Goal: Task Accomplishment & Management: Manage account settings

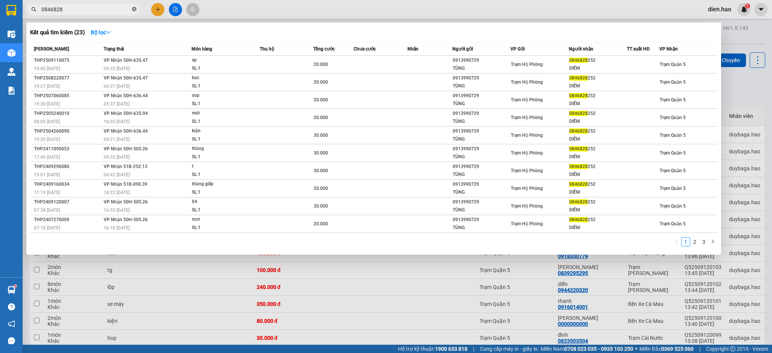
drag, startPoint x: 134, startPoint y: 9, endPoint x: 118, endPoint y: 9, distance: 15.9
click at [134, 9] on icon "close-circle" at bounding box center [134, 9] width 5 height 5
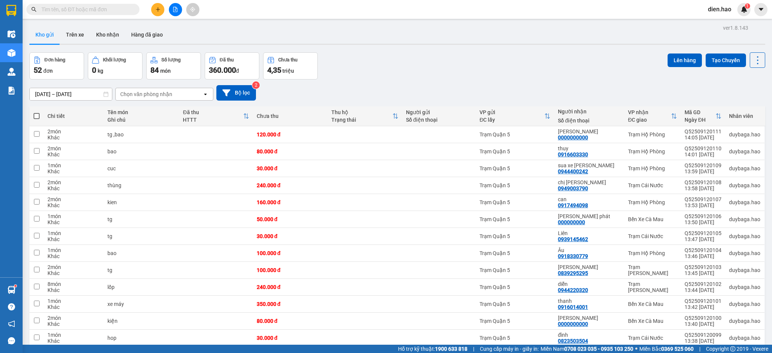
click at [116, 9] on input "text" at bounding box center [85, 9] width 89 height 8
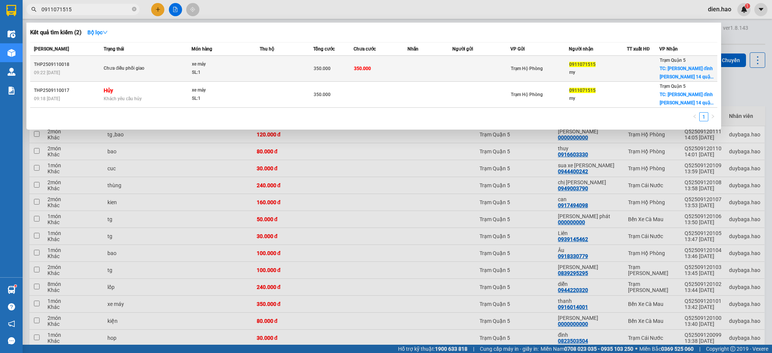
type input "0911071515"
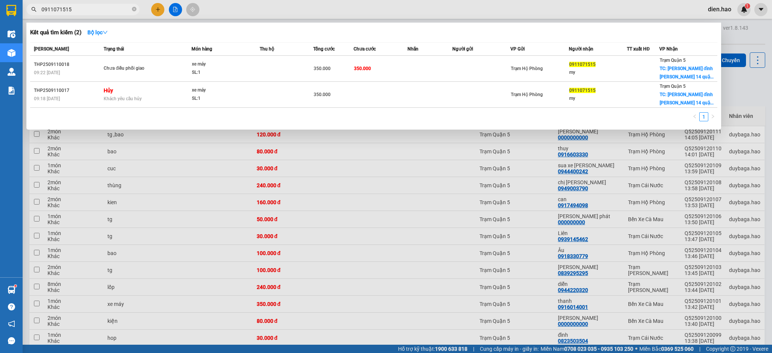
click at [498, 69] on td at bounding box center [482, 69] width 58 height 26
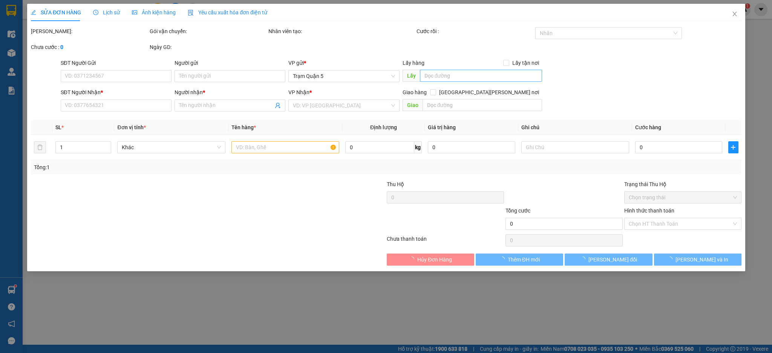
type input "0911071515"
type input "my"
checkbox input "true"
type input "Bùi đình túy phường 14 quận Bình thạnh"
type input "350.000"
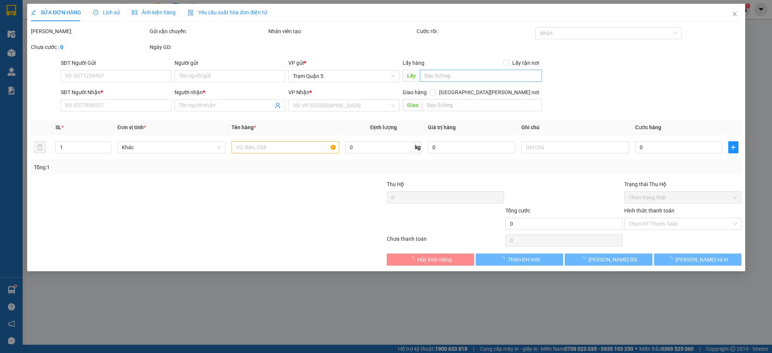
type input "350.000"
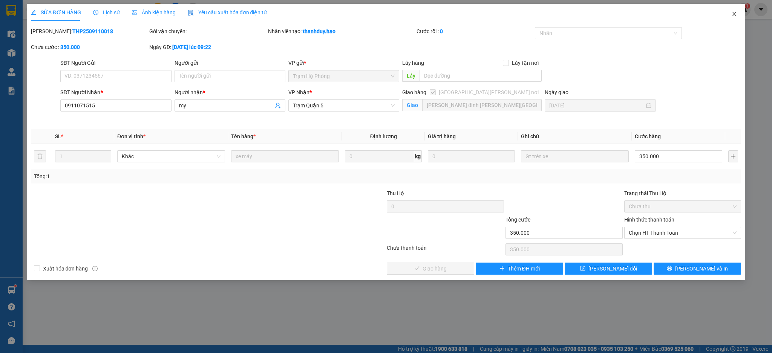
click at [735, 17] on icon "close" at bounding box center [735, 14] width 6 height 6
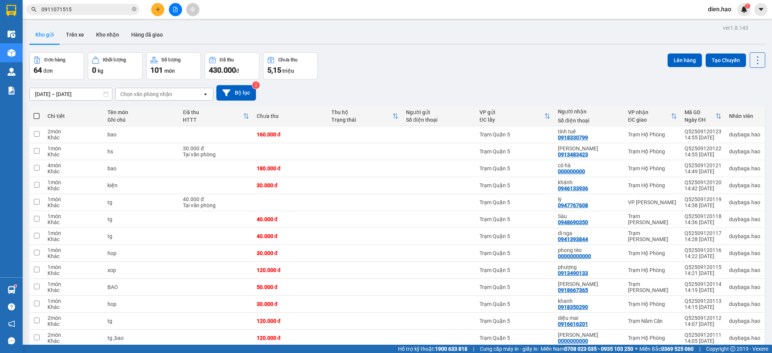
click at [35, 118] on span at bounding box center [37, 116] width 6 height 6
click at [37, 112] on input "checkbox" at bounding box center [37, 112] width 0 height 0
checkbox input "true"
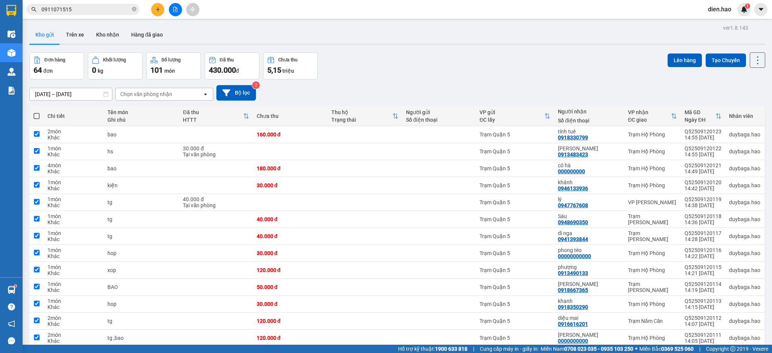
checkbox input "true"
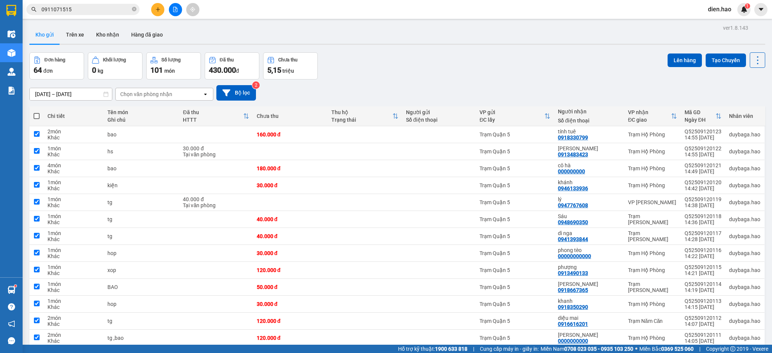
checkbox input "true"
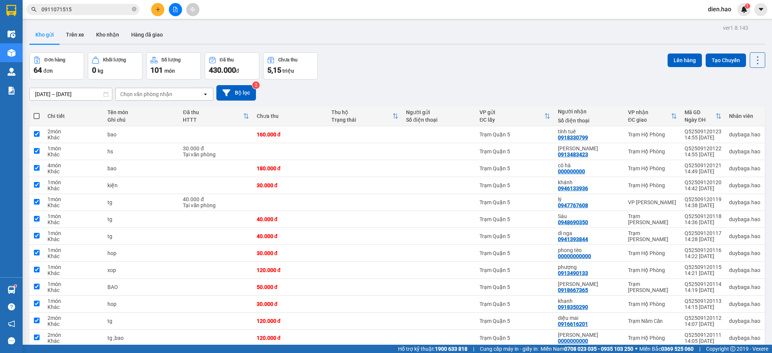
checkbox input "true"
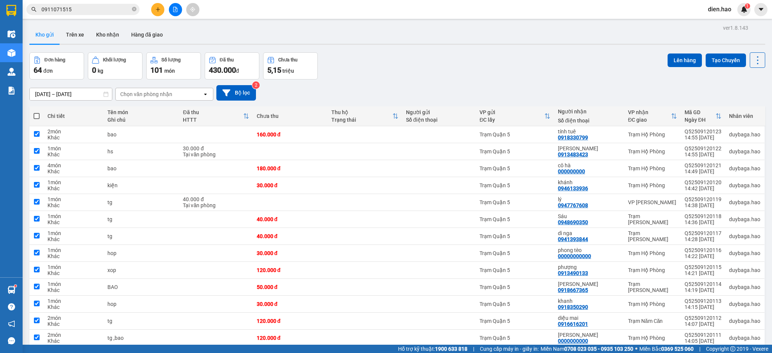
checkbox input "true"
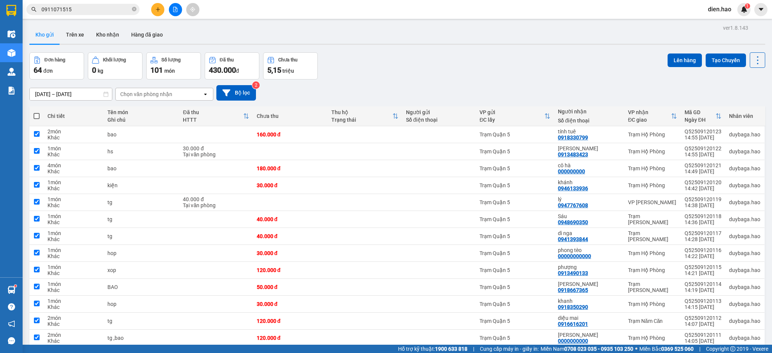
checkbox input "true"
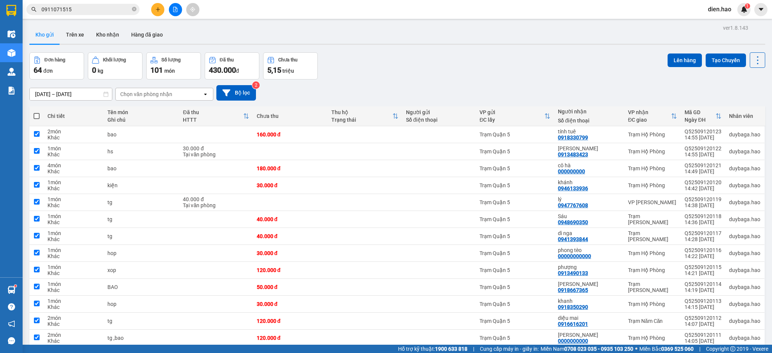
checkbox input "true"
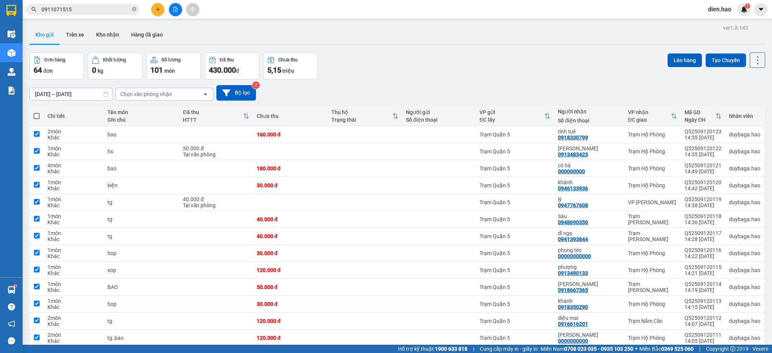
checkbox input "true"
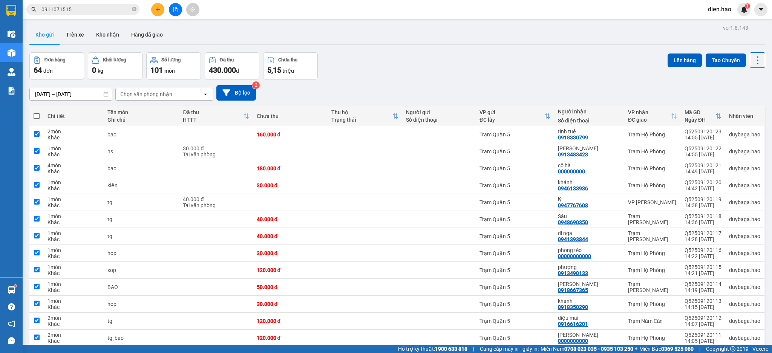
checkbox input "true"
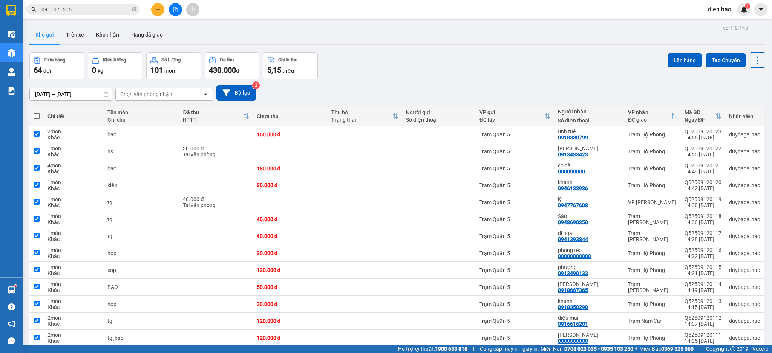
checkbox input "true"
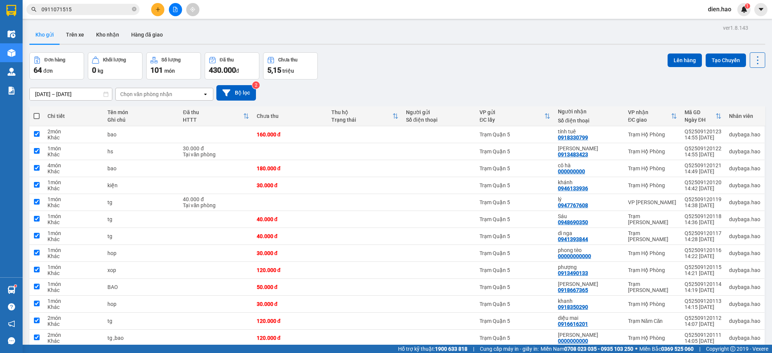
checkbox input "true"
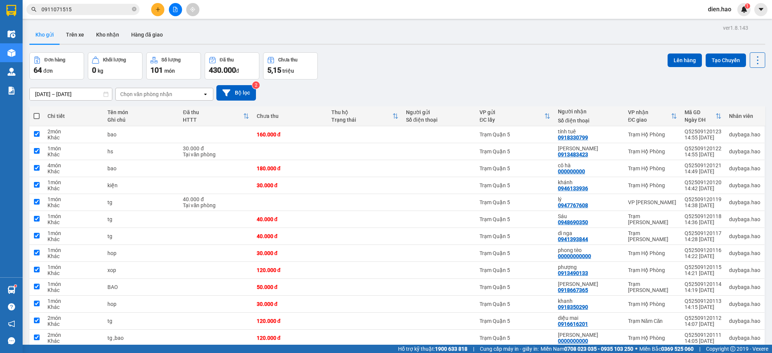
checkbox input "true"
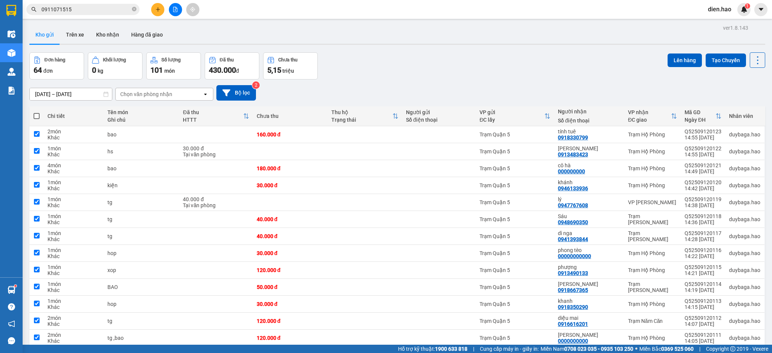
checkbox input "true"
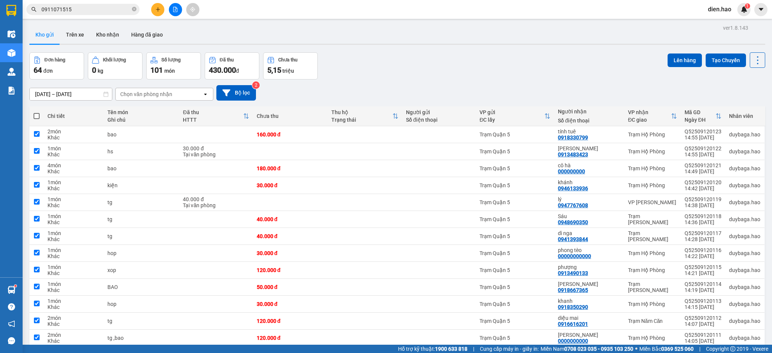
checkbox input "true"
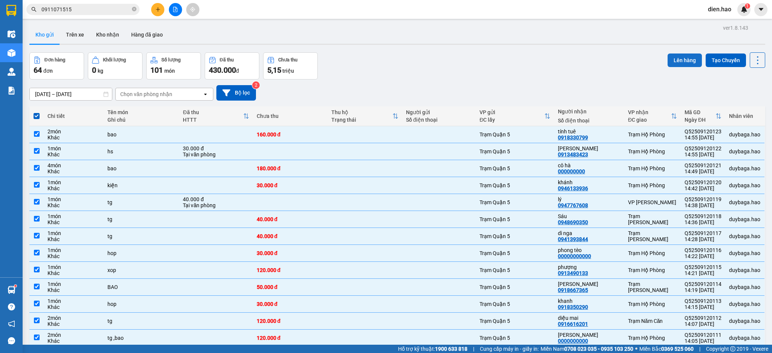
click at [680, 64] on button "Lên hàng" at bounding box center [685, 61] width 34 height 14
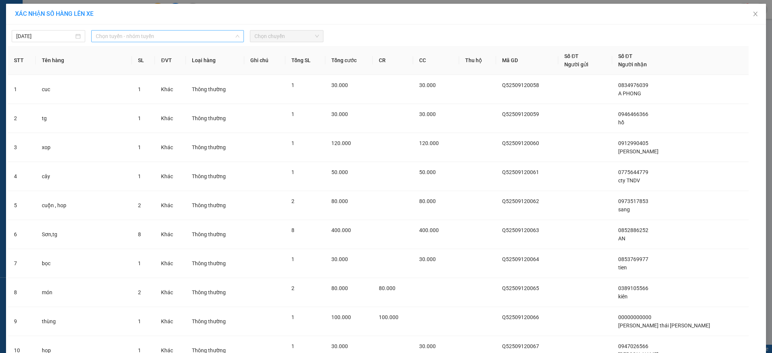
click at [168, 33] on span "Chọn tuyến - nhóm tuyến" at bounding box center [168, 36] width 144 height 11
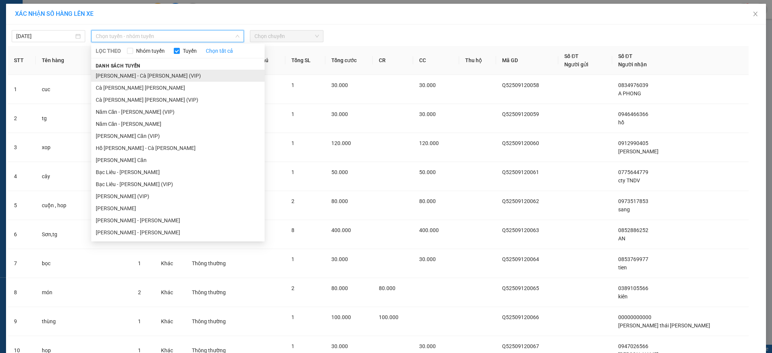
click at [163, 73] on li "[PERSON_NAME] - Cà Mau (VIP)" at bounding box center [177, 76] width 173 height 12
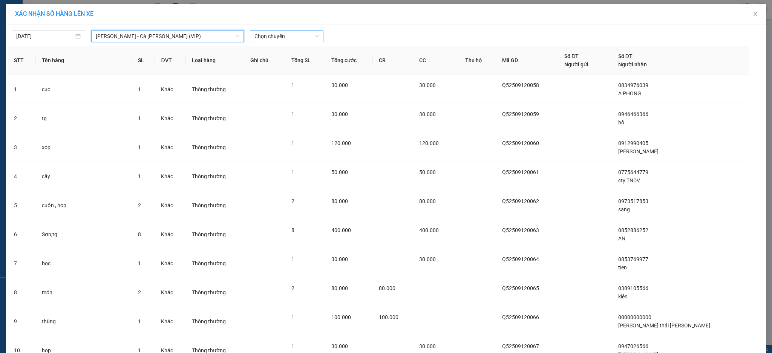
click at [289, 37] on span "Chọn chuyến" at bounding box center [287, 36] width 64 height 11
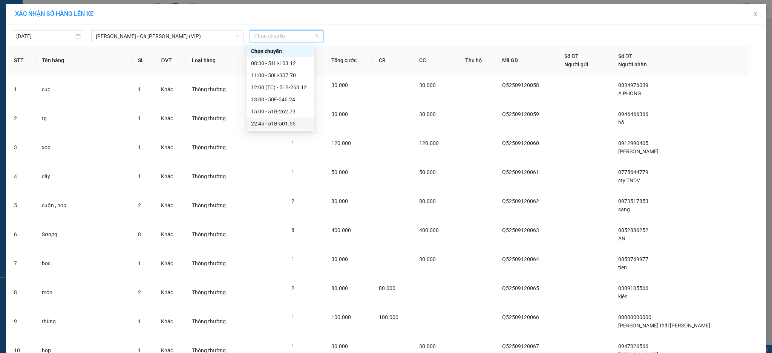
click at [302, 122] on div "22:45 - 51B-501.55" at bounding box center [280, 124] width 59 height 8
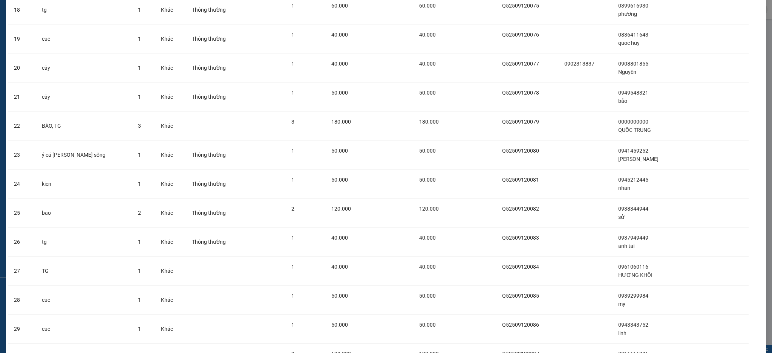
scroll to position [1641, 0]
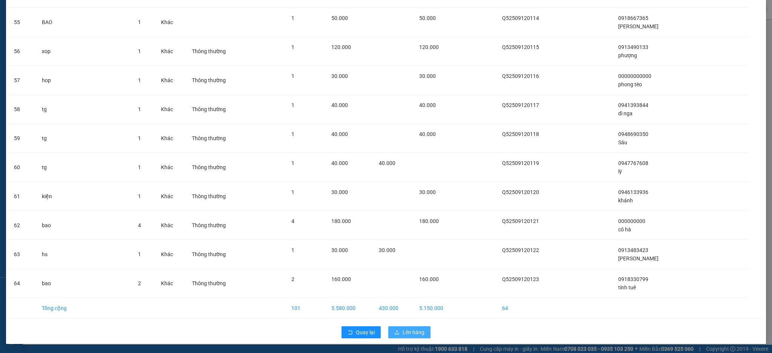
click at [405, 327] on button "Lên hàng" at bounding box center [409, 333] width 42 height 12
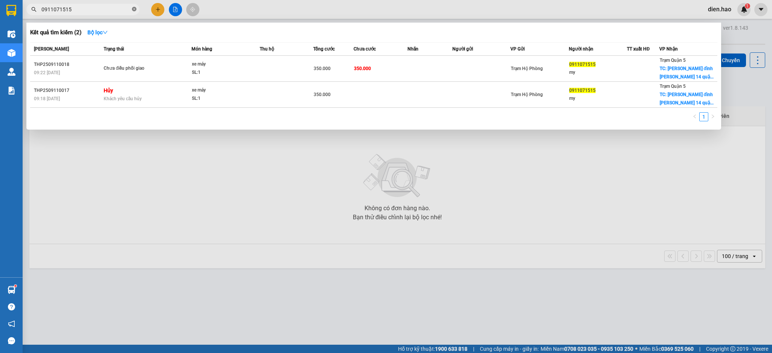
click at [134, 11] on icon "close-circle" at bounding box center [134, 9] width 5 height 5
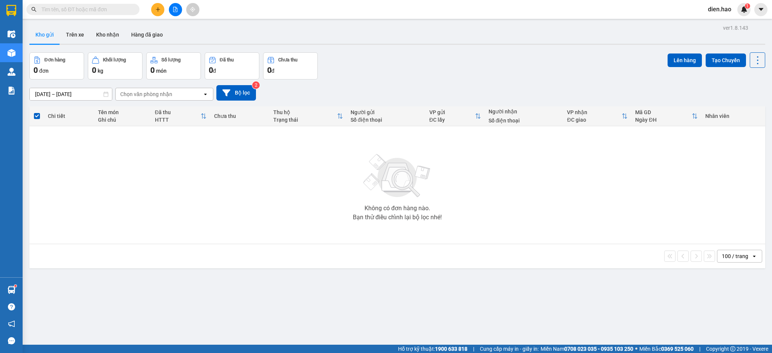
click at [99, 4] on span at bounding box center [82, 9] width 113 height 11
click at [98, 8] on input "text" at bounding box center [85, 9] width 89 height 8
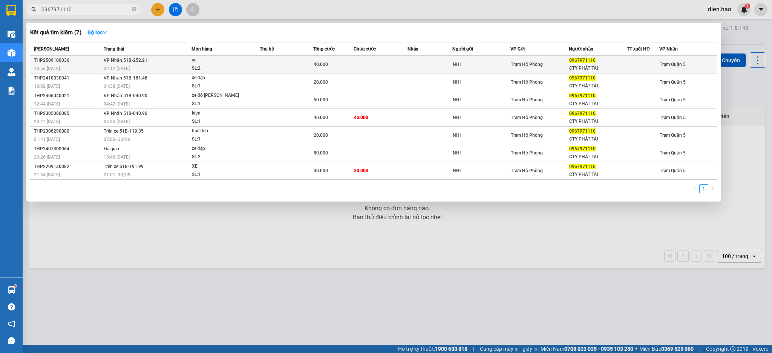
type input "0967971110"
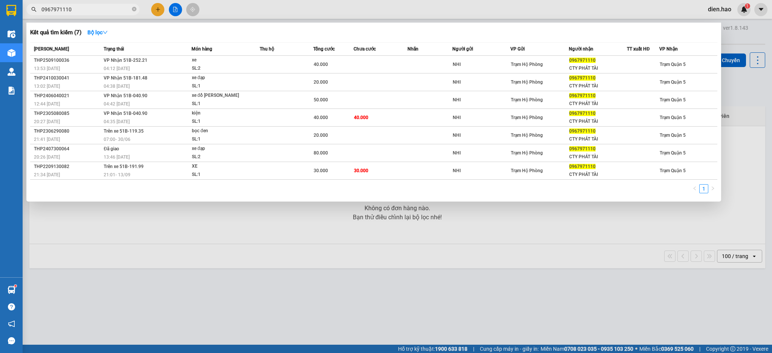
click at [387, 65] on td at bounding box center [381, 65] width 54 height 18
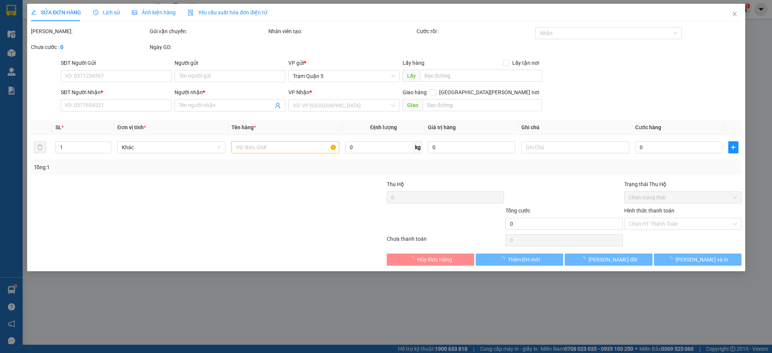
type input "NHI"
type input "0967971110"
type input "CTY PHÁT TÀI"
type input "40.000"
type input "0"
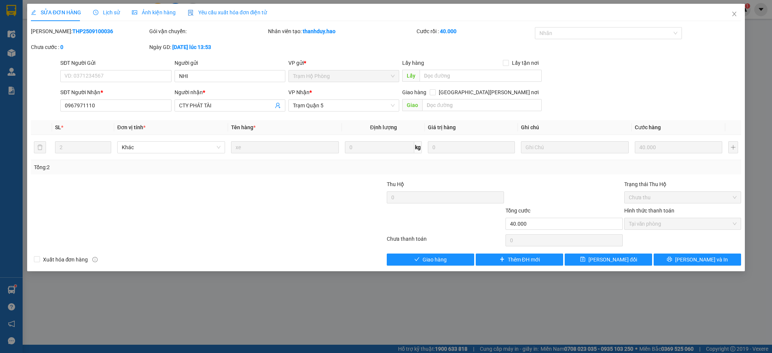
click at [164, 12] on span "Ảnh kiện hàng" at bounding box center [154, 12] width 44 height 6
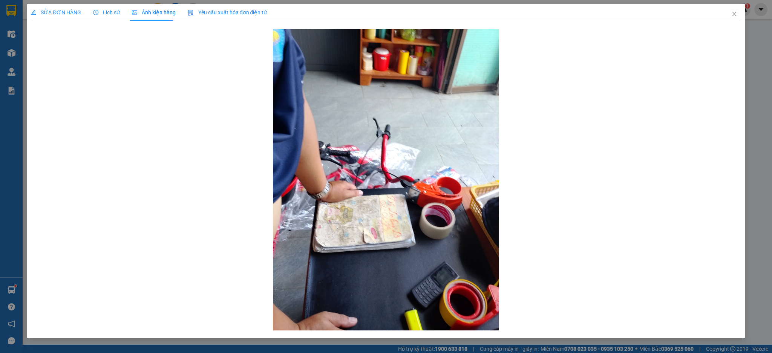
click at [125, 20] on div "SỬA ĐƠN HÀNG Lịch sử Ảnh kiện hàng Yêu cầu xuất hóa đơn điện tử" at bounding box center [149, 12] width 236 height 17
click at [57, 17] on div "SỬA ĐƠN HÀNG" at bounding box center [56, 12] width 50 height 17
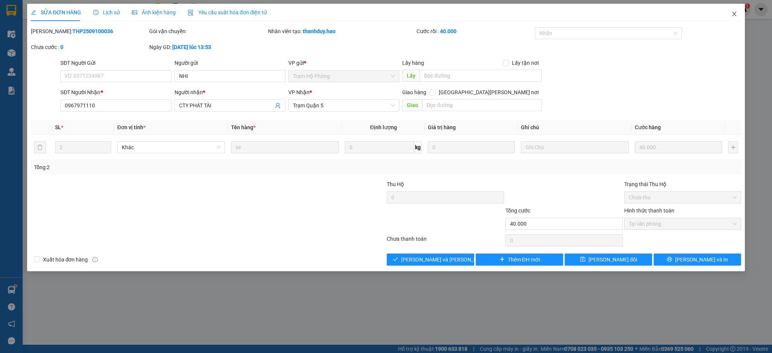
click at [729, 12] on span "Close" at bounding box center [734, 14] width 21 height 21
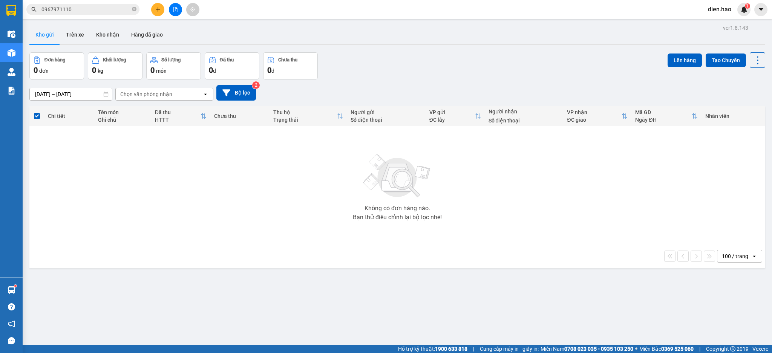
click at [103, 9] on input "0967971110" at bounding box center [85, 9] width 89 height 8
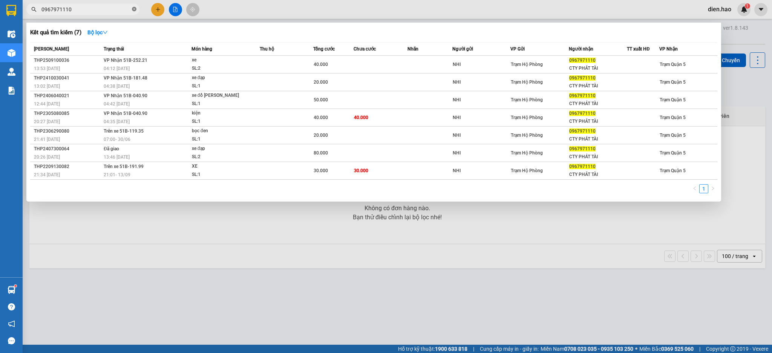
click at [134, 10] on icon "close-circle" at bounding box center [134, 9] width 5 height 5
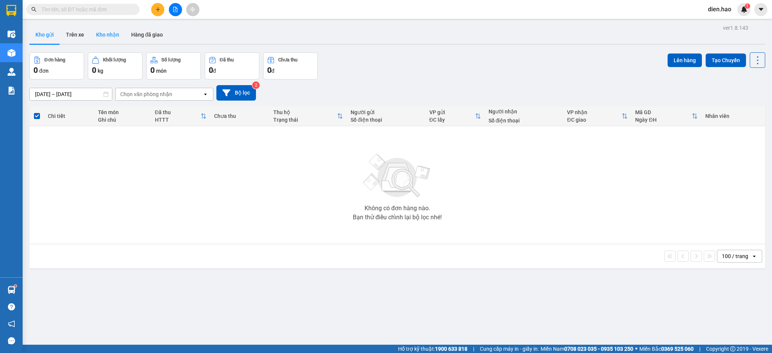
click at [103, 39] on button "Kho nhận" at bounding box center [107, 35] width 35 height 18
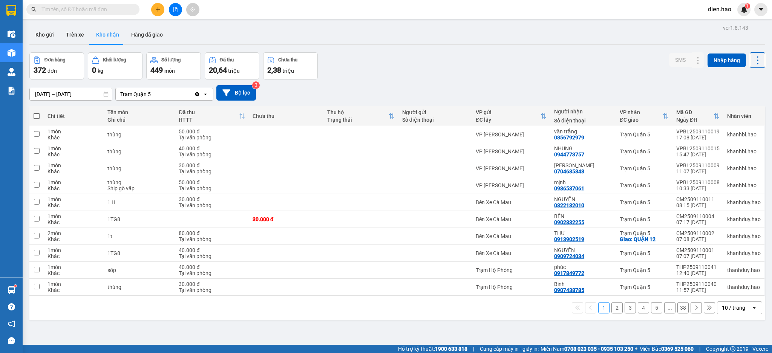
click at [731, 309] on div "10 / trang" at bounding box center [733, 308] width 23 height 8
click at [729, 294] on span "100 / trang" at bounding box center [728, 292] width 27 height 8
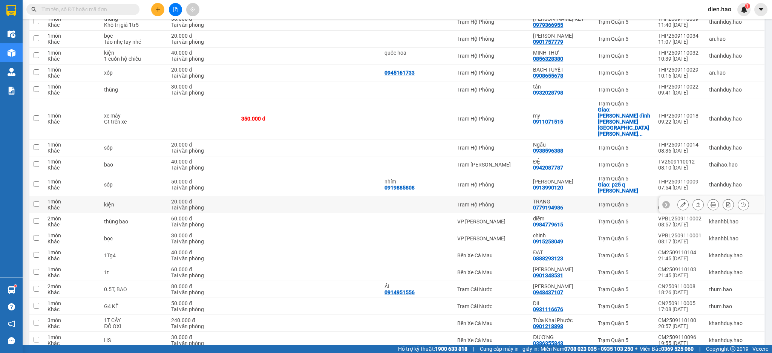
scroll to position [286, 0]
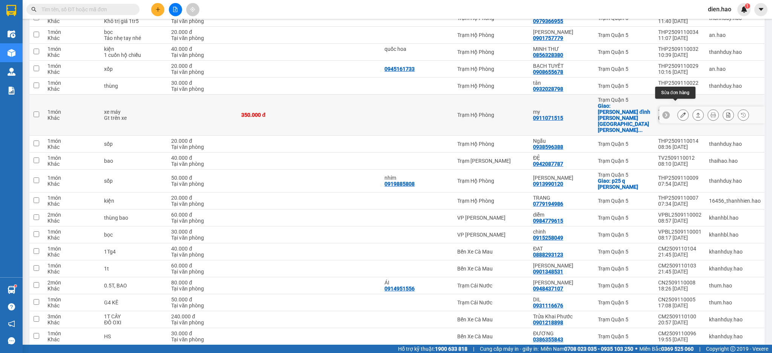
click at [681, 112] on icon at bounding box center [683, 114] width 5 height 5
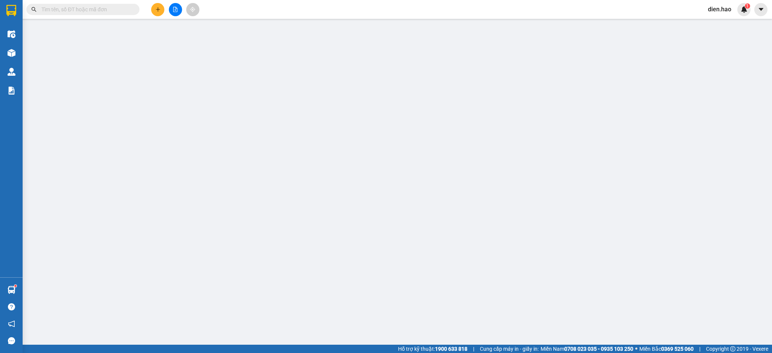
type input "0911071515"
type input "my"
checkbox input "true"
type input "Bùi đình túy phường 14 quận Bình thạnh"
type input "350.000"
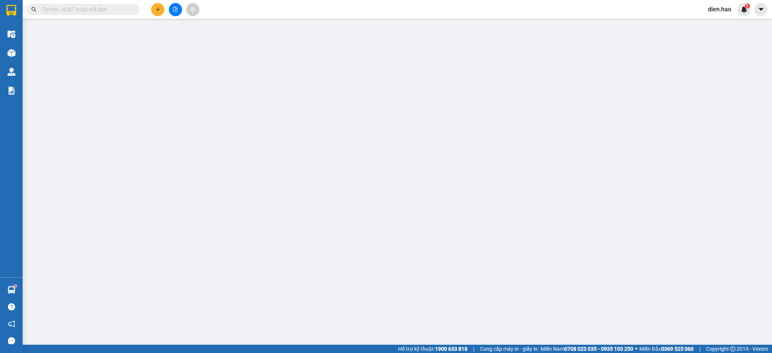
type input "350.000"
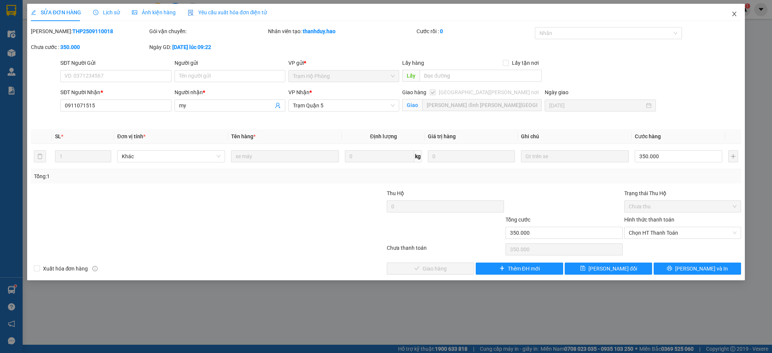
click at [738, 16] on icon "close" at bounding box center [735, 14] width 6 height 6
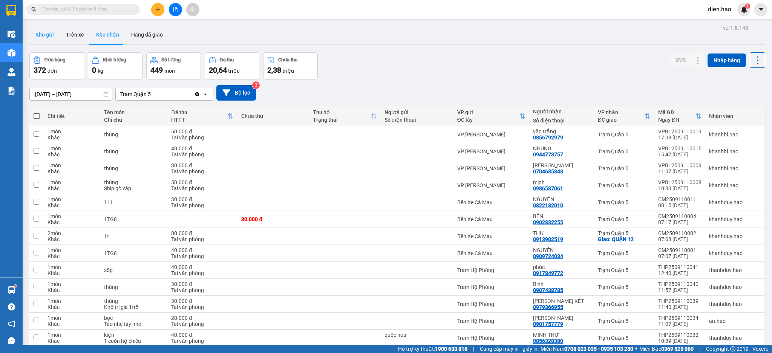
click at [55, 39] on button "Kho gửi" at bounding box center [44, 35] width 31 height 18
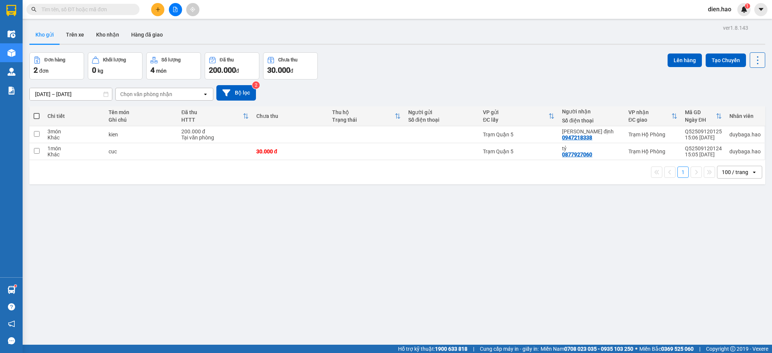
click at [753, 60] on icon at bounding box center [758, 60] width 11 height 11
click at [747, 107] on span "Làm mới" at bounding box center [739, 108] width 21 height 8
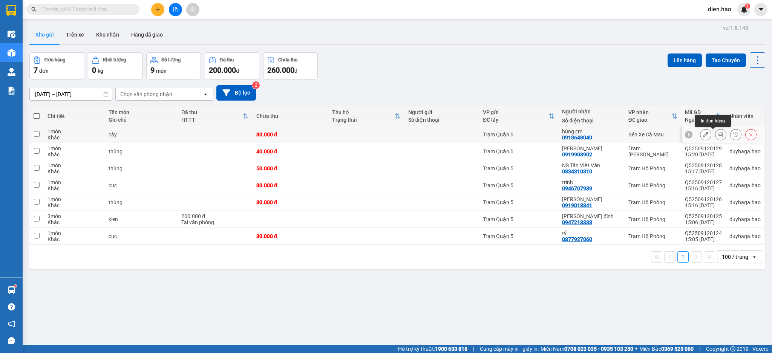
click at [718, 137] on icon at bounding box center [720, 134] width 5 height 5
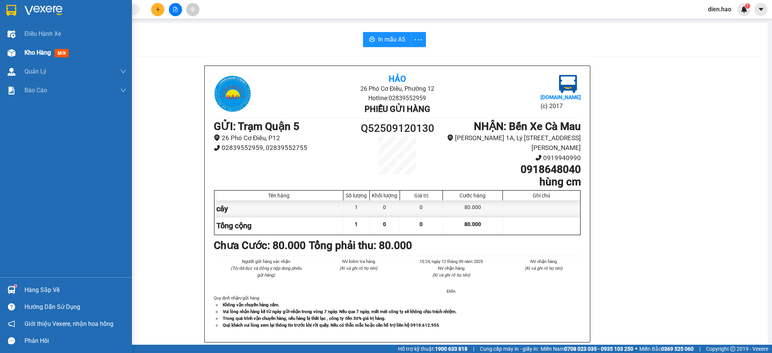
click at [41, 56] on span "Kho hàng" at bounding box center [38, 52] width 26 height 7
drag, startPoint x: 41, startPoint y: 57, endPoint x: 167, endPoint y: 2, distance: 137.0
click at [41, 56] on span "Kho hàng" at bounding box center [38, 52] width 26 height 7
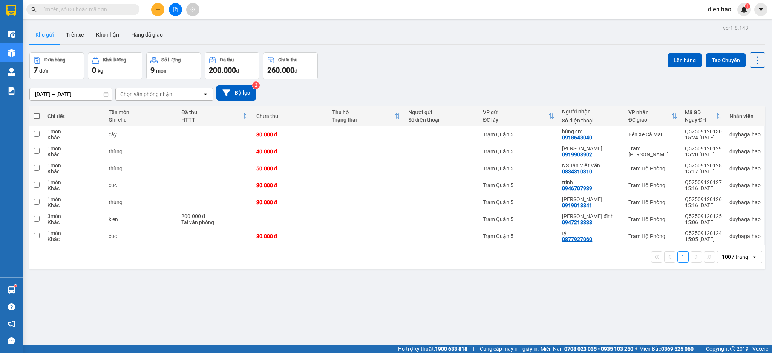
click at [107, 8] on input "text" at bounding box center [85, 9] width 89 height 8
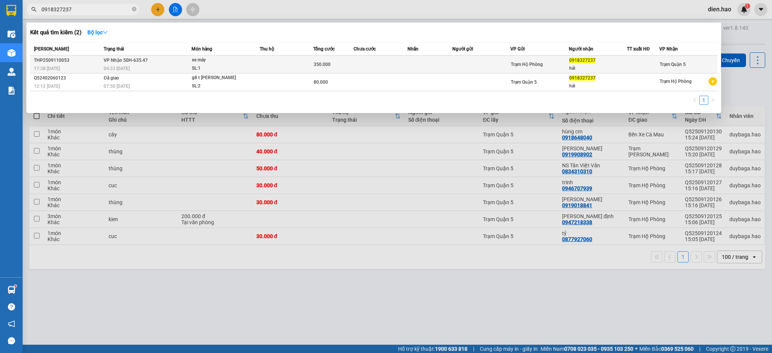
type input "0918327237"
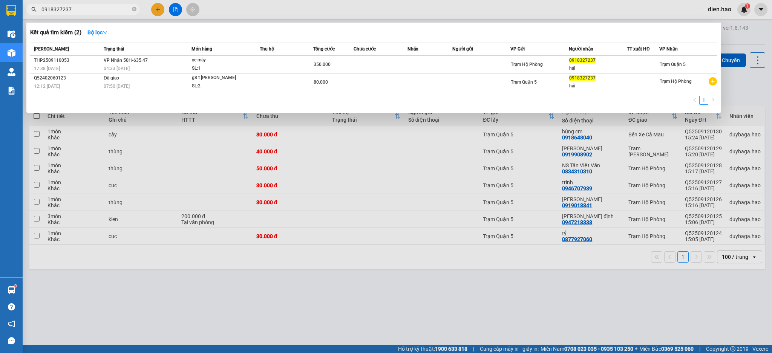
click at [438, 66] on td at bounding box center [430, 65] width 45 height 18
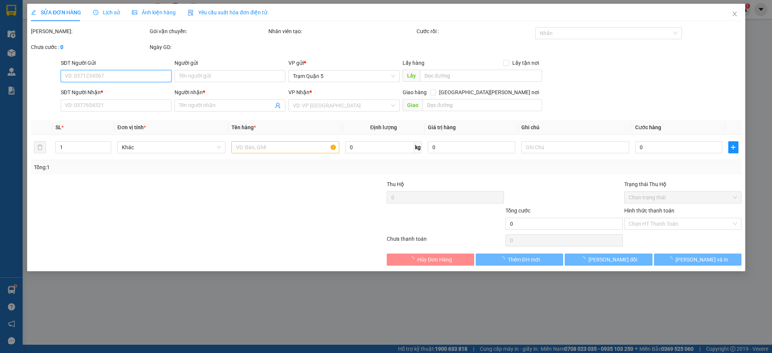
type input "0918327237"
type input "hái"
type input "350.000"
type input "0"
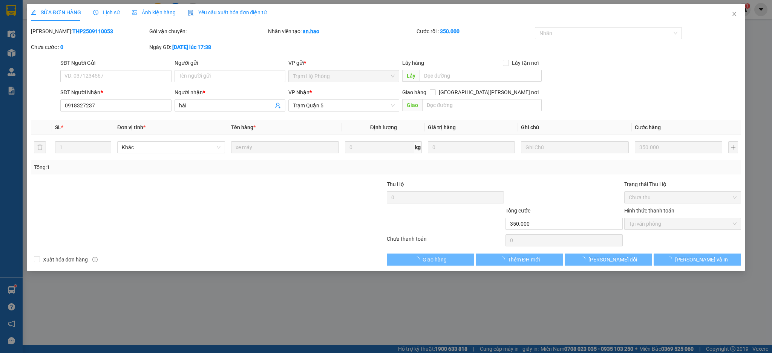
click at [159, 9] on span "Ảnh kiện hàng" at bounding box center [154, 12] width 44 height 6
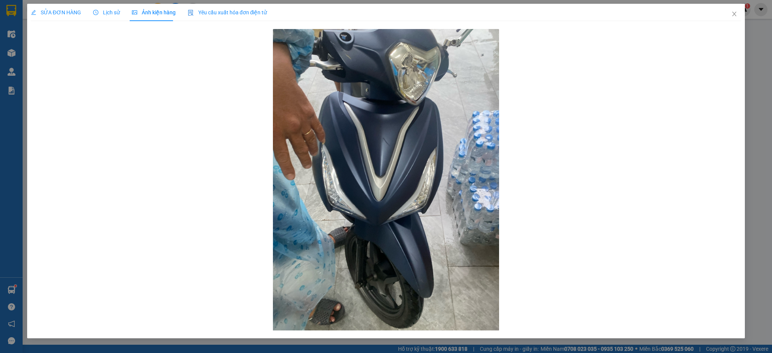
click at [108, 10] on span "Lịch sử" at bounding box center [106, 12] width 27 height 6
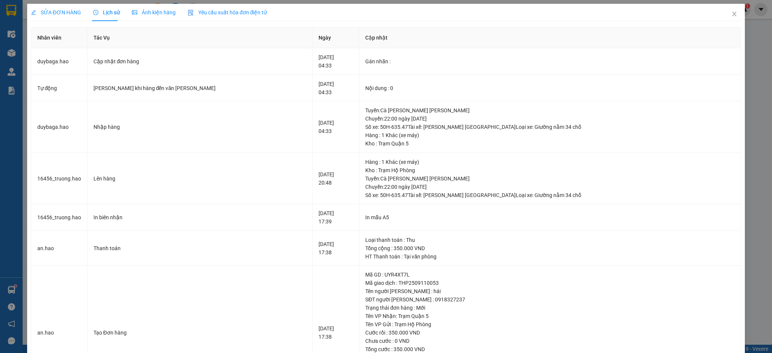
click at [71, 15] on span "SỬA ĐƠN HÀNG" at bounding box center [56, 12] width 50 height 6
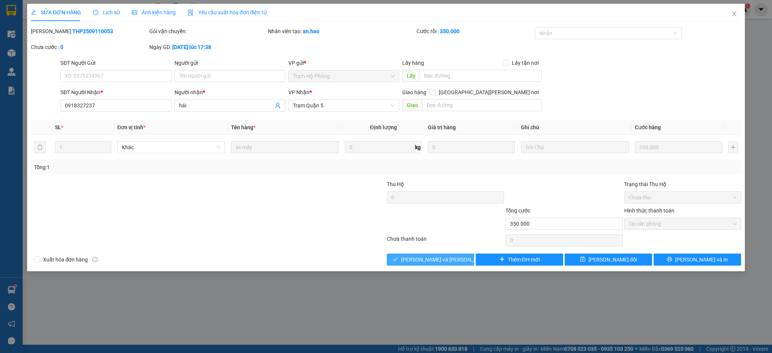
click at [445, 262] on span "[PERSON_NAME] và Giao hàng" at bounding box center [452, 260] width 102 height 8
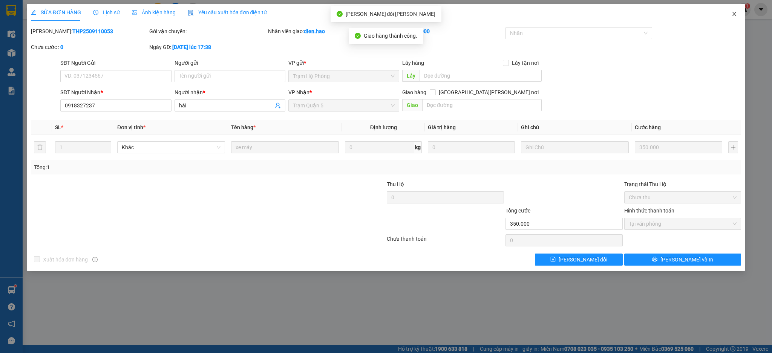
click at [732, 16] on icon "close" at bounding box center [735, 14] width 6 height 6
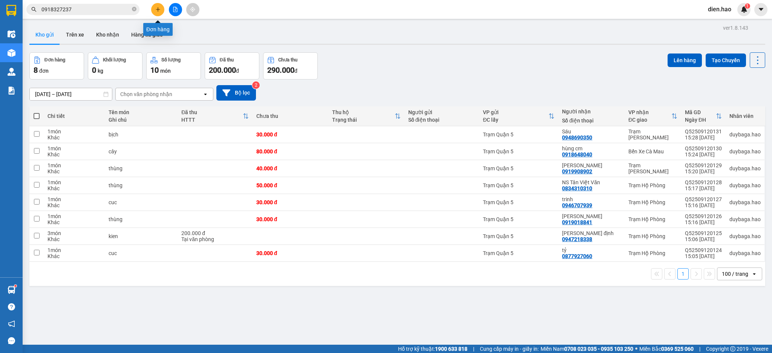
click at [157, 11] on icon "plus" at bounding box center [157, 9] width 5 height 5
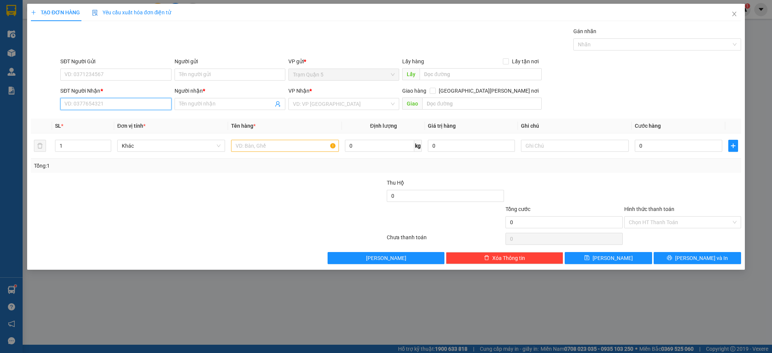
click at [98, 104] on input "SĐT Người Nhận *" at bounding box center [115, 104] width 111 height 12
drag, startPoint x: 735, startPoint y: 15, endPoint x: 634, endPoint y: 1, distance: 101.7
click at [735, 16] on icon "close" at bounding box center [735, 14] width 6 height 6
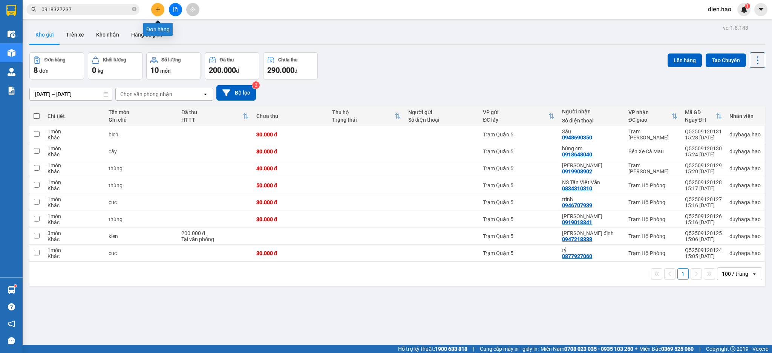
click at [155, 6] on button at bounding box center [157, 9] width 13 height 13
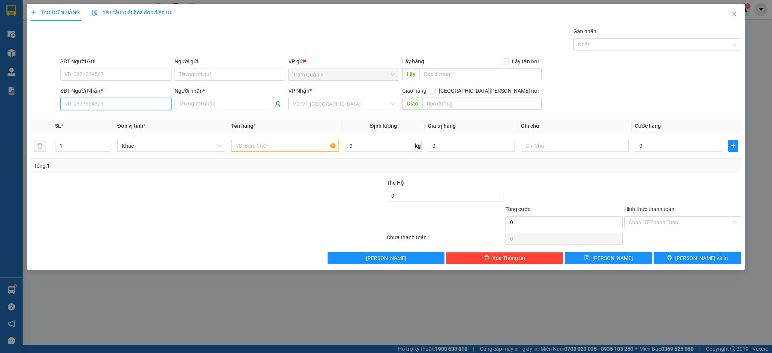
click at [128, 108] on input "SĐT Người Nhận *" at bounding box center [115, 104] width 111 height 12
click at [97, 107] on input "SĐT Người Nhận *" at bounding box center [115, 104] width 111 height 12
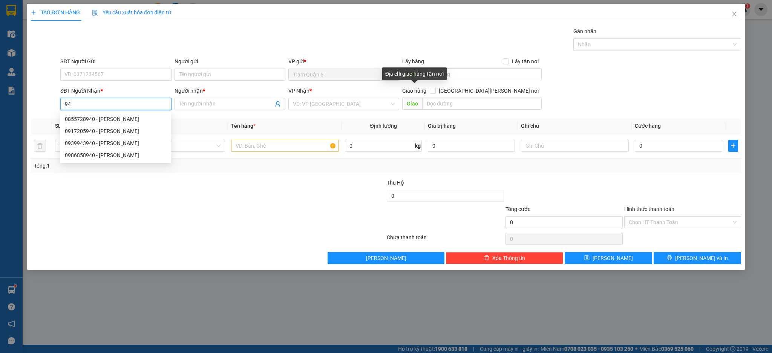
type input "9"
click at [738, 17] on span "Close" at bounding box center [734, 14] width 21 height 21
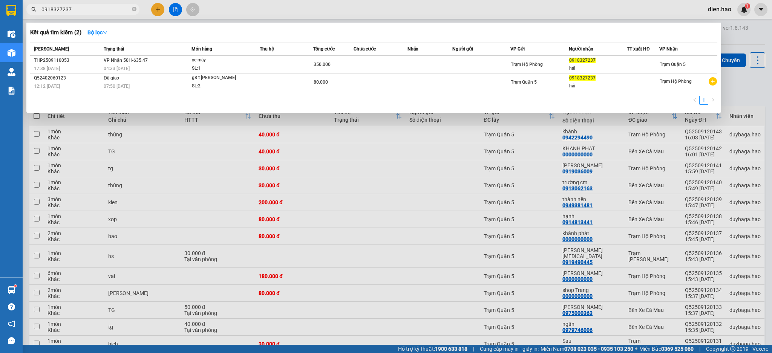
click at [131, 11] on span "0918327237" at bounding box center [82, 9] width 113 height 11
click at [135, 11] on icon "close-circle" at bounding box center [134, 9] width 5 height 5
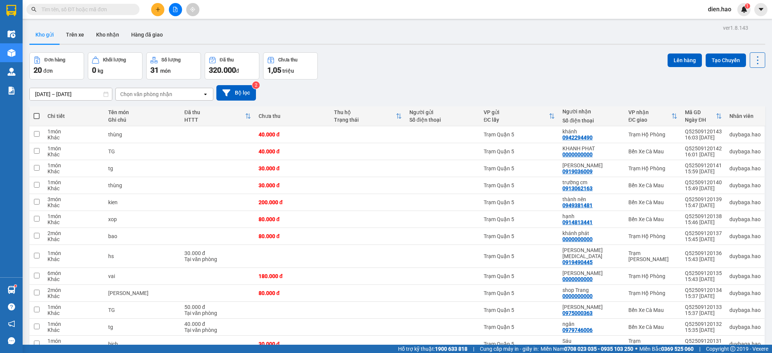
click at [111, 11] on input "text" at bounding box center [85, 9] width 89 height 8
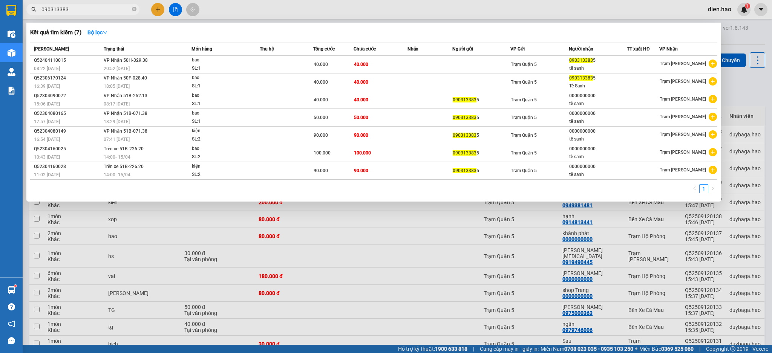
type input "090313383"
click at [288, 11] on div at bounding box center [386, 176] width 772 height 353
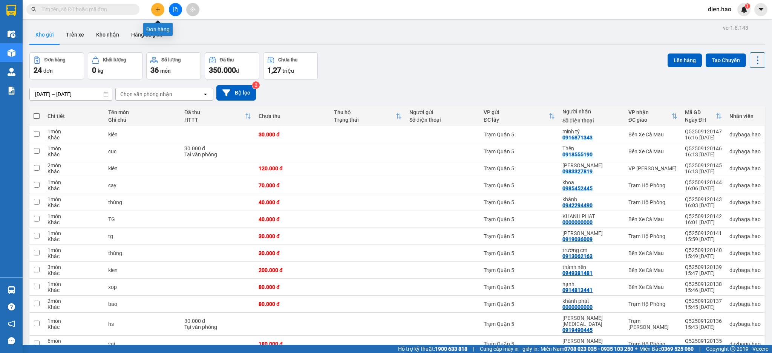
click at [158, 11] on icon "plus" at bounding box center [157, 9] width 5 height 5
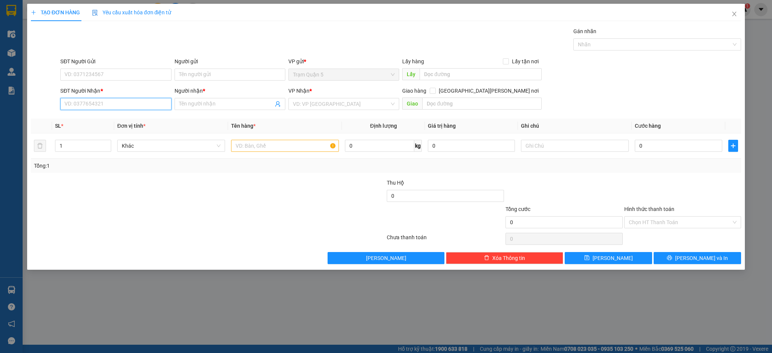
click at [121, 105] on input "SĐT Người Nhận *" at bounding box center [115, 104] width 111 height 12
type input "0941416341"
click at [129, 120] on div "0941416341 - Nghĩa" at bounding box center [116, 119] width 102 height 8
type input "Nghĩa"
type input "50.000"
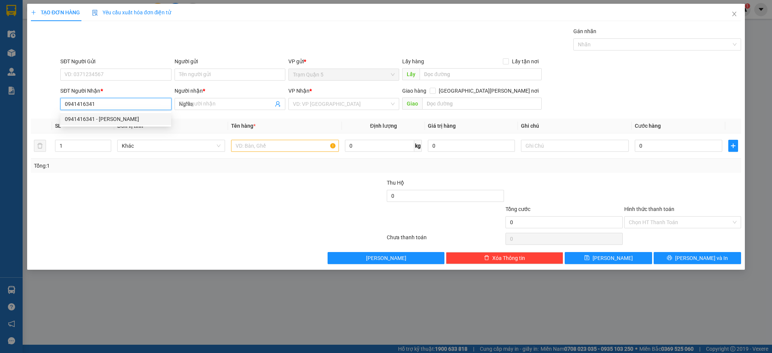
type input "50.000"
type input "0941416341"
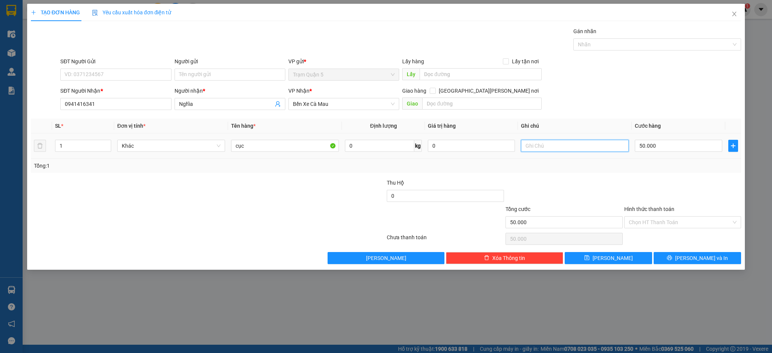
click at [533, 149] on input "text" at bounding box center [575, 146] width 108 height 12
type input "7"
type input "8 triệu"
click at [701, 149] on input "50.000" at bounding box center [678, 146] width 87 height 12
type input "0"
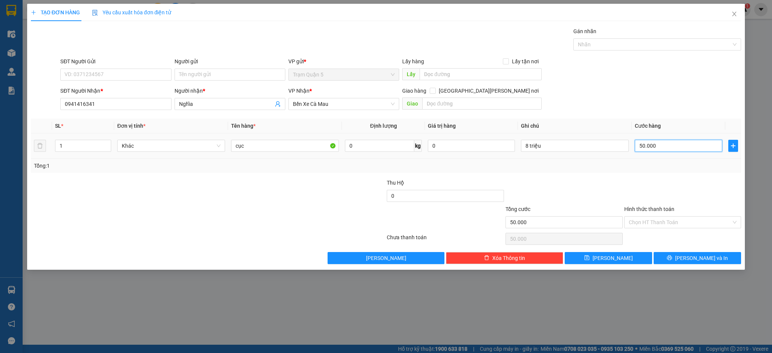
type input "0"
type input "7"
type input "007"
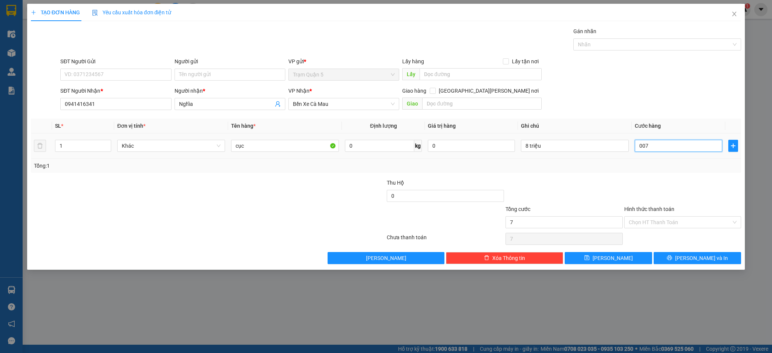
type input "70"
type input "0.070"
click at [704, 180] on div at bounding box center [683, 192] width 119 height 26
type input "70.000"
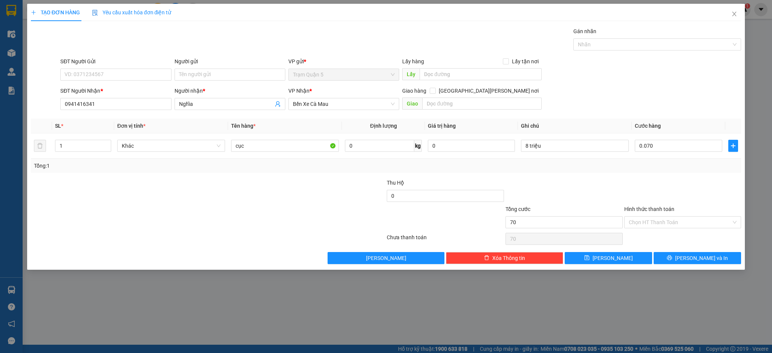
type input "70.000"
click at [634, 259] on button "[PERSON_NAME]" at bounding box center [608, 258] width 87 height 12
type input "0"
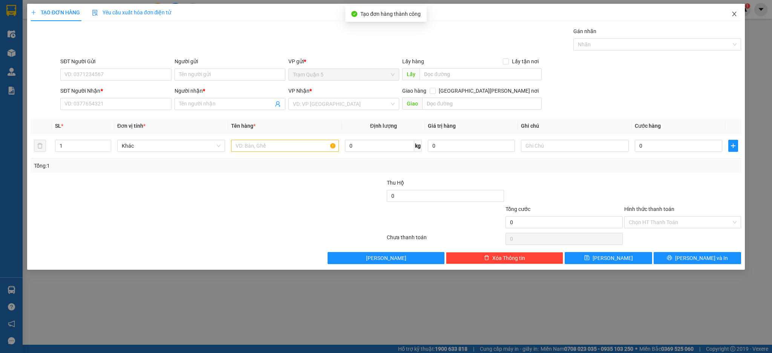
click at [735, 12] on icon "close" at bounding box center [735, 14] width 6 height 6
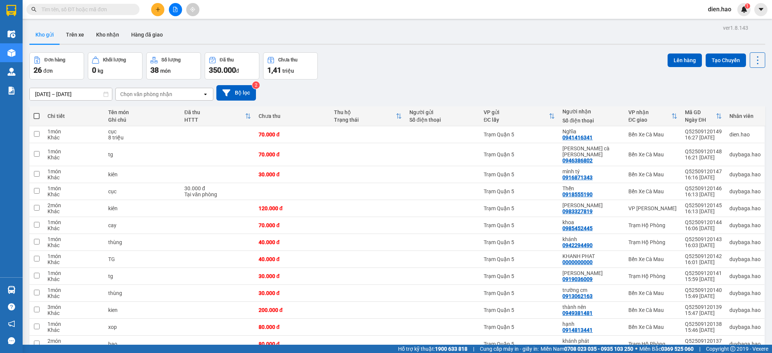
click at [116, 13] on input "text" at bounding box center [85, 9] width 89 height 8
click at [115, 12] on input "text" at bounding box center [85, 9] width 89 height 8
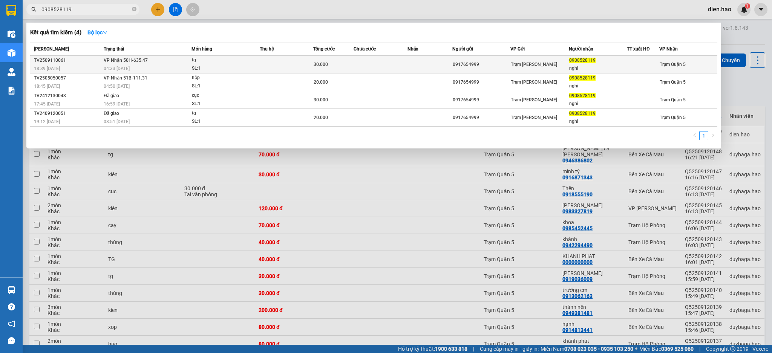
type input "0908528119"
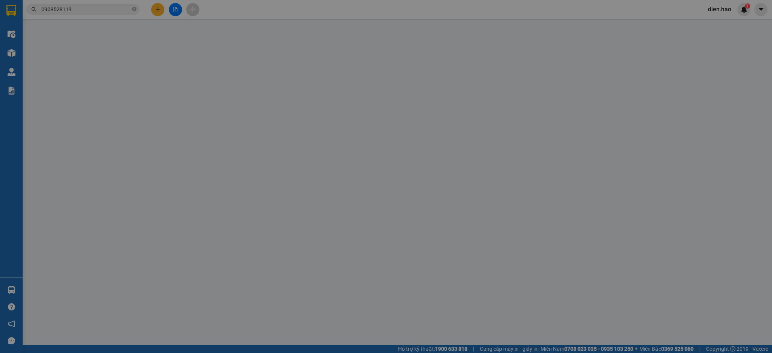
type input "0917654999"
type input "0908528119"
type input "nghi"
type input "30.000"
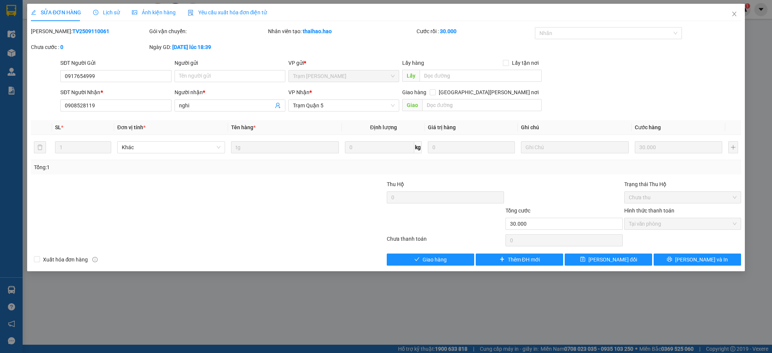
click at [162, 12] on span "Ảnh kiện hàng" at bounding box center [154, 12] width 44 height 6
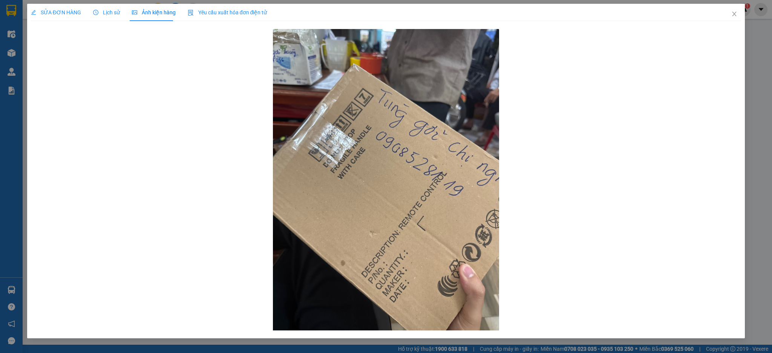
click at [58, 14] on span "SỬA ĐƠN HÀNG" at bounding box center [56, 12] width 50 height 6
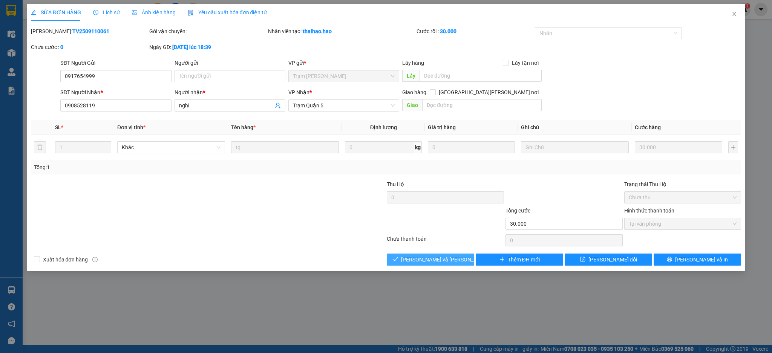
click at [434, 257] on span "[PERSON_NAME] và Giao hàng" at bounding box center [452, 260] width 102 height 8
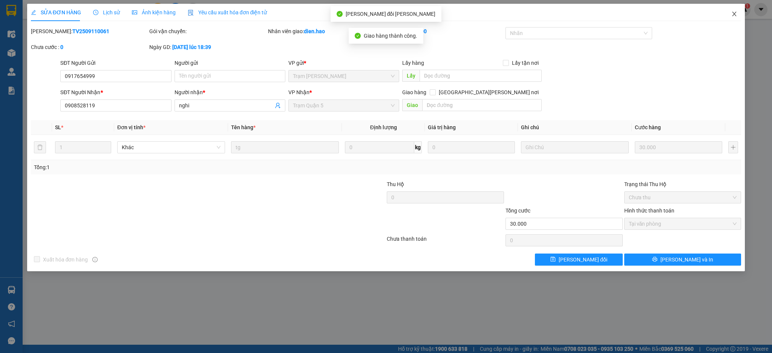
click at [741, 12] on span "Close" at bounding box center [734, 14] width 21 height 21
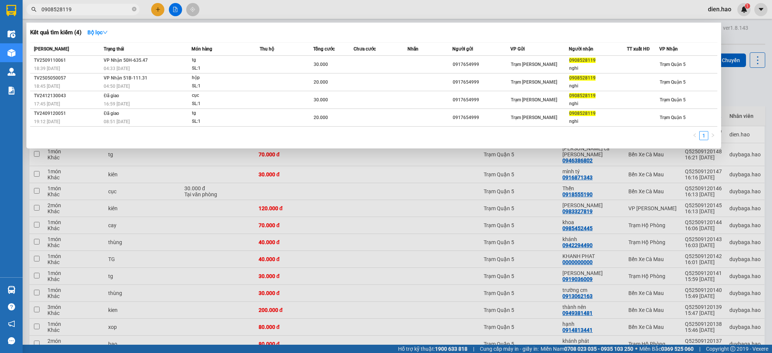
click at [131, 11] on span "0908528119" at bounding box center [82, 9] width 113 height 11
drag, startPoint x: 765, startPoint y: 91, endPoint x: 727, endPoint y: 94, distance: 37.4
click at [764, 91] on div at bounding box center [386, 176] width 772 height 353
click at [133, 10] on icon "close-circle" at bounding box center [134, 9] width 5 height 5
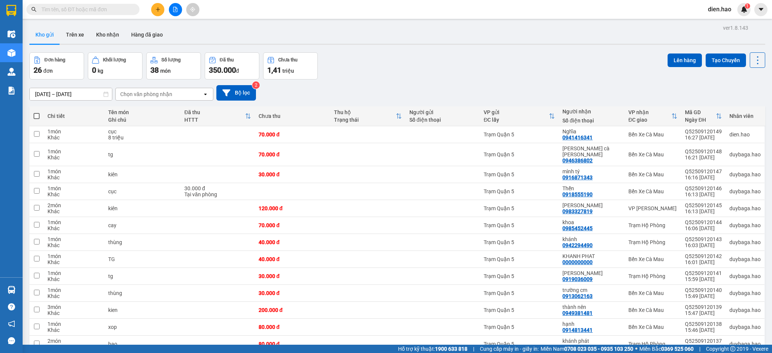
click at [121, 10] on input "text" at bounding box center [85, 9] width 89 height 8
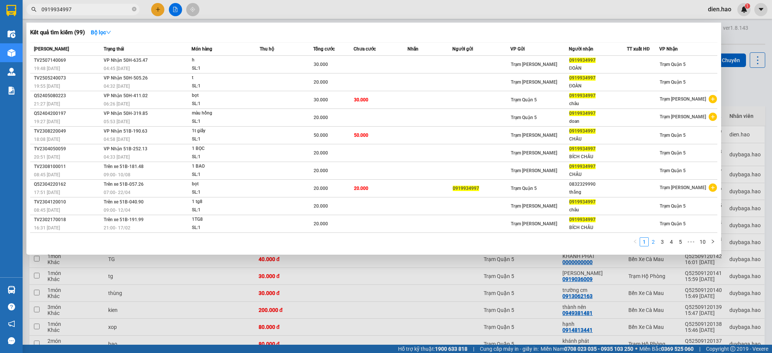
type input "0919934997"
click at [647, 245] on link "1" at bounding box center [644, 242] width 8 height 8
click at [653, 245] on link "2" at bounding box center [653, 242] width 8 height 8
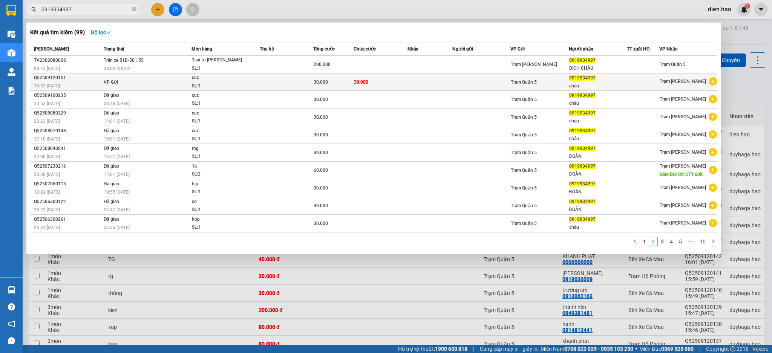
click at [315, 82] on span "30.000" at bounding box center [321, 82] width 14 height 5
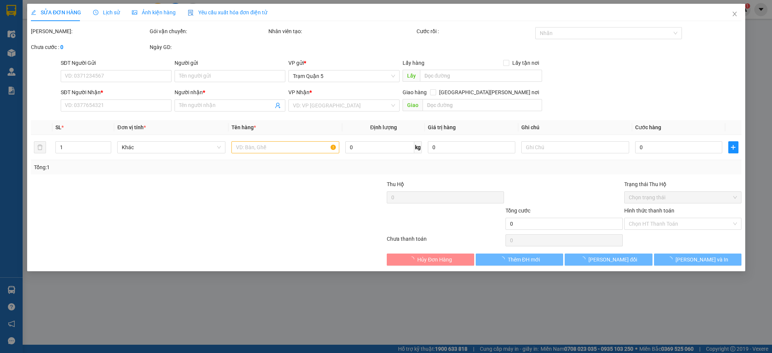
type input "0919934997"
type input "châu"
type input "30.000"
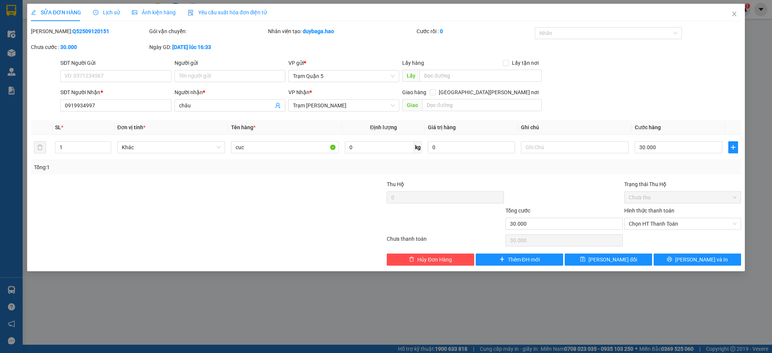
click at [152, 17] on div "Ảnh kiện hàng" at bounding box center [154, 12] width 44 height 17
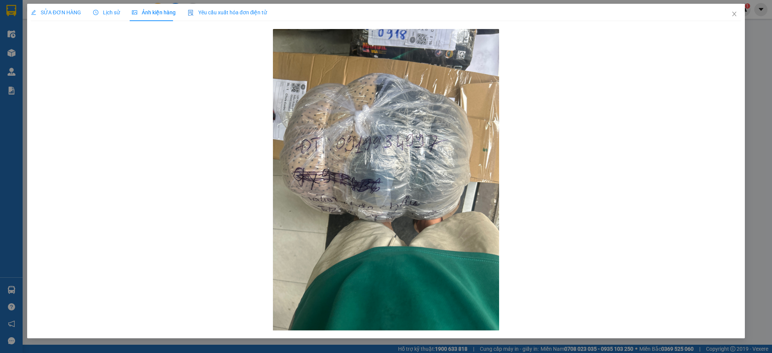
click at [107, 12] on span "Lịch sử" at bounding box center [106, 12] width 27 height 6
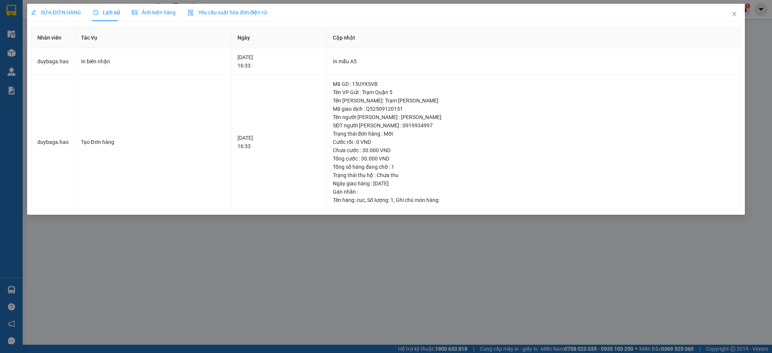
click at [143, 11] on span "Ảnh kiện hàng" at bounding box center [154, 12] width 44 height 6
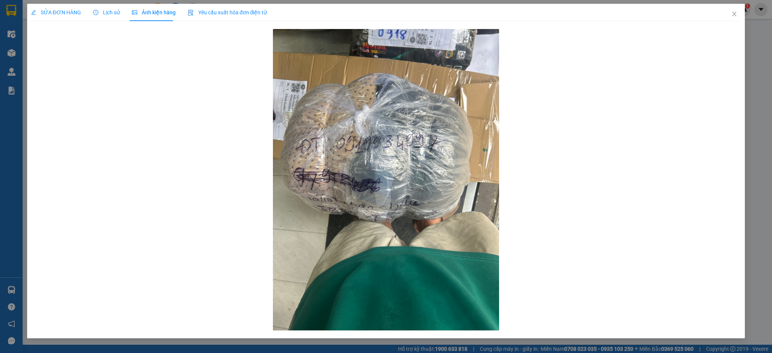
click at [107, 15] on span "Lịch sử" at bounding box center [106, 12] width 27 height 6
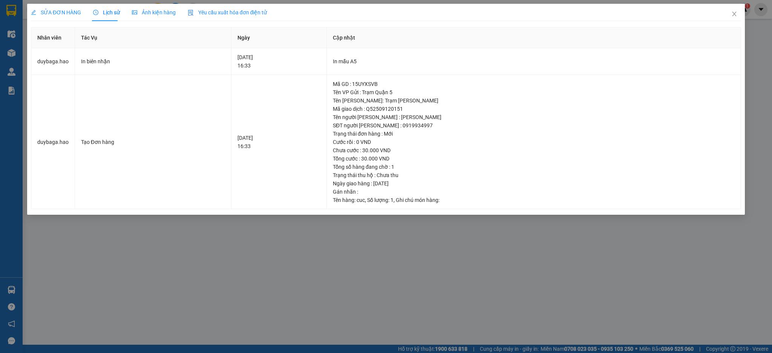
click at [66, 17] on div "SỬA ĐƠN HÀNG" at bounding box center [56, 12] width 50 height 17
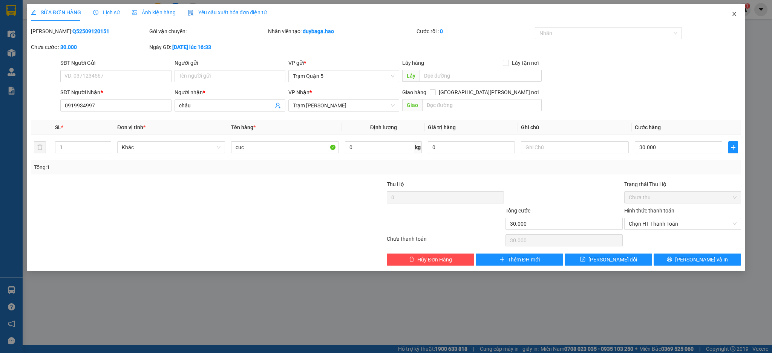
click at [737, 21] on span "Close" at bounding box center [734, 14] width 21 height 21
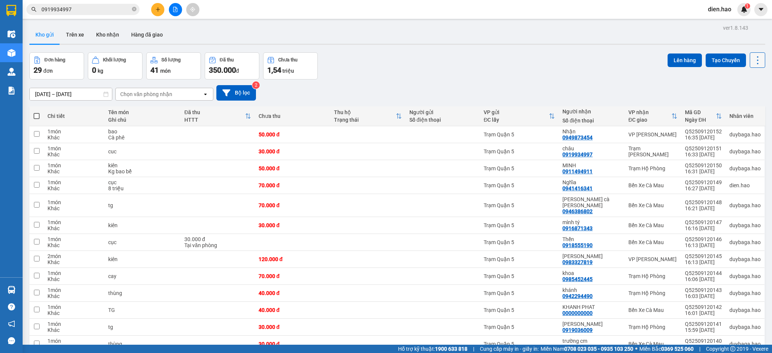
click at [752, 67] on button at bounding box center [757, 59] width 15 height 15
click at [741, 105] on span "Làm mới" at bounding box center [739, 108] width 21 height 8
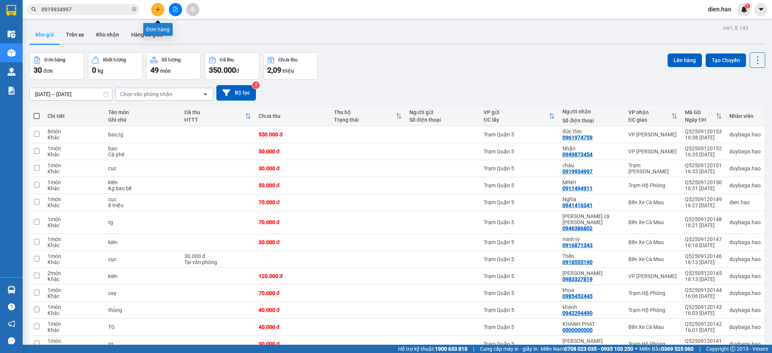
click at [156, 15] on button at bounding box center [157, 9] width 13 height 13
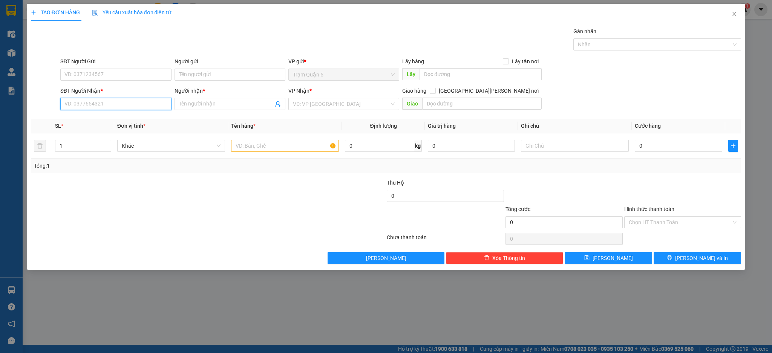
click at [113, 103] on input "SĐT Người Nhận *" at bounding box center [115, 104] width 111 height 12
click at [98, 118] on div "0947583539 - sơn" at bounding box center [116, 119] width 102 height 8
type input "0947583539"
type input "sơn"
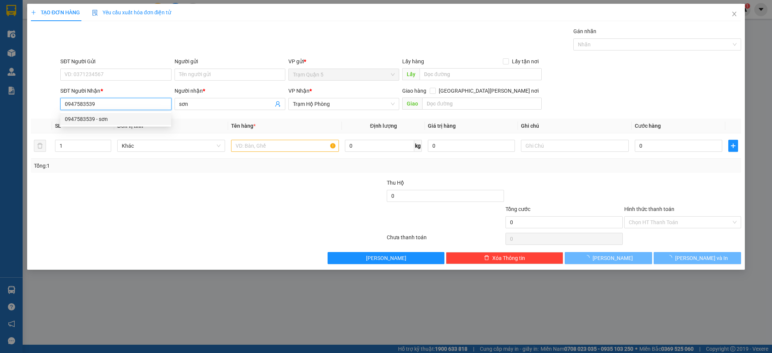
type input "120.000"
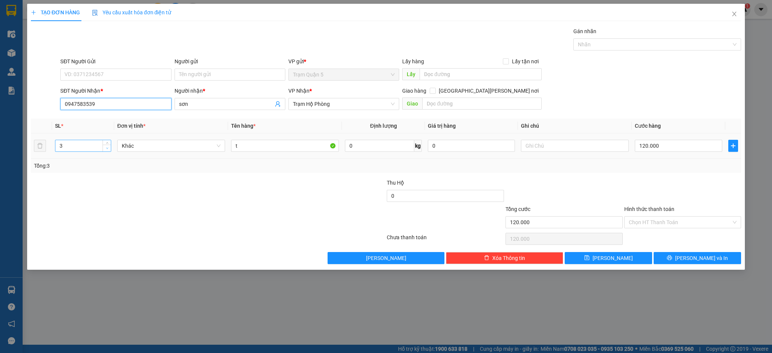
type input "0947583539"
type input "2"
click at [103, 147] on span "Decrease Value" at bounding box center [107, 148] width 8 height 7
click at [278, 147] on input "t" at bounding box center [285, 146] width 108 height 12
type input "thùng"
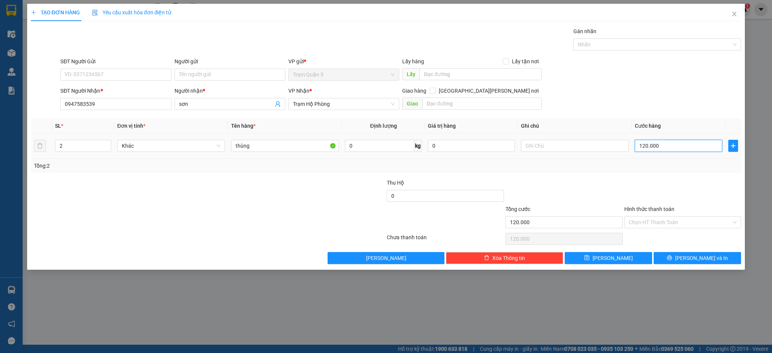
click at [672, 148] on input "120.000" at bounding box center [678, 146] width 87 height 12
type input "0"
type input "1"
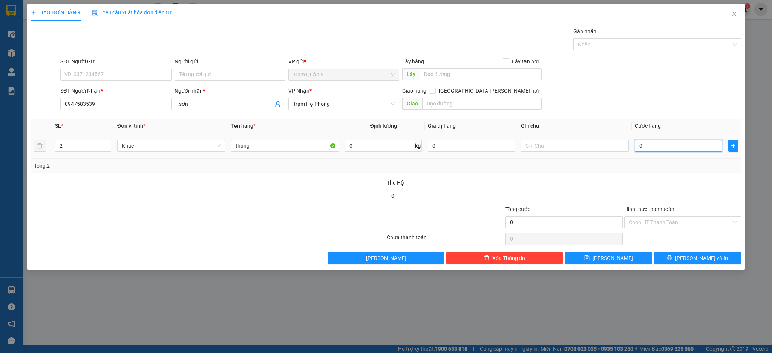
type input "1"
type input "0.010"
type input "10"
type input "100"
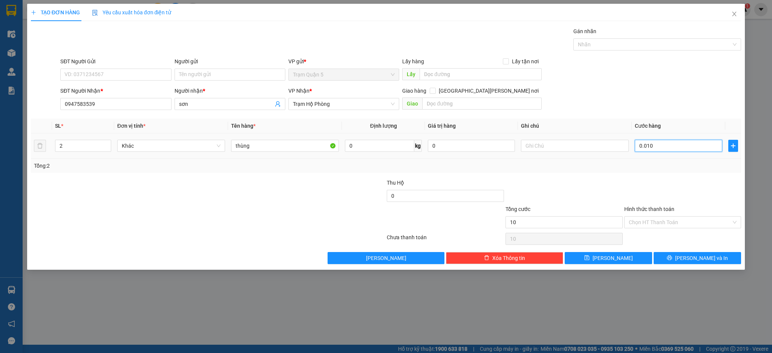
type input "100"
type input "00.100"
type input "100.000"
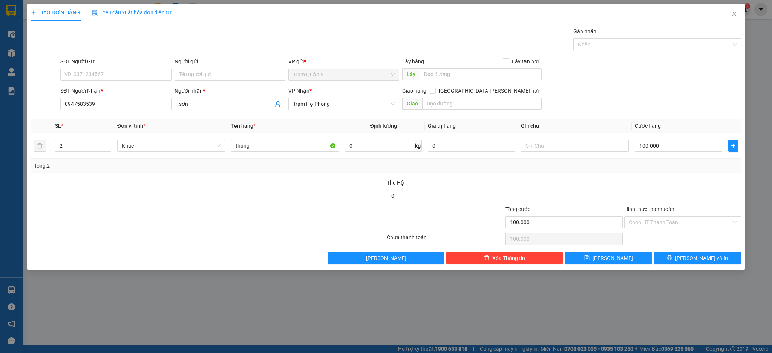
click at [654, 183] on div at bounding box center [683, 192] width 119 height 26
drag, startPoint x: 680, startPoint y: 250, endPoint x: 682, endPoint y: 254, distance: 4.4
click at [682, 254] on div "Transit Pickup Surcharge Ids Transit Deliver Surcharge Ids Transit Deliver Surc…" at bounding box center [386, 145] width 711 height 237
click at [682, 254] on button "[PERSON_NAME] và In" at bounding box center [697, 258] width 87 height 12
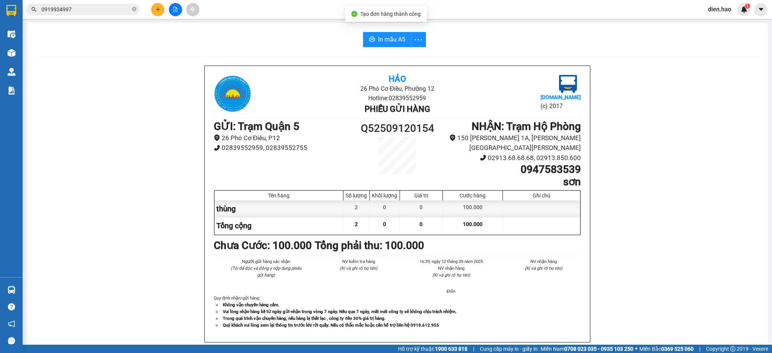
scroll to position [50, 0]
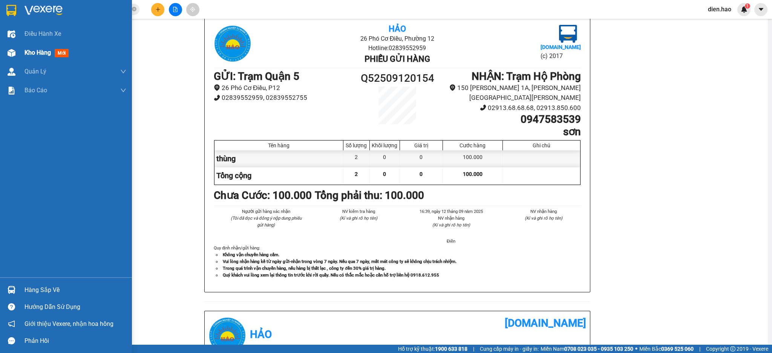
click at [32, 46] on div "Kho hàng mới" at bounding box center [76, 52] width 102 height 19
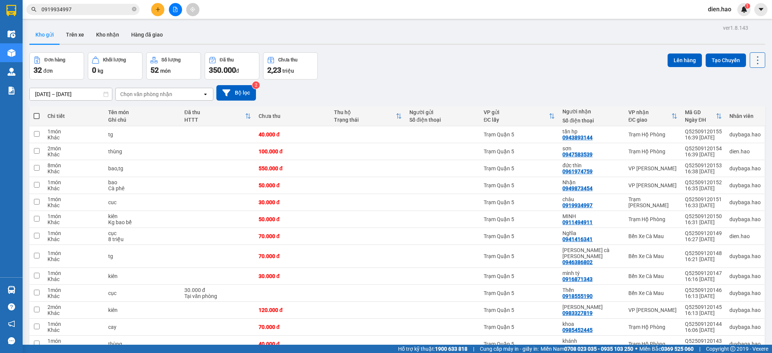
click at [753, 65] on button at bounding box center [757, 59] width 15 height 15
click at [741, 110] on span "Làm mới" at bounding box center [739, 108] width 21 height 8
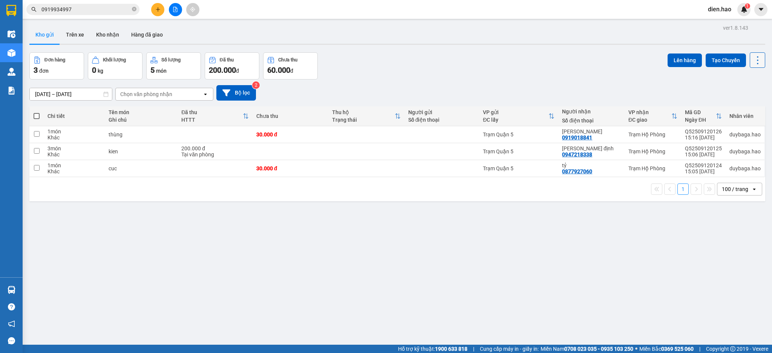
click at [752, 63] on button at bounding box center [757, 59] width 15 height 15
click at [753, 63] on icon at bounding box center [758, 60] width 11 height 11
click at [753, 65] on button at bounding box center [757, 59] width 15 height 15
click at [747, 104] on span "Làm mới" at bounding box center [739, 108] width 21 height 8
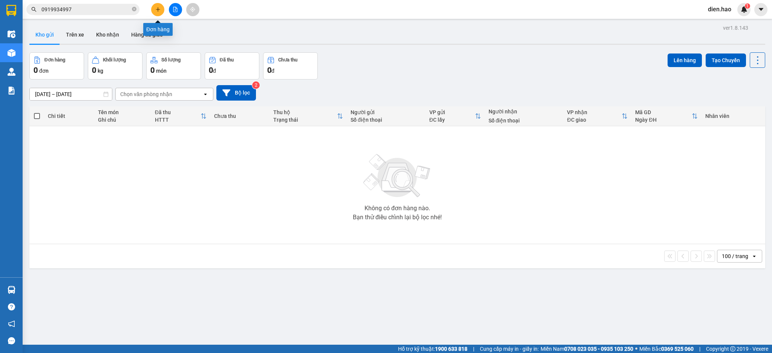
click at [156, 11] on icon "plus" at bounding box center [157, 9] width 5 height 5
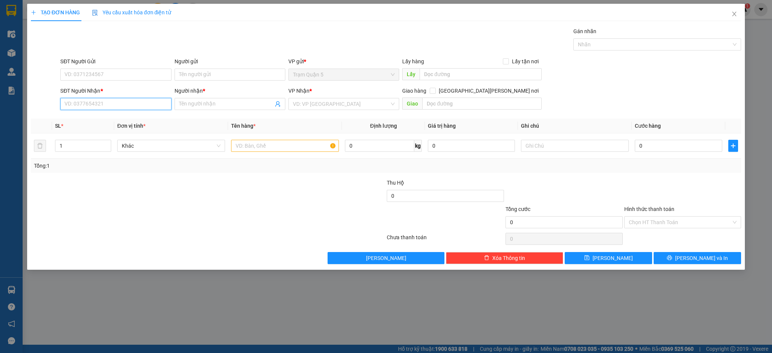
click at [135, 104] on input "SĐT Người Nhận *" at bounding box center [115, 104] width 111 height 12
click at [117, 132] on div "0943983144 - tấn đồ sắt" at bounding box center [116, 131] width 102 height 8
type input "0943983144"
type input "tấn đồ sắt"
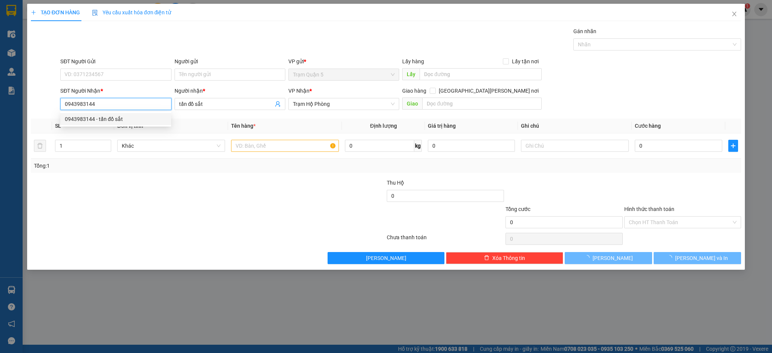
type input "30.000"
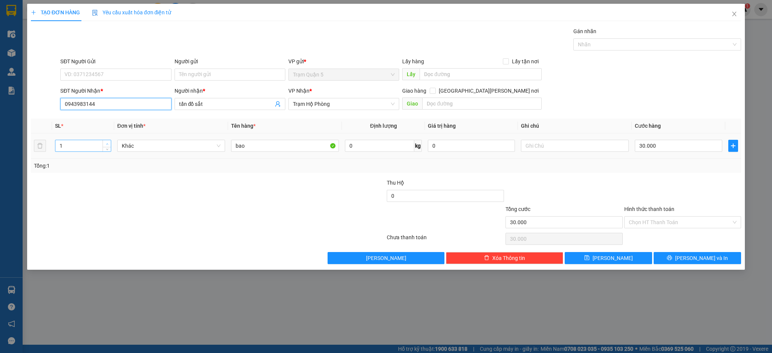
type input "0943983144"
click at [104, 142] on span "Increase Value" at bounding box center [107, 143] width 8 height 7
type input "4"
click at [104, 142] on span "Increase Value" at bounding box center [107, 143] width 8 height 7
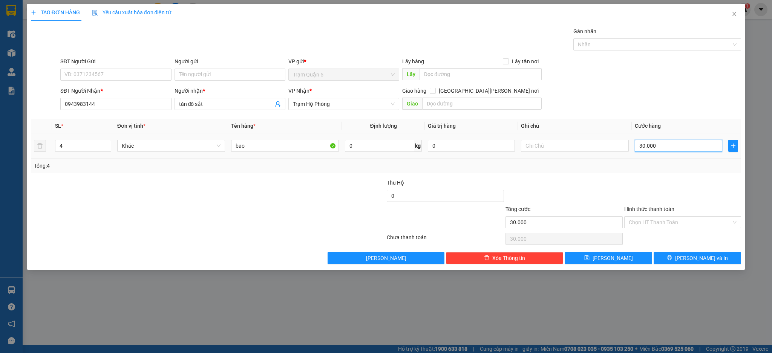
click at [668, 144] on input "30.000" at bounding box center [678, 146] width 87 height 12
type input "0"
type input "1"
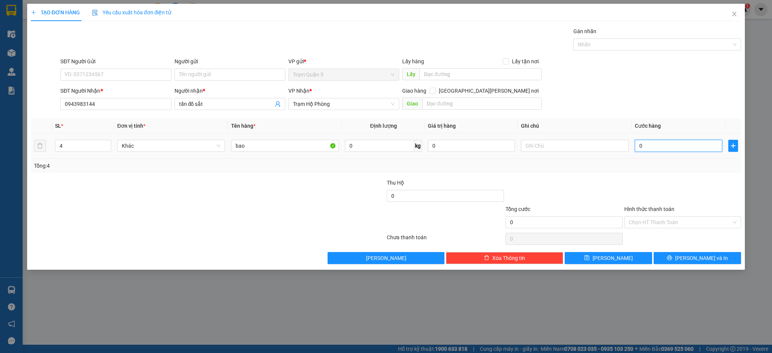
type input "1"
type input "001"
type input "15"
type input "00.150"
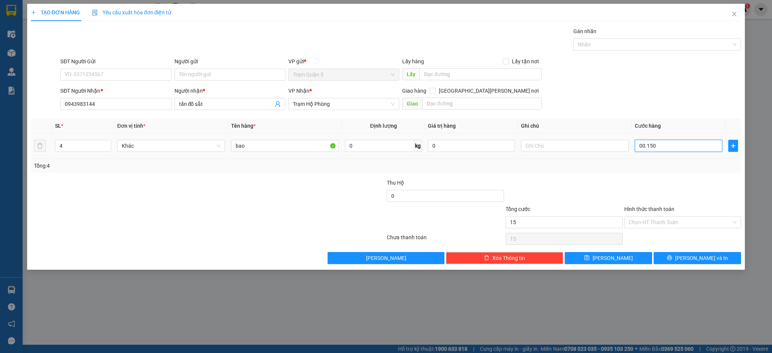
type input "150"
type input "00.150"
type input "150.000"
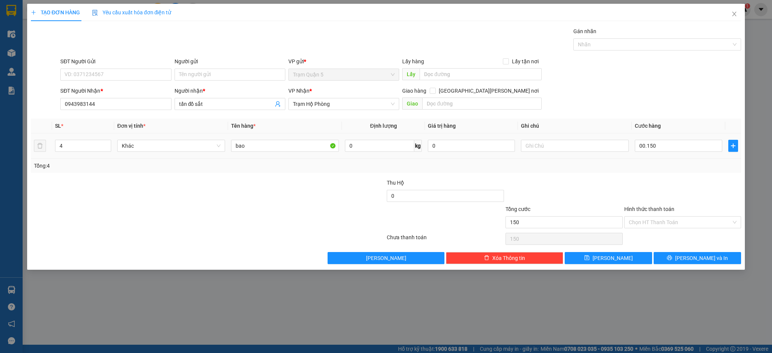
type input "150.000"
click at [683, 160] on div "Tổng: 4" at bounding box center [386, 166] width 711 height 14
click at [636, 263] on button "[PERSON_NAME]" at bounding box center [608, 258] width 87 height 12
type input "0"
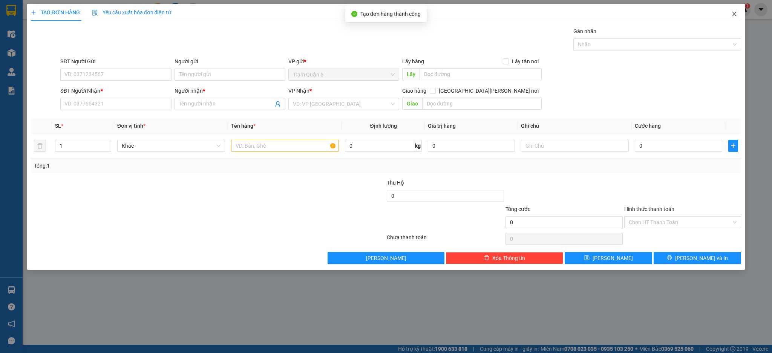
click at [741, 22] on span "Close" at bounding box center [734, 14] width 21 height 21
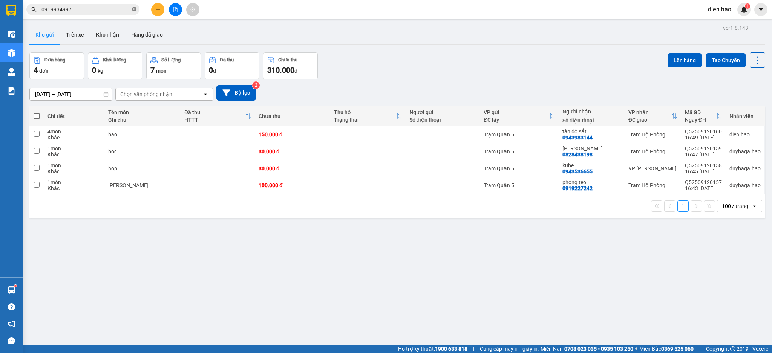
click at [135, 9] on icon "close-circle" at bounding box center [134, 9] width 5 height 5
click at [120, 6] on input "text" at bounding box center [85, 9] width 89 height 8
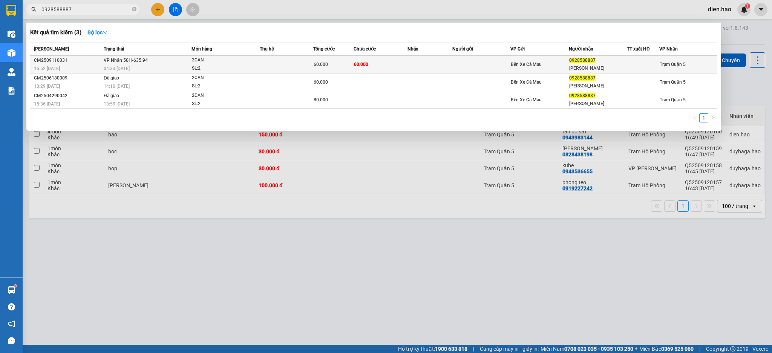
type input "0928588887"
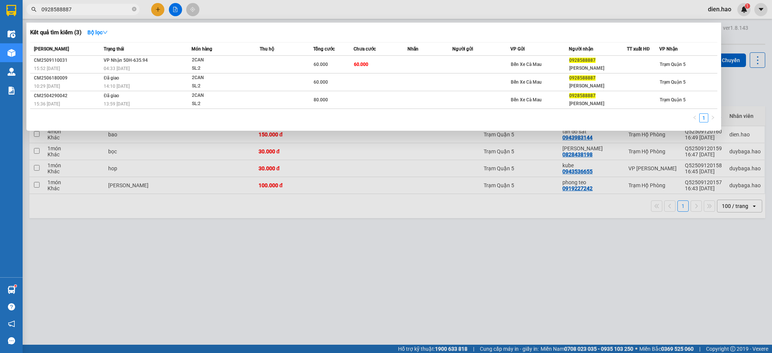
click at [265, 65] on td at bounding box center [287, 65] width 54 height 18
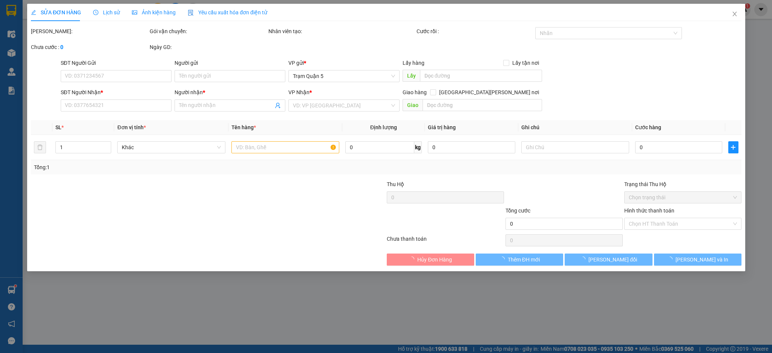
type input "0928588887"
type input "ĐÀO TRUNG KIÊN"
type input "60.000"
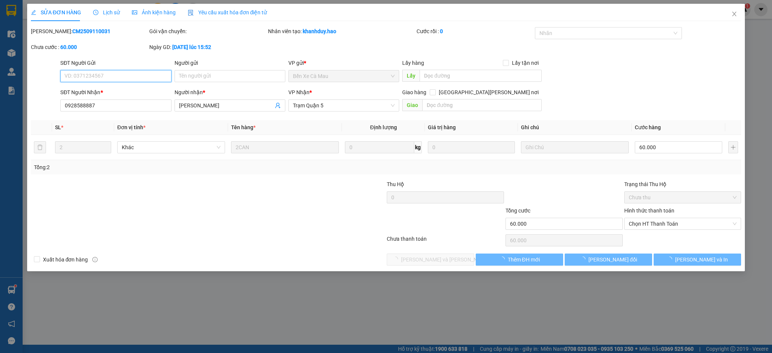
click at [163, 10] on span "Ảnh kiện hàng" at bounding box center [154, 12] width 44 height 6
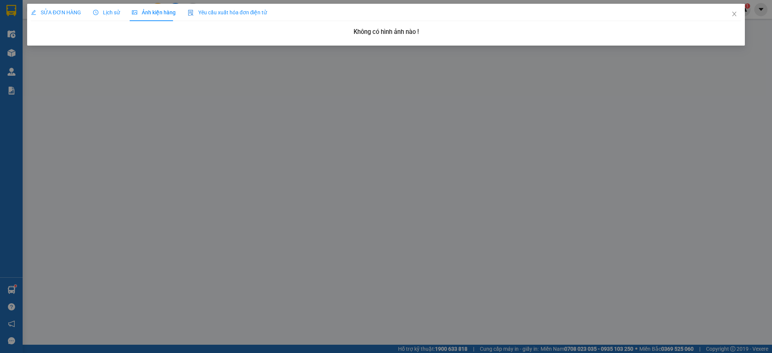
click at [115, 15] on span "Lịch sử" at bounding box center [106, 12] width 27 height 6
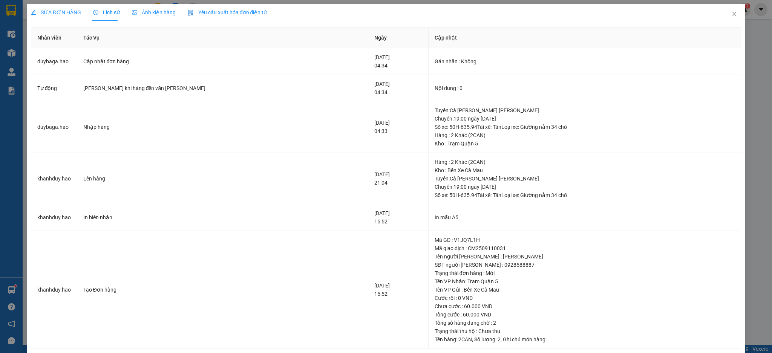
click at [60, 18] on div "SỬA ĐƠN HÀNG" at bounding box center [56, 12] width 50 height 17
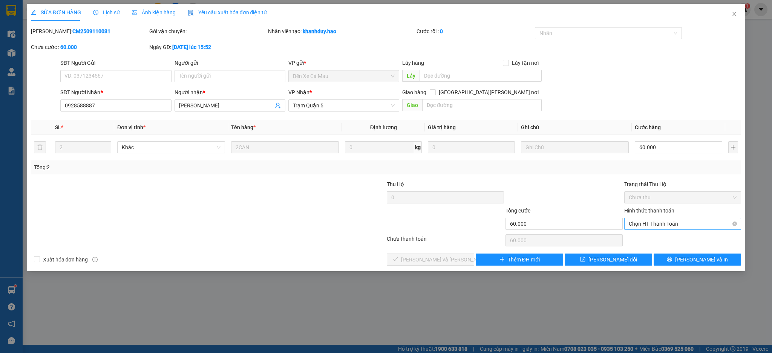
click at [692, 219] on span "Chọn HT Thanh Toán" at bounding box center [683, 223] width 108 height 11
click at [632, 238] on div "Tại văn phòng" at bounding box center [683, 239] width 108 height 8
type input "0"
click at [431, 252] on div "Total Paid Fee 0 Total UnPaid Fee 60.000 Cash Collection Total Fee Mã ĐH: CM250…" at bounding box center [386, 146] width 711 height 239
drag, startPoint x: 436, startPoint y: 255, endPoint x: 411, endPoint y: 244, distance: 27.0
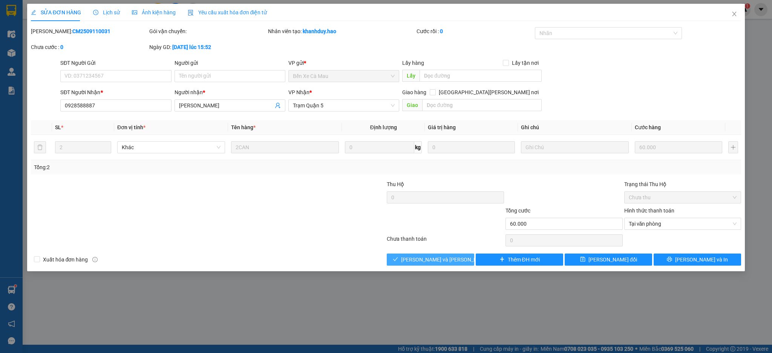
click at [436, 256] on button "[PERSON_NAME] và Giao hàng" at bounding box center [430, 260] width 87 height 12
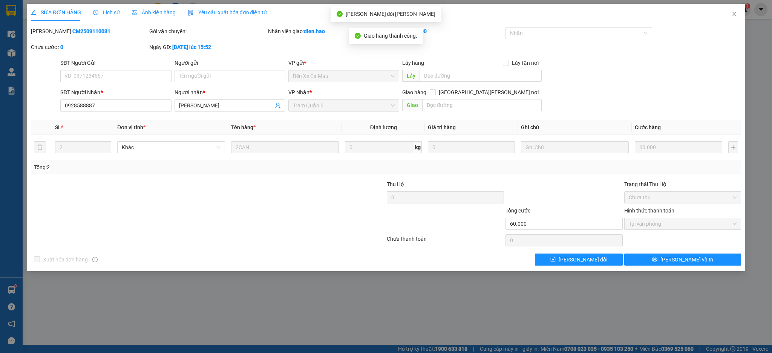
click at [115, 14] on span "Lịch sử" at bounding box center [106, 12] width 27 height 6
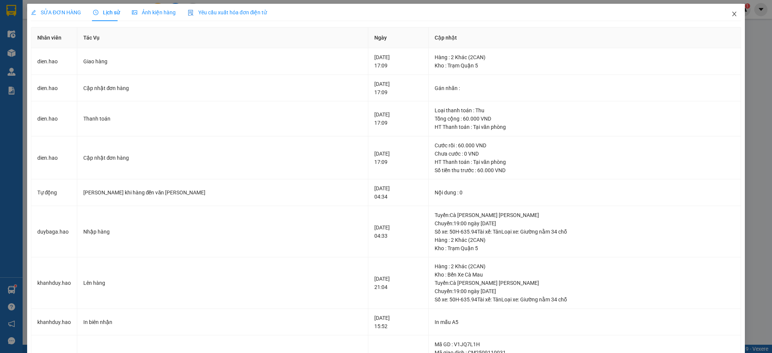
click at [732, 14] on icon "close" at bounding box center [735, 14] width 6 height 6
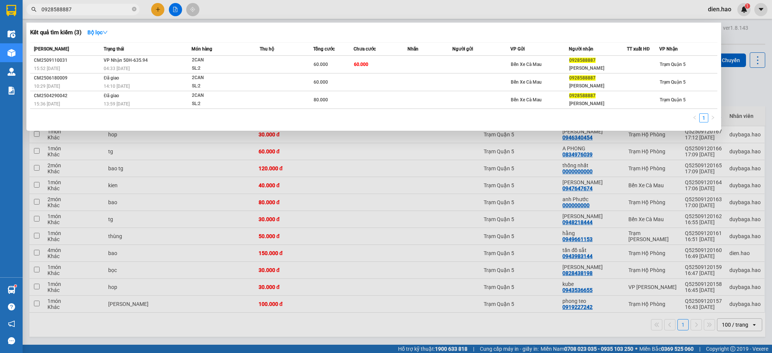
click at [104, 11] on input "0928588887" at bounding box center [85, 9] width 89 height 8
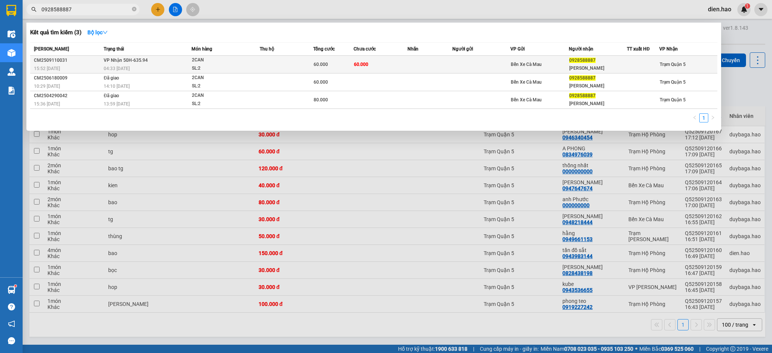
click at [227, 67] on div "SL: 2" at bounding box center [220, 68] width 57 height 8
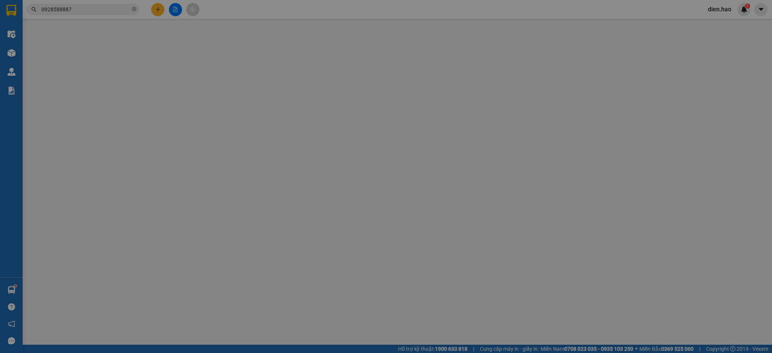
type input "0928588887"
type input "ĐÀO TRUNG KIÊN"
type input "60.000"
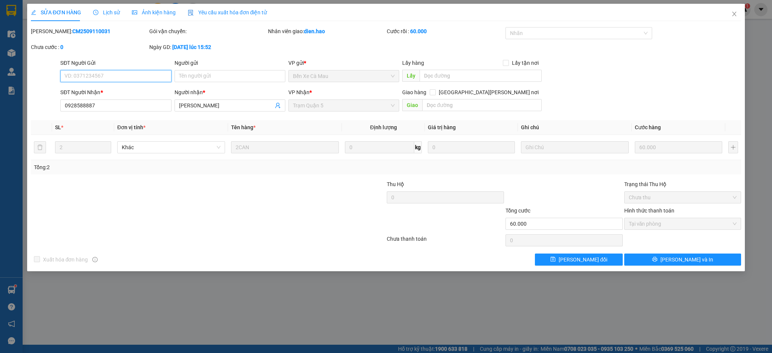
drag, startPoint x: 671, startPoint y: 224, endPoint x: 671, endPoint y: 232, distance: 8.3
click at [671, 231] on div "Hình thức thanh toán Tại văn phòng" at bounding box center [683, 220] width 117 height 26
click at [665, 226] on span "Tại văn phòng" at bounding box center [683, 223] width 108 height 11
click at [738, 14] on span "Close" at bounding box center [734, 14] width 21 height 21
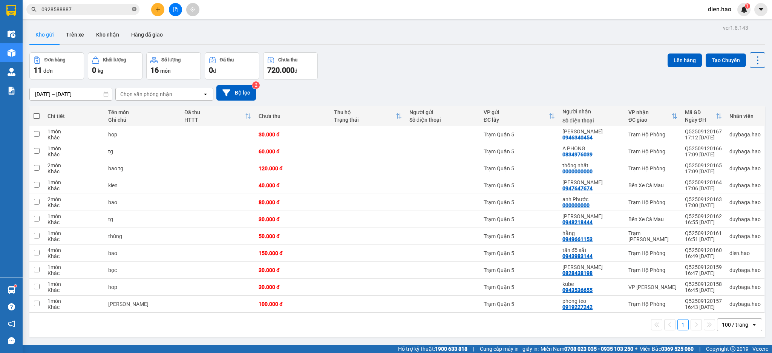
click at [135, 12] on span at bounding box center [134, 9] width 5 height 7
click at [115, 11] on input "text" at bounding box center [85, 9] width 89 height 8
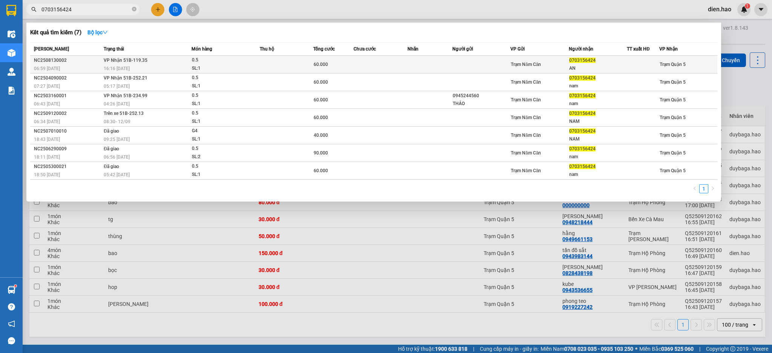
type input "0703156424"
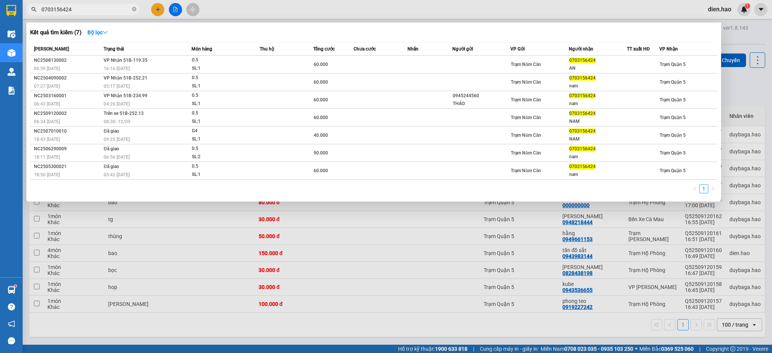
click at [382, 59] on td at bounding box center [381, 65] width 54 height 18
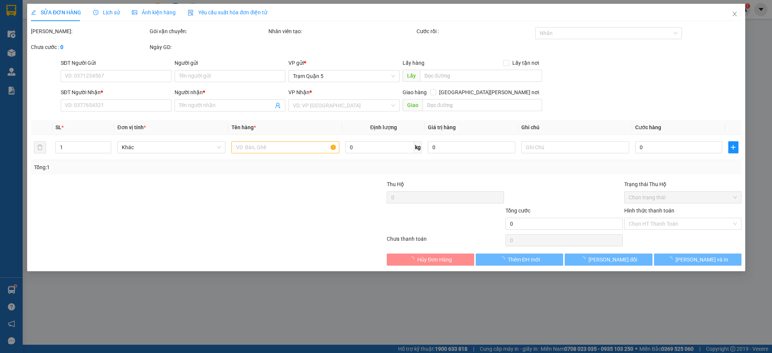
type input "0703156424"
type input "AN"
type input "60.000"
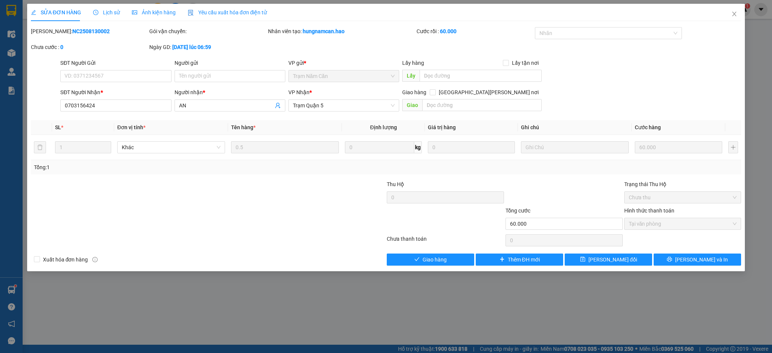
click at [112, 12] on span "Lịch sử" at bounding box center [106, 12] width 27 height 6
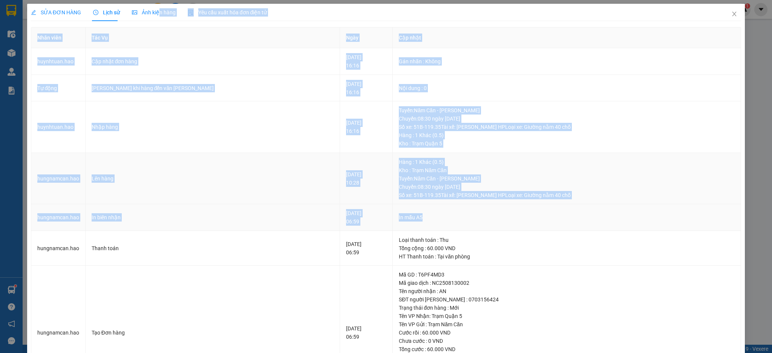
drag, startPoint x: 155, startPoint y: 16, endPoint x: 605, endPoint y: 216, distance: 491.8
click at [605, 216] on div "SỬA ĐƠN HÀNG Lịch sử Ảnh kiện hàng Yêu cầu xuất hóa đơn điện tử Total Paid Fee …" at bounding box center [386, 202] width 711 height 397
click at [251, 116] on td "Nhập hàng" at bounding box center [213, 127] width 255 height 52
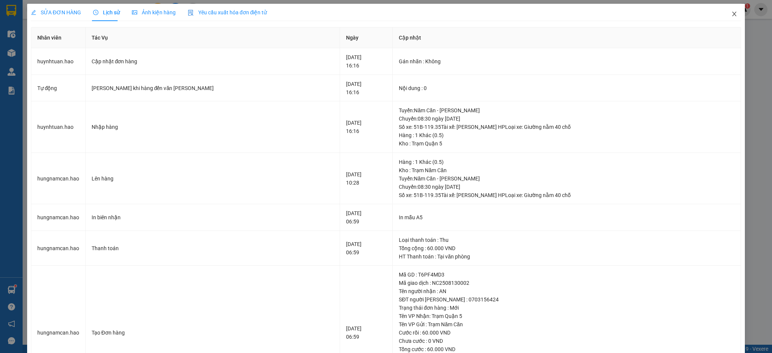
drag, startPoint x: 723, startPoint y: 20, endPoint x: 683, endPoint y: 3, distance: 42.8
click at [724, 20] on span "Close" at bounding box center [734, 14] width 21 height 21
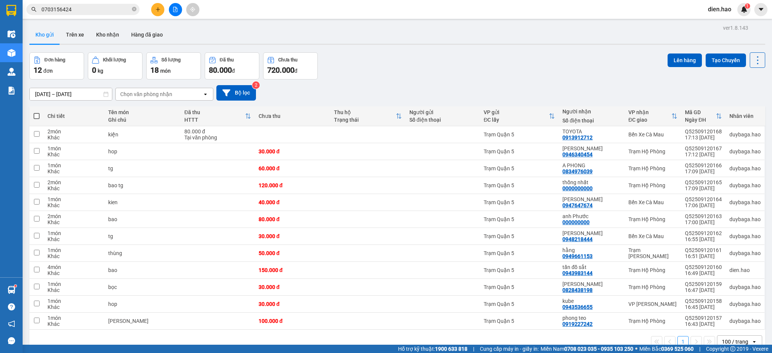
click at [101, 8] on input "0703156424" at bounding box center [85, 9] width 89 height 8
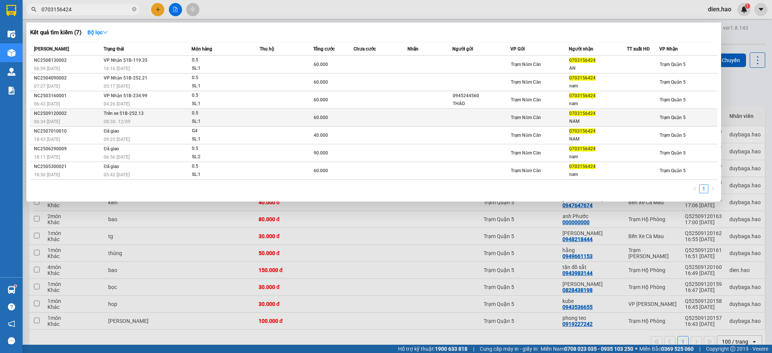
click at [335, 114] on div "60.000" at bounding box center [334, 118] width 40 height 8
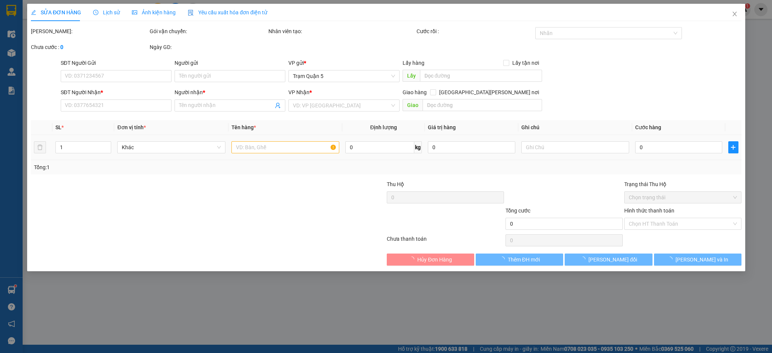
type input "0703156424"
type input "NAM"
type input "60.000"
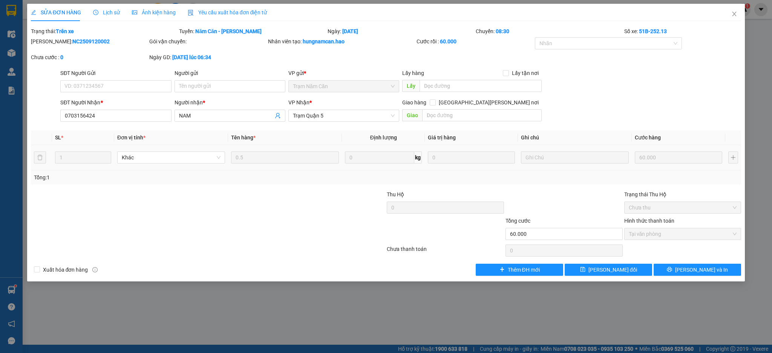
click at [105, 8] on div "Lịch sử" at bounding box center [106, 12] width 27 height 8
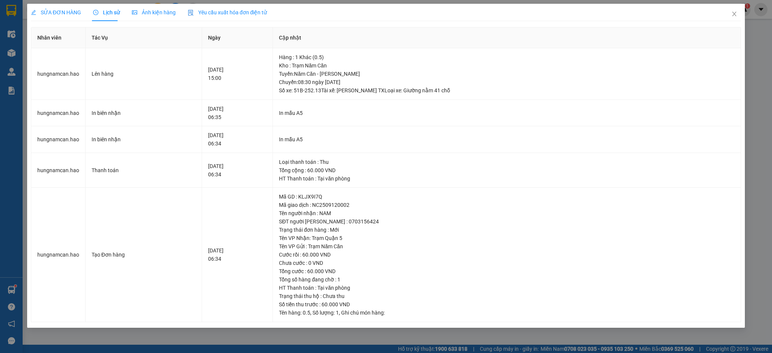
click at [143, 20] on div "Ảnh kiện hàng" at bounding box center [154, 12] width 44 height 17
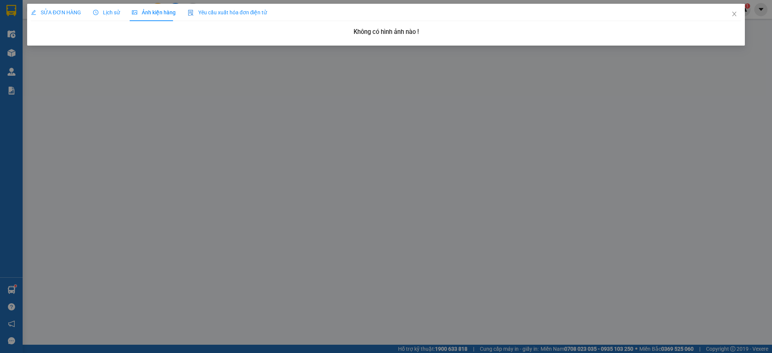
click at [109, 24] on div "SỬA ĐƠN HÀNG Lịch sử Ảnh kiện hàng Yêu cầu xuất hóa đơn điện tử Total Paid Fee …" at bounding box center [386, 22] width 711 height 36
click at [109, 18] on div "Lịch sử" at bounding box center [106, 12] width 27 height 17
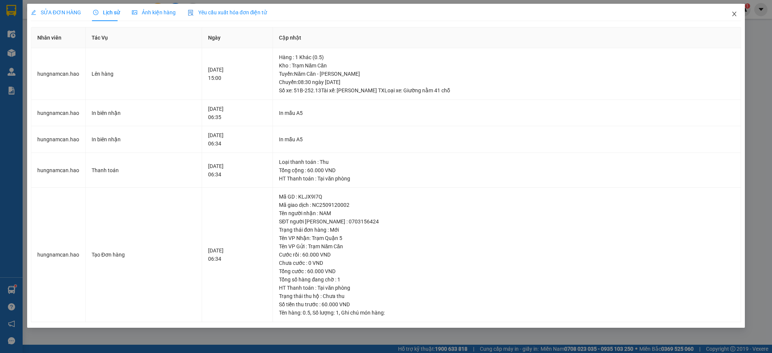
drag, startPoint x: 733, startPoint y: 14, endPoint x: 242, endPoint y: 0, distance: 490.8
click at [729, 14] on span "Close" at bounding box center [734, 14] width 21 height 21
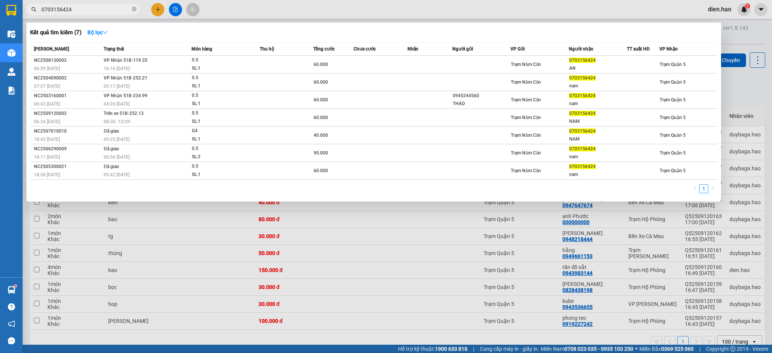
click at [117, 8] on input "0703156424" at bounding box center [85, 9] width 89 height 8
click at [439, 11] on div at bounding box center [386, 176] width 772 height 353
click at [134, 9] on icon "close-circle" at bounding box center [134, 9] width 5 height 5
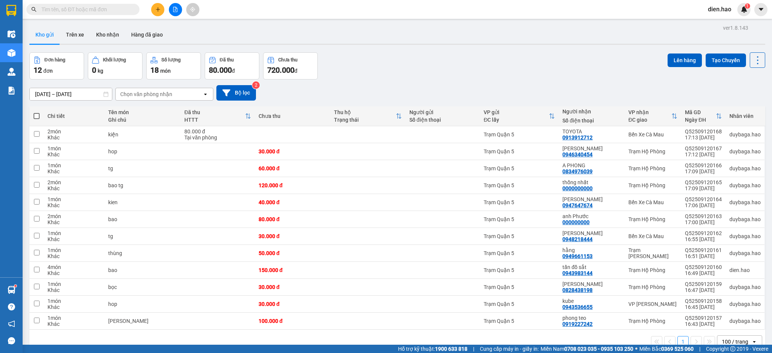
click at [121, 7] on input "text" at bounding box center [85, 9] width 89 height 8
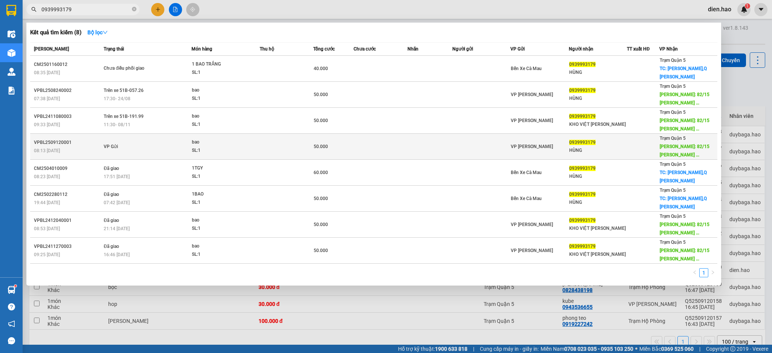
type input "0939993179"
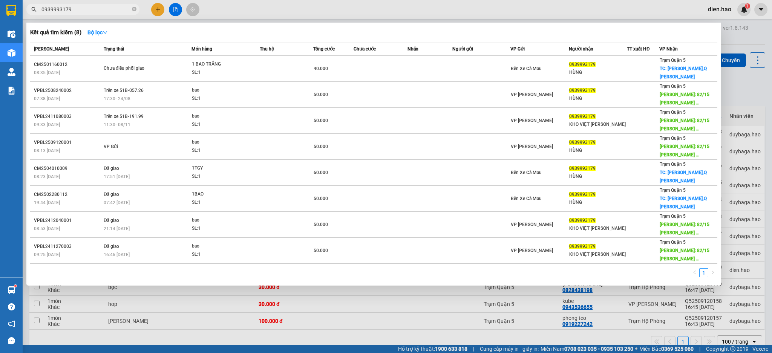
click at [382, 148] on td at bounding box center [381, 147] width 54 height 26
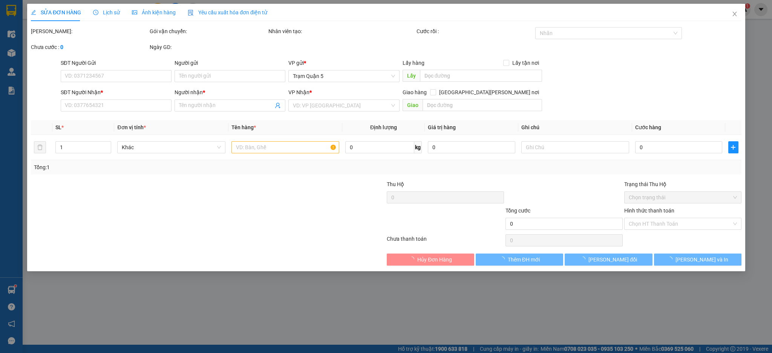
type input "0939993179"
type input "HÙNG"
type input "82/15 HUỲNH VĂN NGHỆ Q TÂN BÌNH"
type input "50.000"
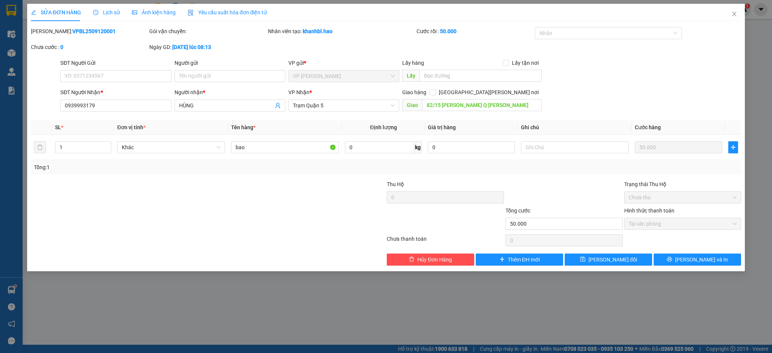
click at [98, 15] on div "Lịch sử" at bounding box center [106, 12] width 27 height 8
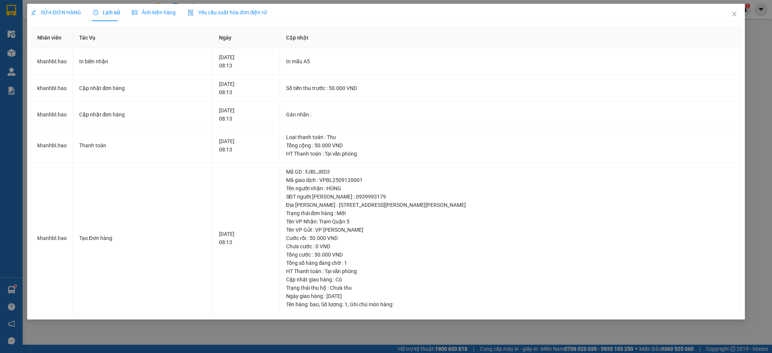
click at [149, 12] on span "Ảnh kiện hàng" at bounding box center [154, 12] width 44 height 6
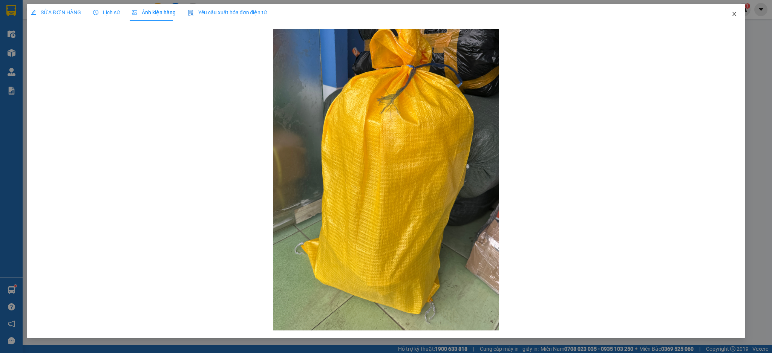
click at [735, 10] on span "Close" at bounding box center [734, 14] width 21 height 21
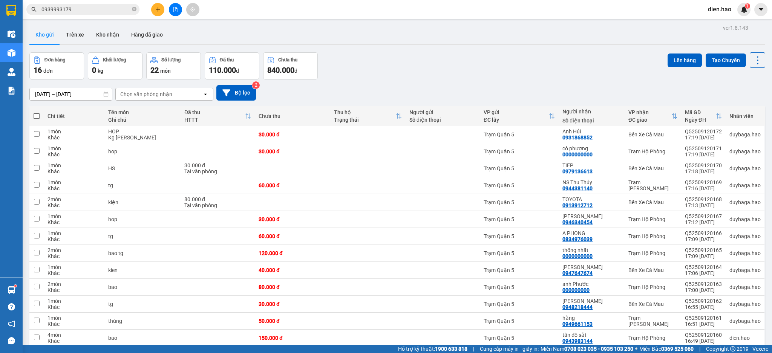
click at [111, 9] on input "0939993179" at bounding box center [85, 9] width 89 height 8
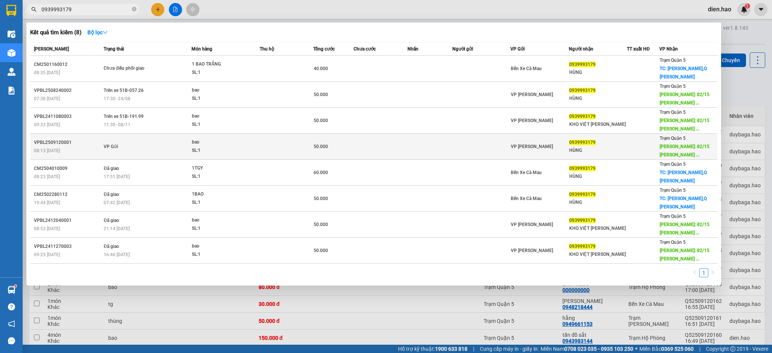
click at [422, 153] on td at bounding box center [430, 147] width 45 height 26
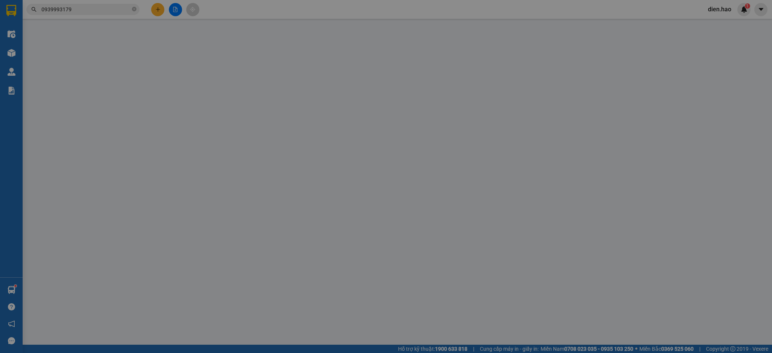
type input "0939993179"
type input "HÙNG"
type input "82/15 HUỲNH VĂN NGHỆ Q TÂN BÌNH"
type input "50.000"
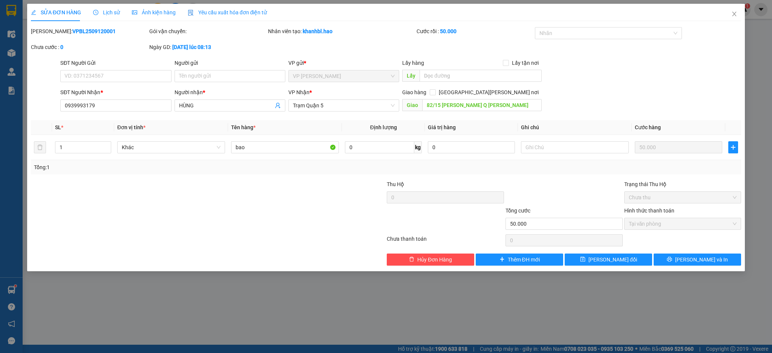
click at [152, 18] on div "Ảnh kiện hàng" at bounding box center [154, 12] width 44 height 17
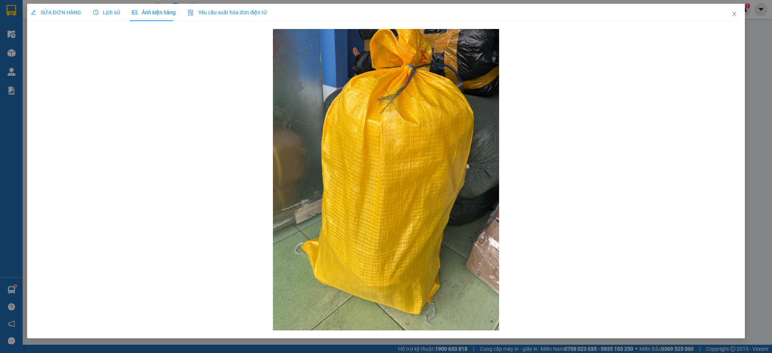
click at [70, 12] on span "SỬA ĐƠN HÀNG" at bounding box center [56, 12] width 50 height 6
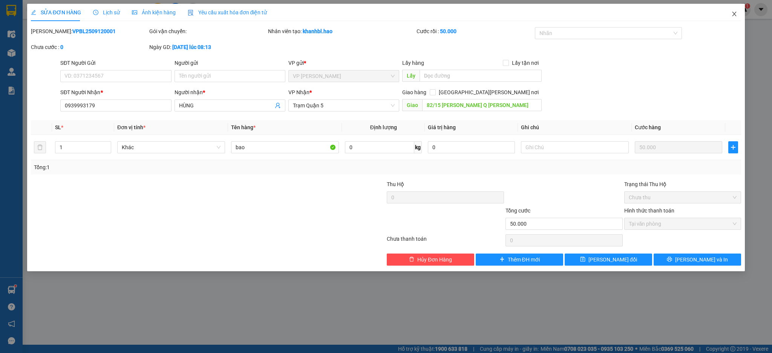
click at [732, 15] on icon "close" at bounding box center [735, 14] width 6 height 6
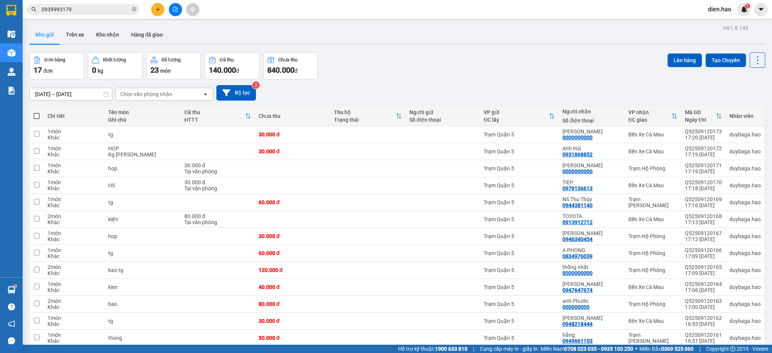
click at [90, 14] on span "0939993179" at bounding box center [82, 9] width 113 height 11
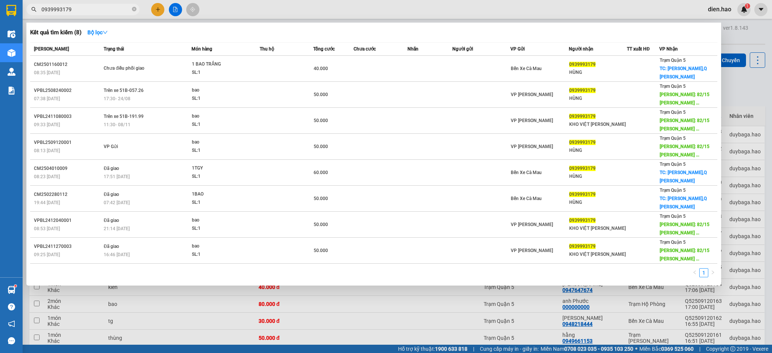
click at [269, 4] on div at bounding box center [386, 176] width 772 height 353
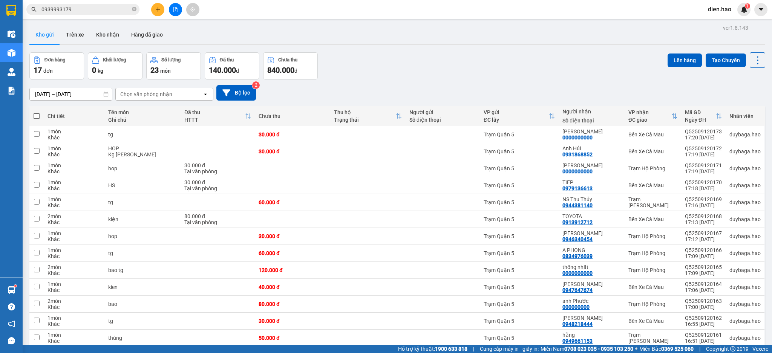
click at [113, 8] on input "0939993179" at bounding box center [85, 9] width 89 height 8
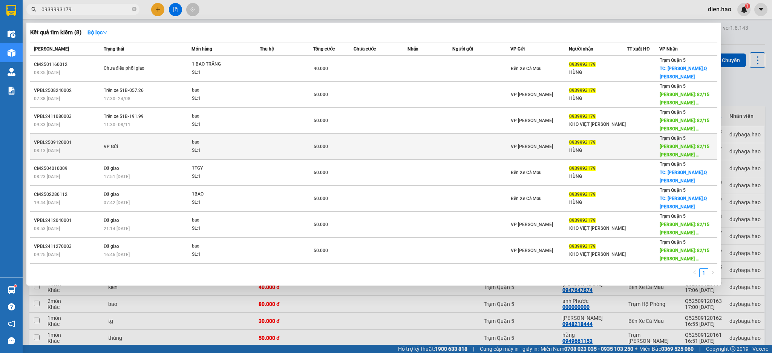
click at [297, 146] on td at bounding box center [287, 147] width 54 height 26
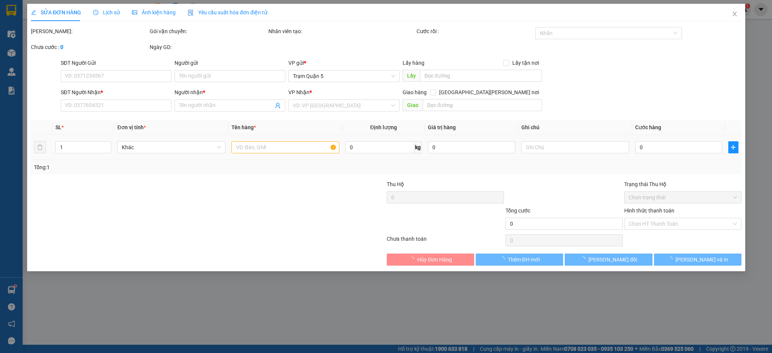
type input "0939993179"
type input "HÙNG"
type input "82/15 HUỲNH VĂN NGHỆ Q TÂN BÌNH"
type input "50.000"
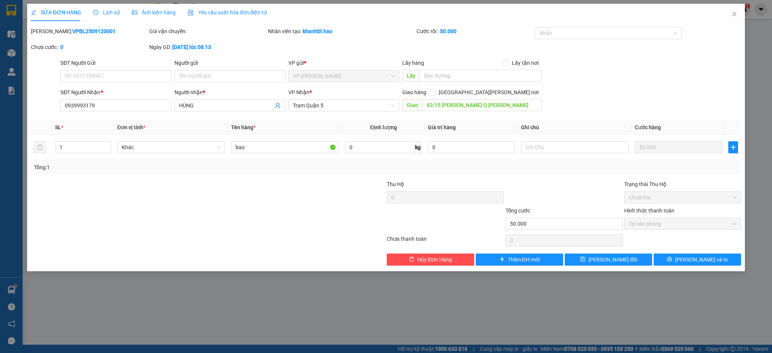
click at [168, 12] on span "Ảnh kiện hàng" at bounding box center [154, 12] width 44 height 6
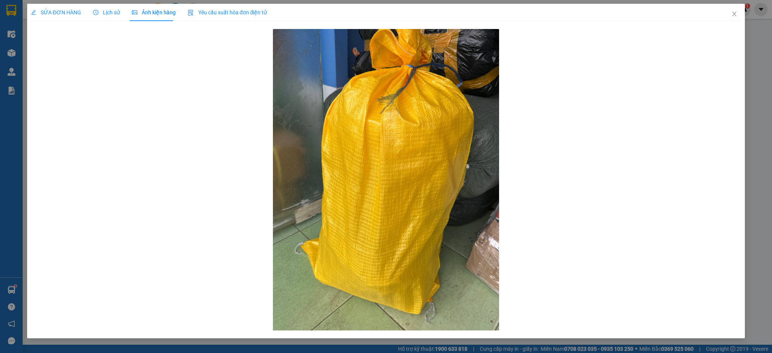
click at [106, 11] on span "Lịch sử" at bounding box center [106, 12] width 27 height 6
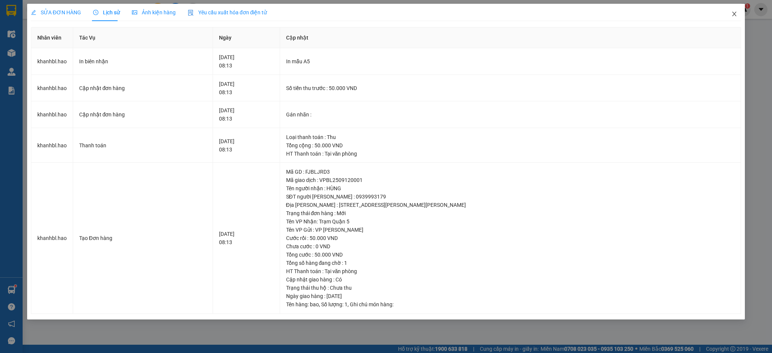
click at [735, 17] on icon "close" at bounding box center [735, 14] width 6 height 6
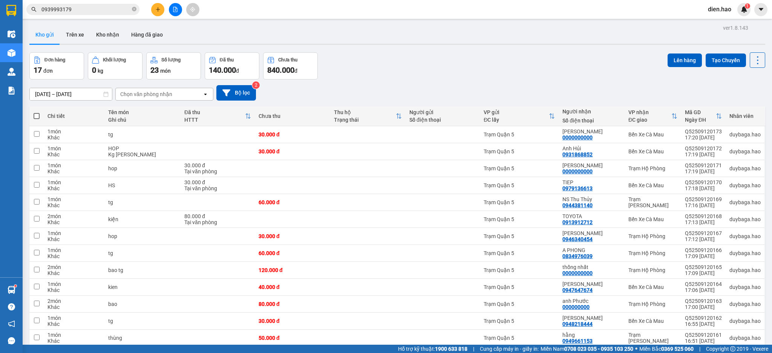
drag, startPoint x: 86, startPoint y: 10, endPoint x: 88, endPoint y: 7, distance: 4.0
click at [86, 9] on input "0939993179" at bounding box center [85, 9] width 89 height 8
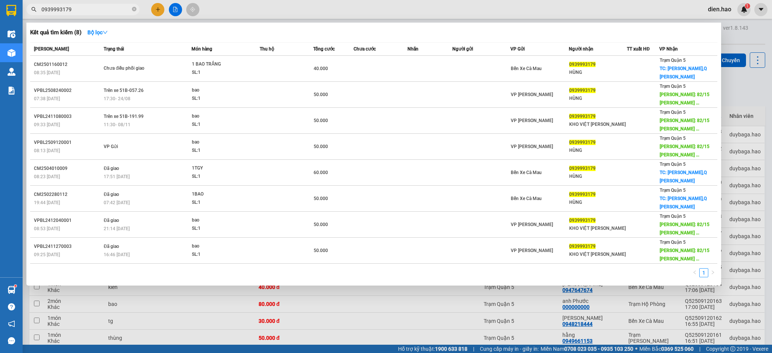
click at [555, 12] on div at bounding box center [386, 176] width 772 height 353
click at [101, 14] on span "0939993179" at bounding box center [82, 9] width 113 height 11
click at [476, 10] on div at bounding box center [386, 176] width 772 height 353
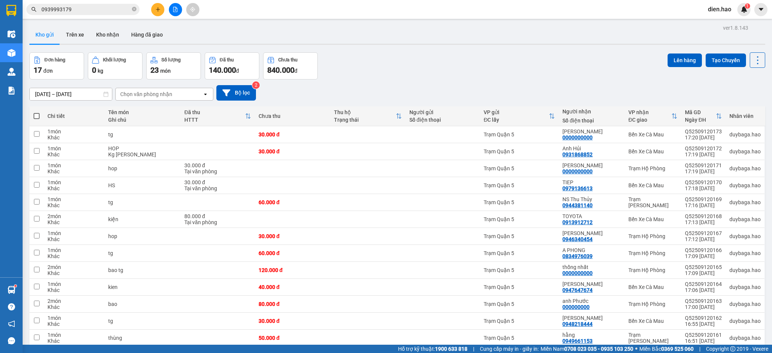
click at [97, 9] on input "0939993179" at bounding box center [85, 9] width 89 height 8
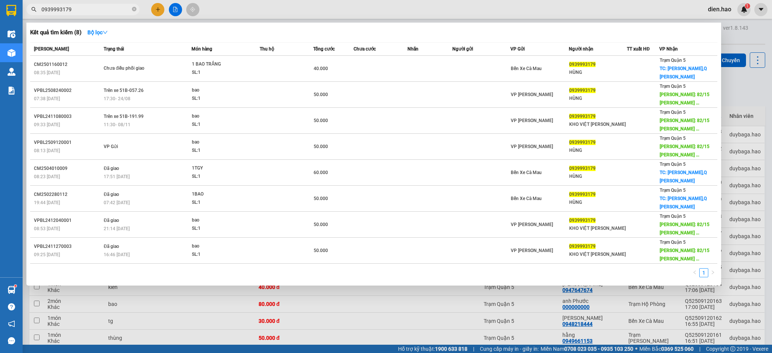
click at [424, 11] on div at bounding box center [386, 176] width 772 height 353
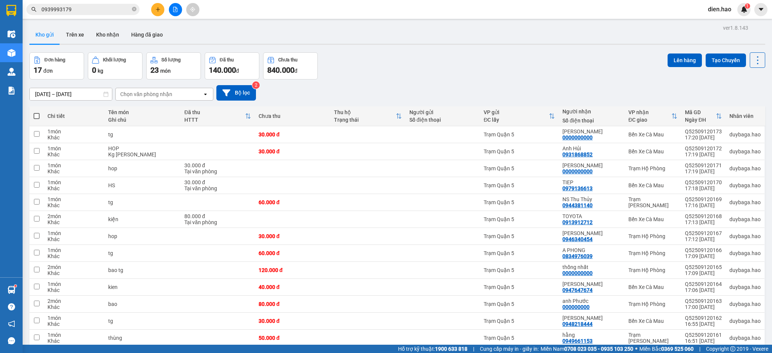
click at [105, 8] on input "0939993179" at bounding box center [85, 9] width 89 height 8
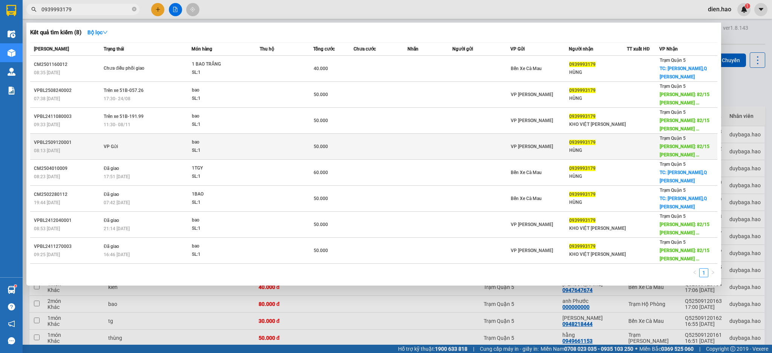
click at [678, 145] on span "Giao DĐ: 82/15 HUỲNH VĂN NGHỆ ..." at bounding box center [685, 151] width 50 height 14
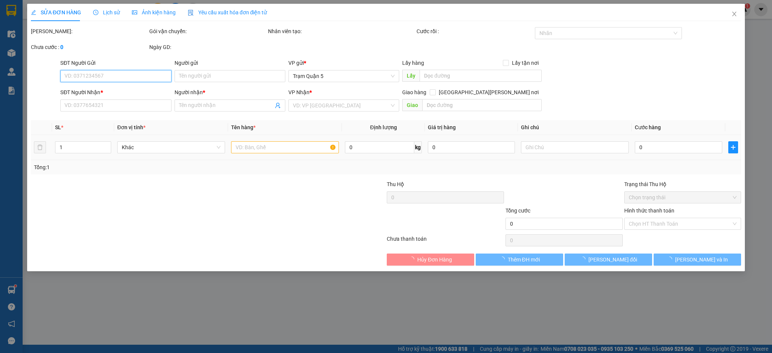
type input "0939993179"
type input "HÙNG"
type input "82/15 HUỲNH VĂN NGHỆ Q TÂN BÌNH"
type input "50.000"
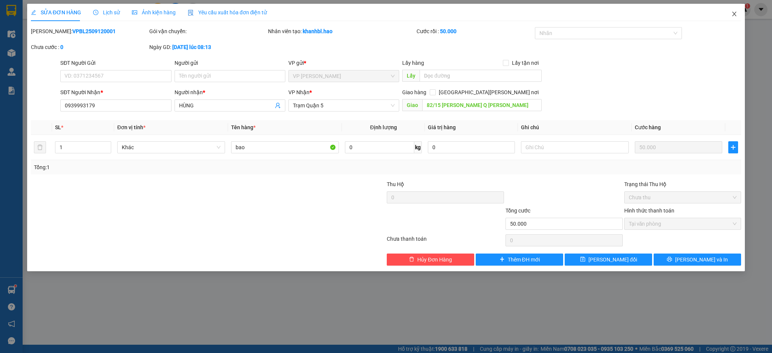
click at [737, 22] on span "Close" at bounding box center [734, 14] width 21 height 21
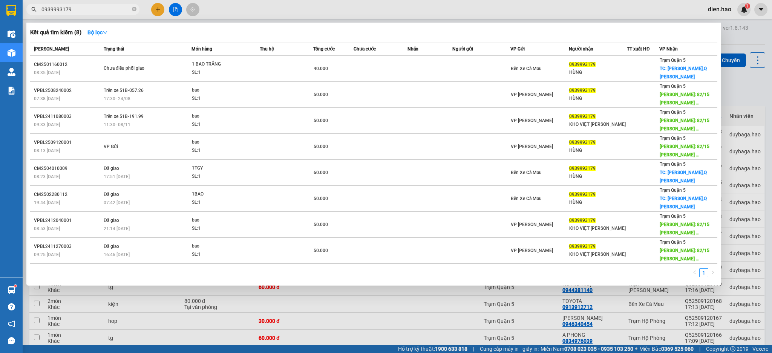
click at [104, 4] on span "0939993179" at bounding box center [82, 9] width 113 height 11
click at [499, 11] on div at bounding box center [386, 176] width 772 height 353
click at [134, 8] on icon "close-circle" at bounding box center [134, 9] width 5 height 5
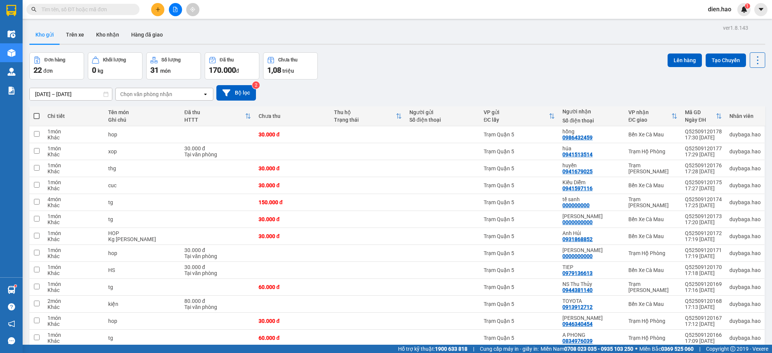
click at [111, 14] on span at bounding box center [82, 9] width 113 height 11
click at [70, 12] on input "text" at bounding box center [85, 9] width 89 height 8
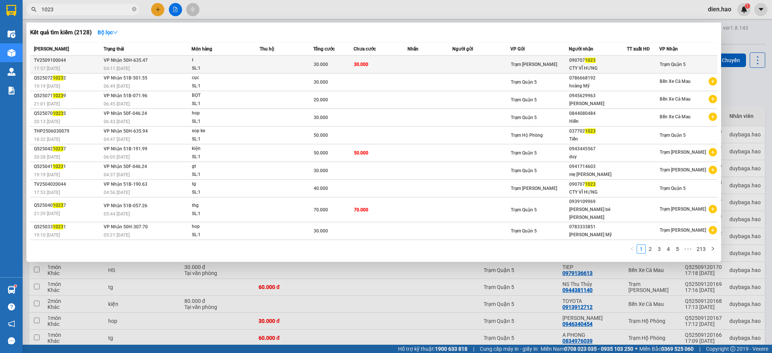
type input "1023"
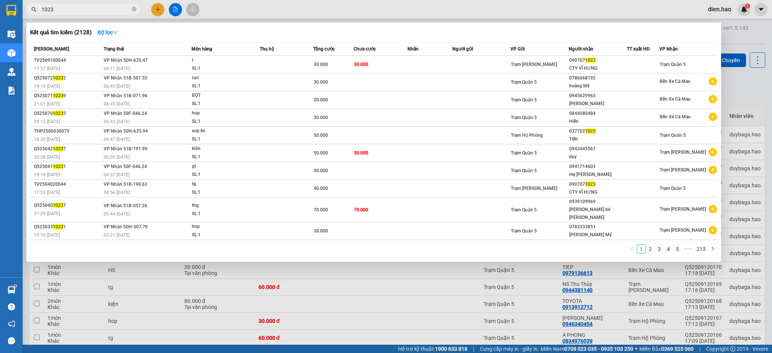
click at [237, 66] on div "SL: 1" at bounding box center [220, 68] width 57 height 8
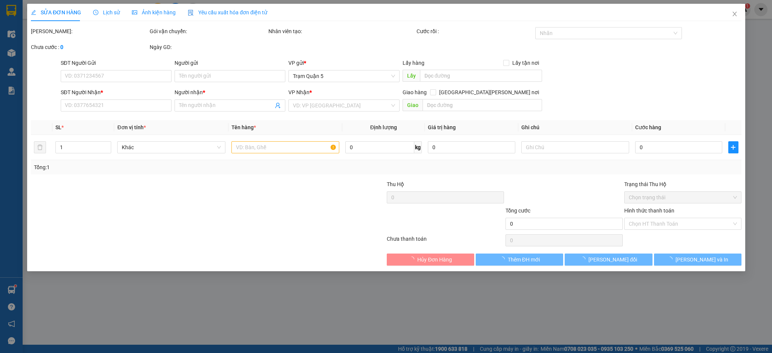
type input "0907071023"
type input "CTY VĨ HƯNG"
type input "30.000"
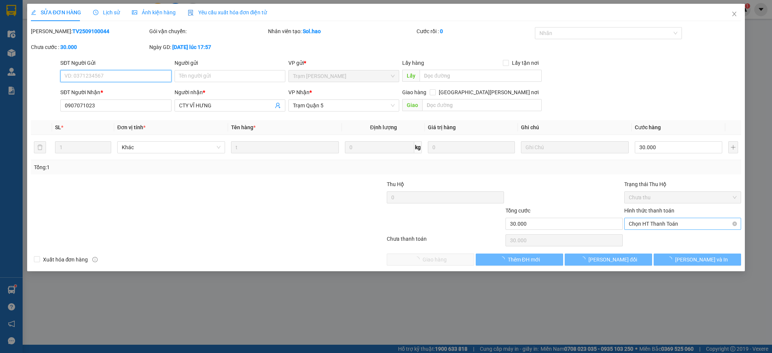
click at [642, 227] on span "Chọn HT Thanh Toán" at bounding box center [683, 223] width 108 height 11
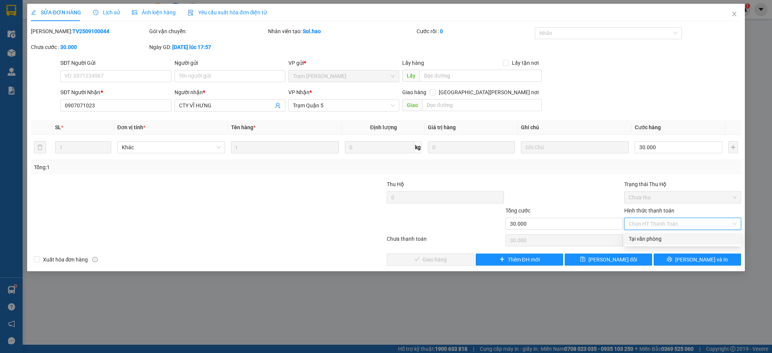
drag, startPoint x: 641, startPoint y: 235, endPoint x: 606, endPoint y: 242, distance: 35.7
click at [637, 237] on div "Tại văn phòng" at bounding box center [683, 239] width 108 height 8
type input "0"
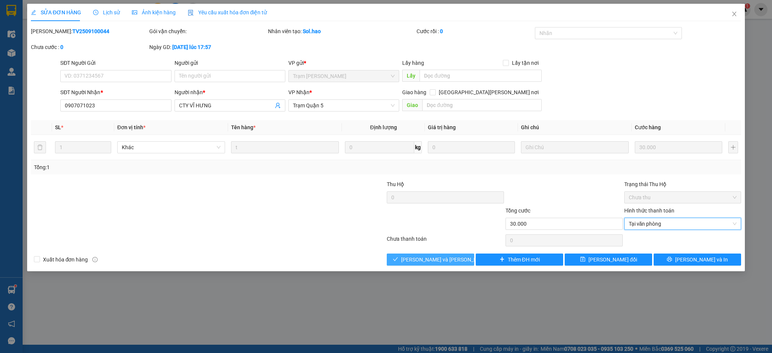
click at [452, 264] on button "[PERSON_NAME] và Giao hàng" at bounding box center [430, 260] width 87 height 12
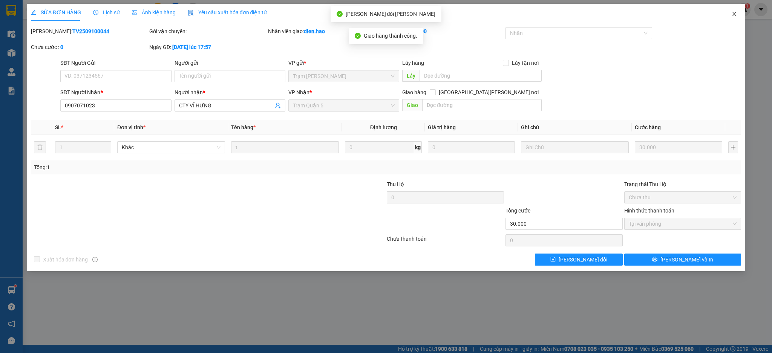
click at [734, 16] on icon "close" at bounding box center [735, 14] width 6 height 6
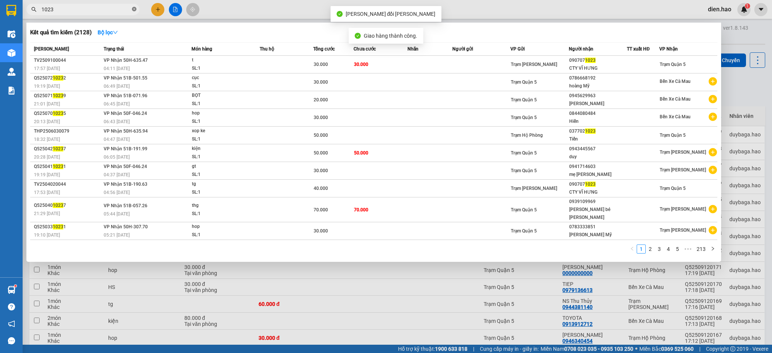
click at [134, 11] on icon "close-circle" at bounding box center [134, 9] width 5 height 5
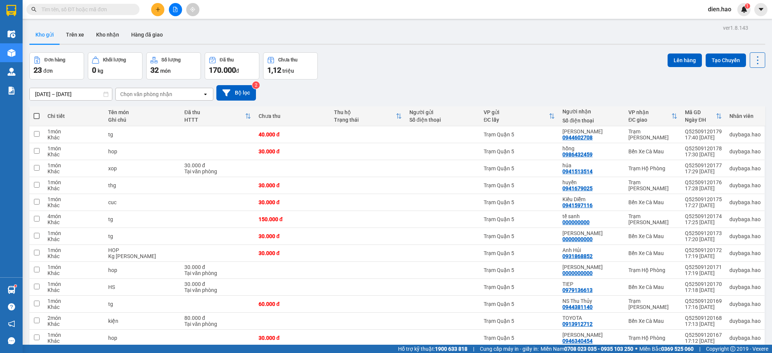
click at [101, 5] on input "text" at bounding box center [85, 9] width 89 height 8
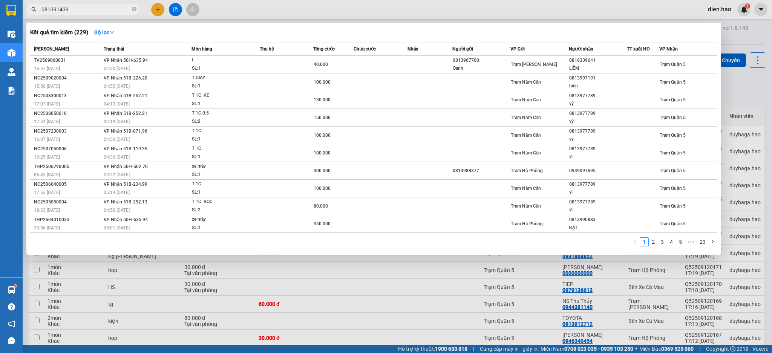
type input "0813914394"
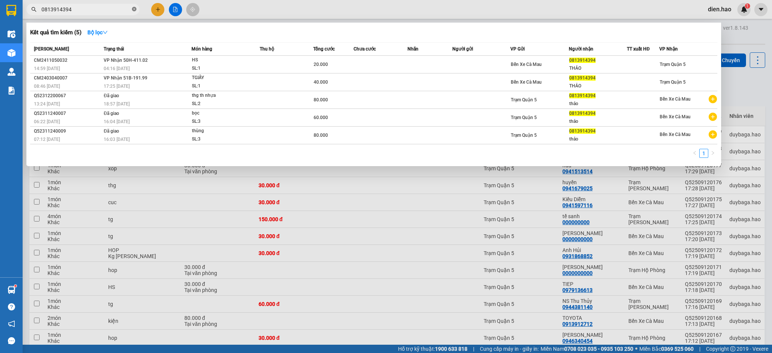
click at [134, 11] on icon "close-circle" at bounding box center [134, 9] width 5 height 5
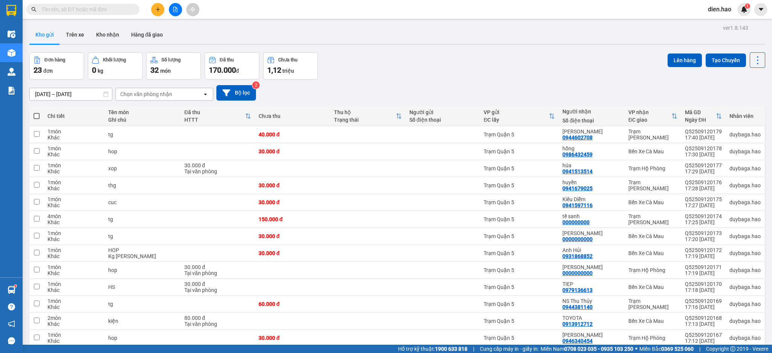
drag, startPoint x: 124, startPoint y: 14, endPoint x: 121, endPoint y: 8, distance: 6.6
click at [123, 12] on span at bounding box center [82, 9] width 113 height 11
click at [120, 6] on input "text" at bounding box center [85, 9] width 89 height 8
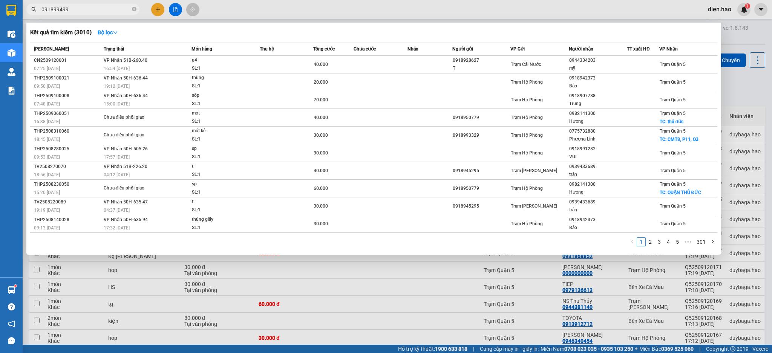
type input "0918994994"
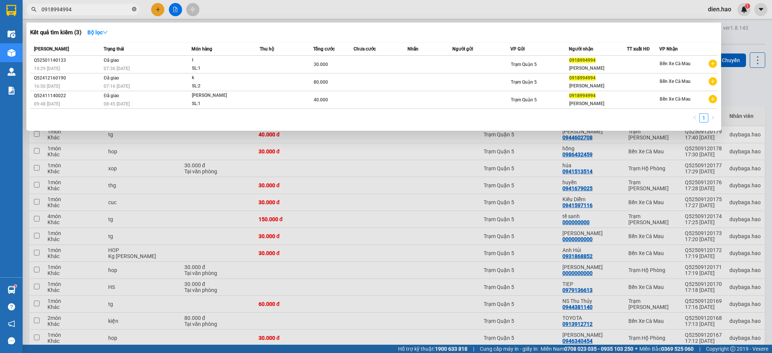
click at [134, 12] on span at bounding box center [134, 9] width 5 height 7
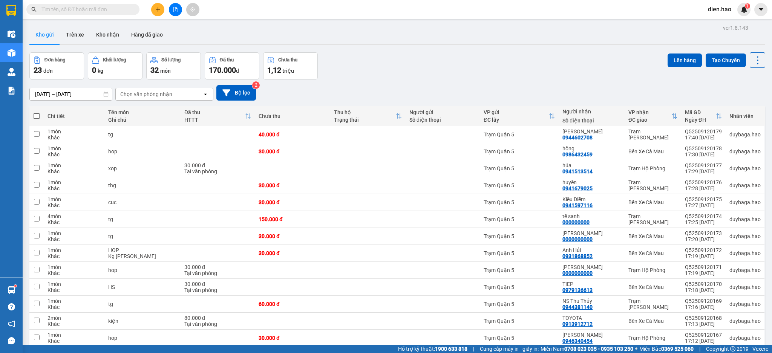
click at [110, 9] on input "text" at bounding box center [85, 9] width 89 height 8
click at [80, 9] on input "text" at bounding box center [85, 9] width 89 height 8
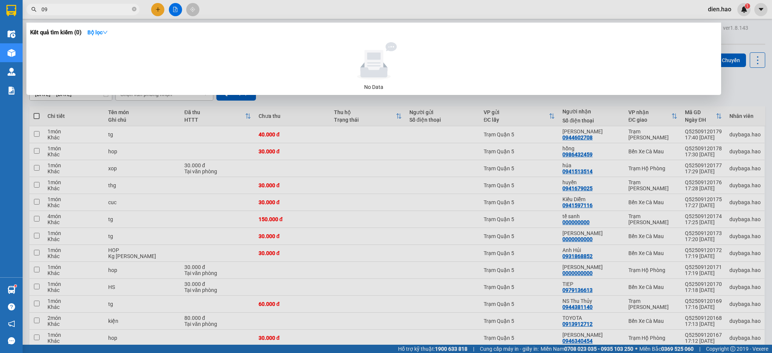
type input "0"
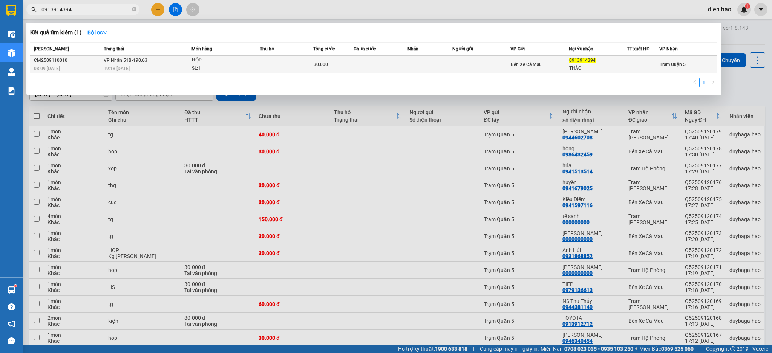
type input "0913914394"
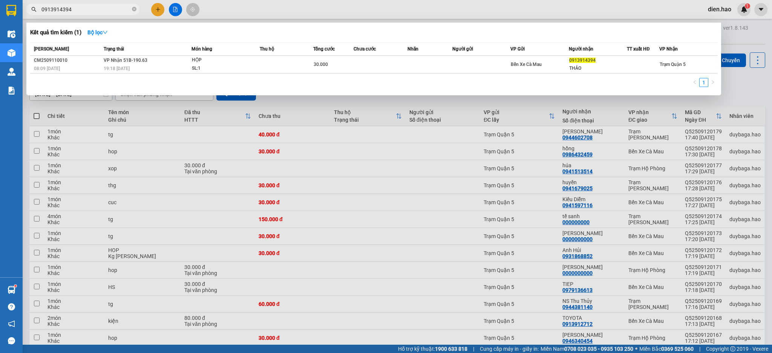
click at [189, 63] on td "VP Nhận 51B-190.63 19:18 - 11/09" at bounding box center [147, 65] width 90 height 18
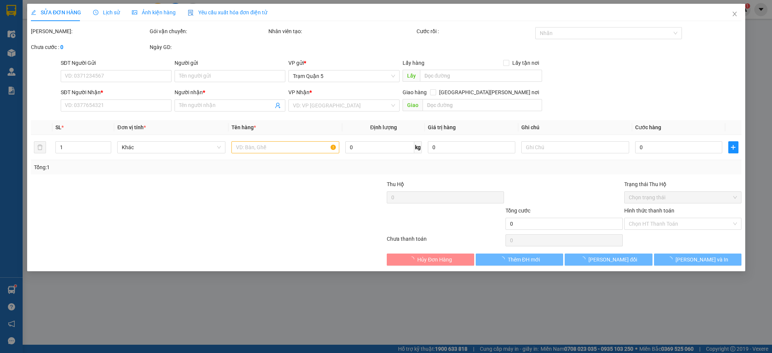
type input "0913914394"
type input "THẢO"
type input "30.000"
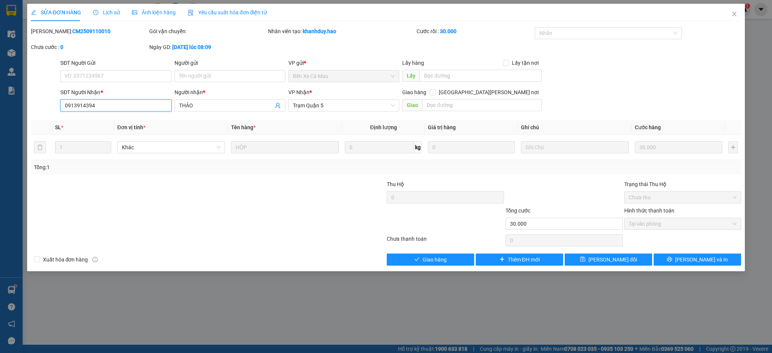
click at [70, 106] on input "0913914394" at bounding box center [115, 106] width 111 height 12
type input "0813914394"
click at [601, 262] on span "[PERSON_NAME] thay đổi" at bounding box center [613, 260] width 49 height 8
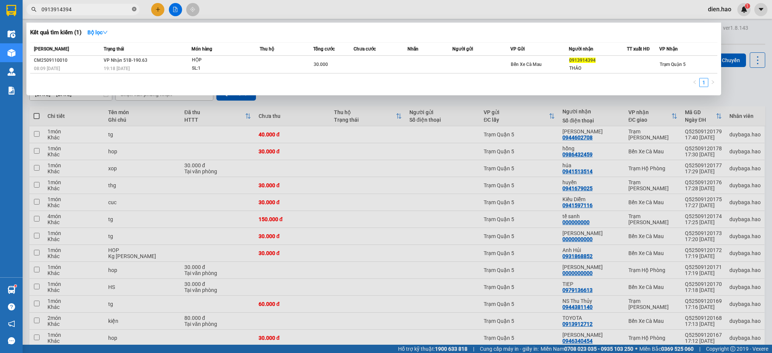
click at [133, 12] on span at bounding box center [134, 9] width 5 height 7
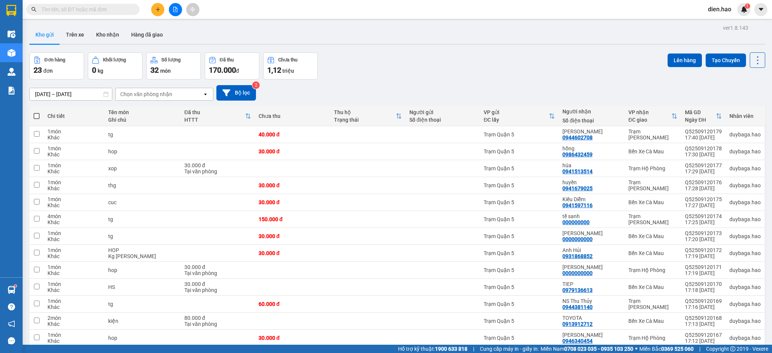
click at [117, 7] on input "text" at bounding box center [85, 9] width 89 height 8
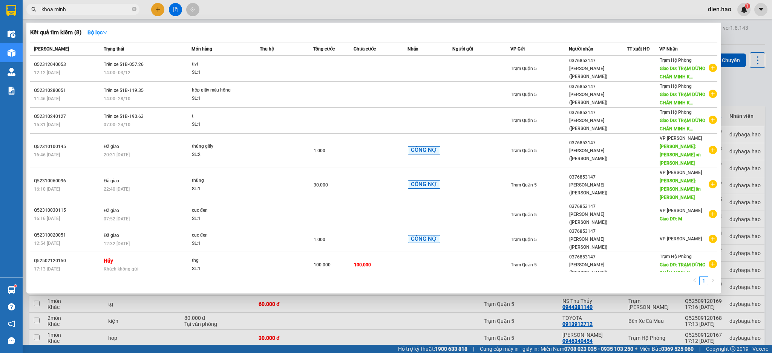
type input "khoa minh"
click at [392, 13] on div at bounding box center [386, 176] width 772 height 353
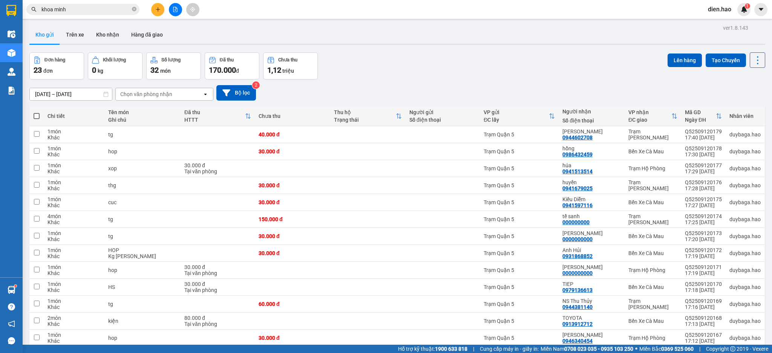
click at [108, 11] on input "khoa minh" at bounding box center [85, 9] width 89 height 8
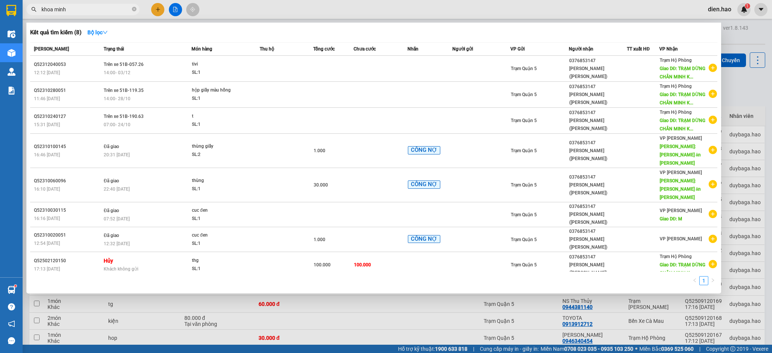
click at [381, 17] on div at bounding box center [386, 176] width 772 height 353
click at [134, 9] on icon "close-circle" at bounding box center [134, 9] width 5 height 5
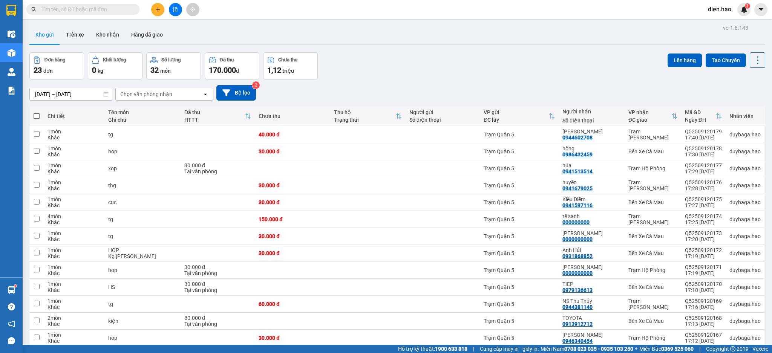
click at [117, 9] on input "text" at bounding box center [85, 9] width 89 height 8
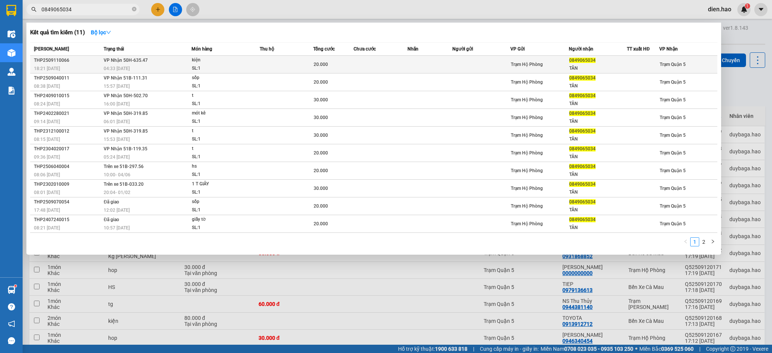
type input "0849065034"
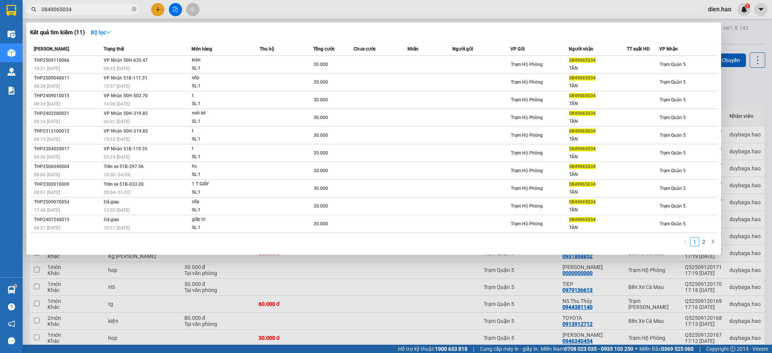
click at [229, 66] on div "SL: 1" at bounding box center [220, 68] width 57 height 8
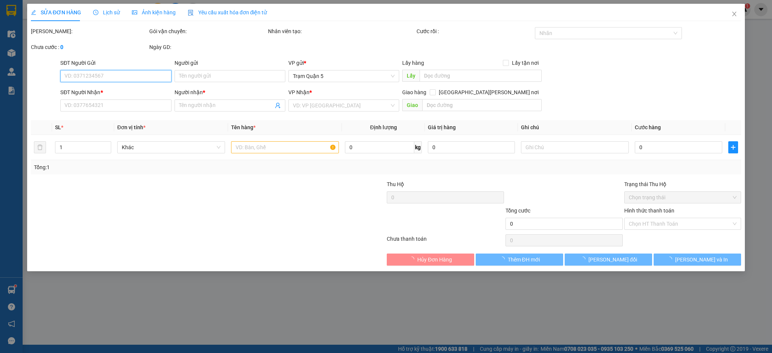
type input "0849065034"
type input "TÂN"
type input "20.000"
type input "0"
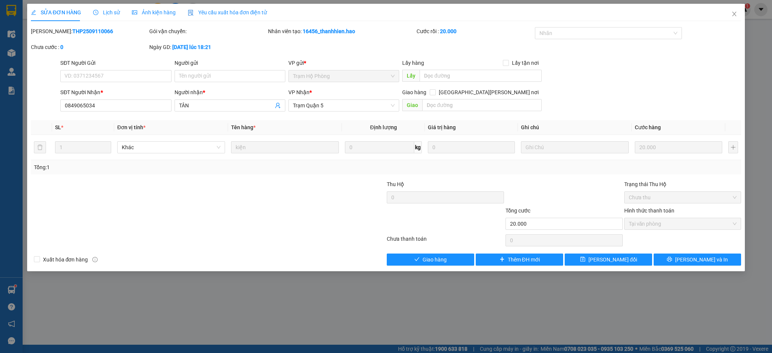
click at [160, 12] on span "Ảnh kiện hàng" at bounding box center [154, 12] width 44 height 6
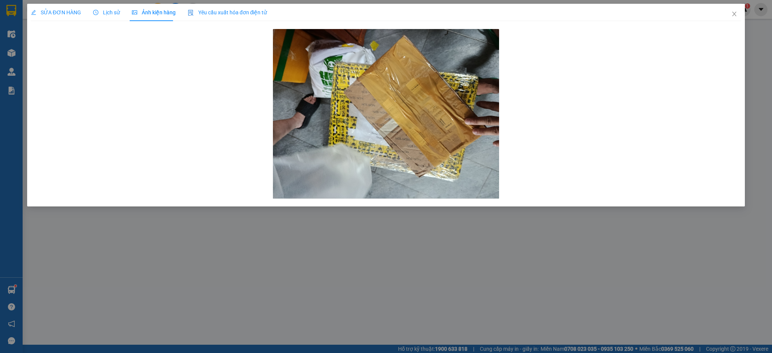
click at [77, 16] on div "SỬA ĐƠN HÀNG" at bounding box center [56, 12] width 50 height 8
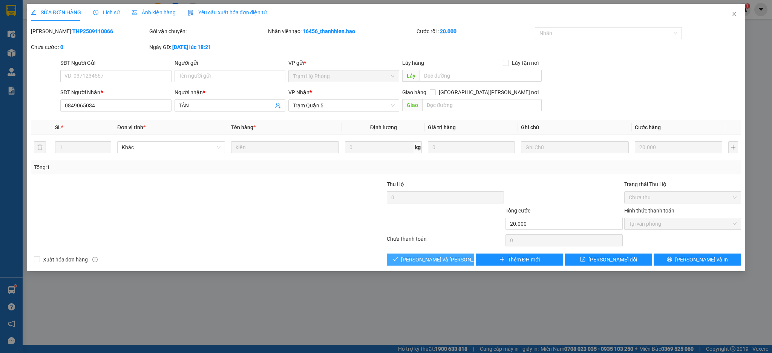
click at [443, 259] on span "[PERSON_NAME] và Giao hàng" at bounding box center [452, 260] width 102 height 8
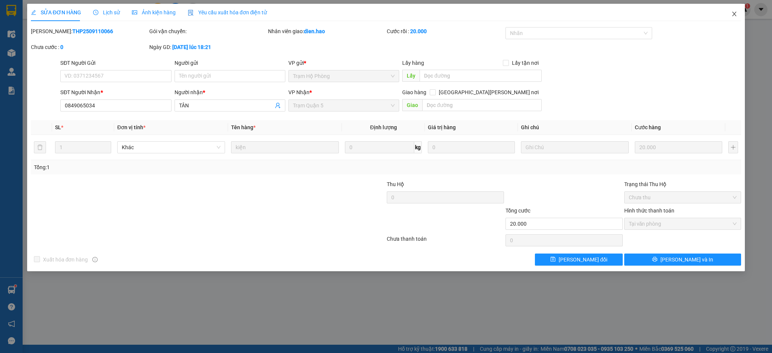
click at [738, 18] on span "Close" at bounding box center [734, 14] width 21 height 21
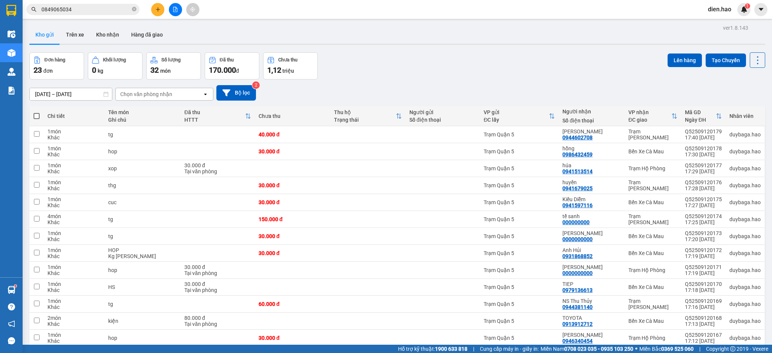
click at [161, 11] on button at bounding box center [157, 9] width 13 height 13
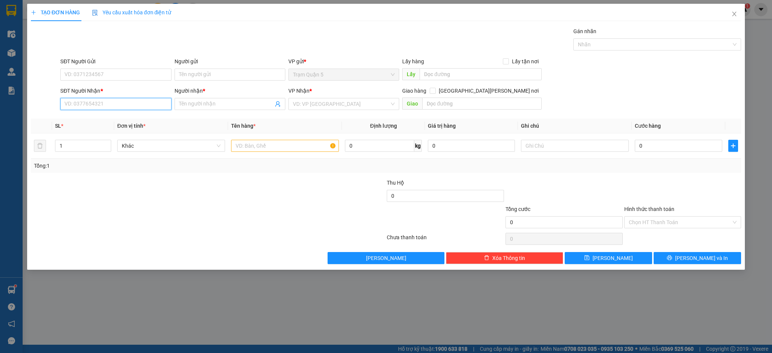
click at [117, 102] on input "SĐT Người Nhận *" at bounding box center [115, 104] width 111 height 12
type input "0812100678"
click at [134, 115] on div "0812100678 - hiển Đạt" at bounding box center [116, 119] width 102 height 8
type input "hiển Đạt"
type input "30.000"
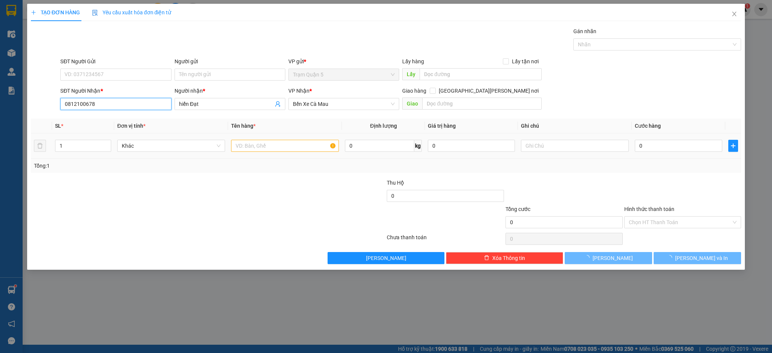
type input "30.000"
type input "0812100678"
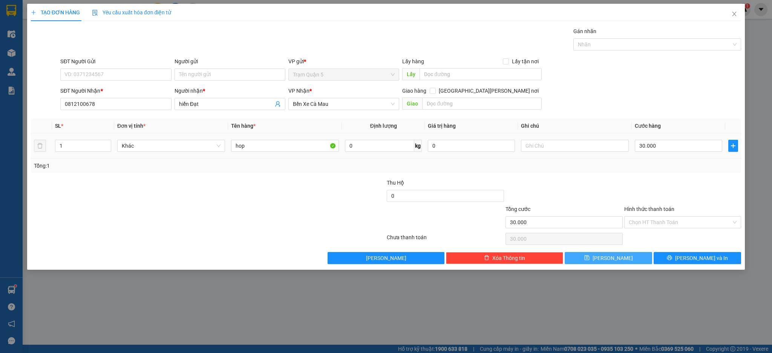
click at [638, 255] on button "[PERSON_NAME]" at bounding box center [608, 258] width 87 height 12
type input "0"
click at [731, 24] on span "Close" at bounding box center [734, 14] width 21 height 21
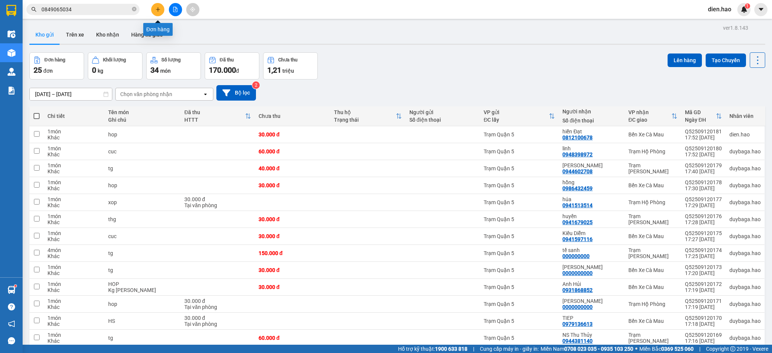
click at [157, 12] on button at bounding box center [157, 9] width 13 height 13
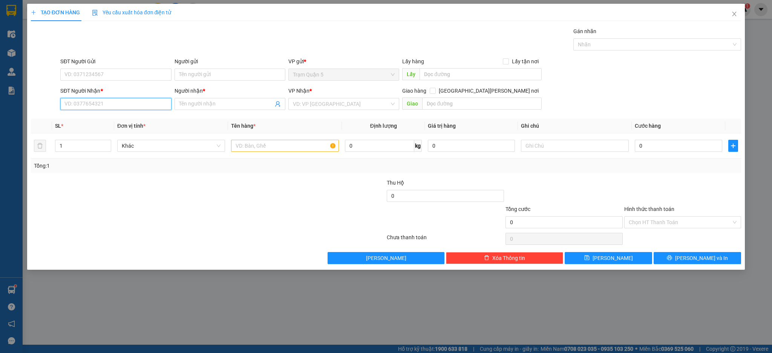
click at [123, 109] on input "SĐT Người Nhận *" at bounding box center [115, 104] width 111 height 12
type input "0000000000"
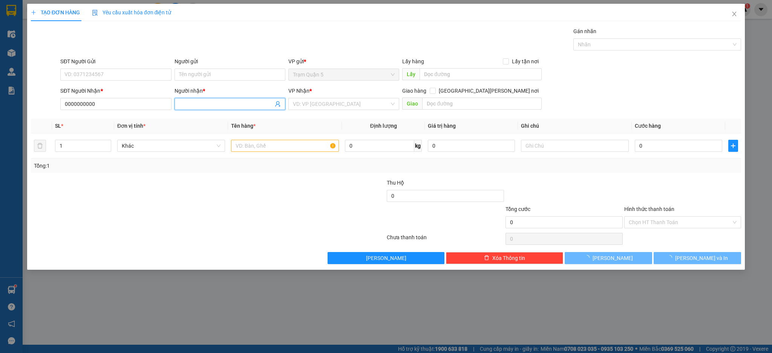
click at [210, 102] on input "Người nhận *" at bounding box center [226, 104] width 94 height 8
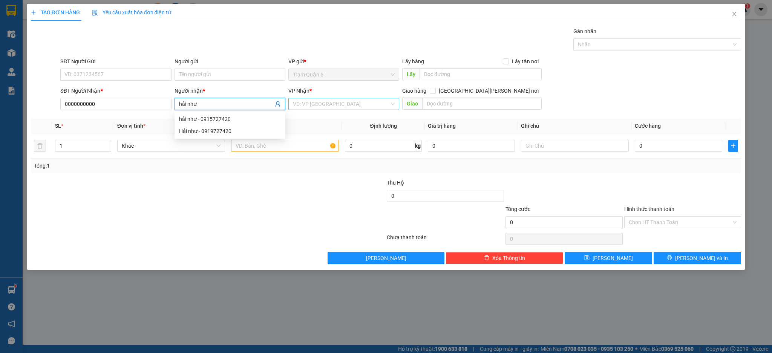
type input "hải như"
click at [348, 109] on input "search" at bounding box center [341, 103] width 97 height 11
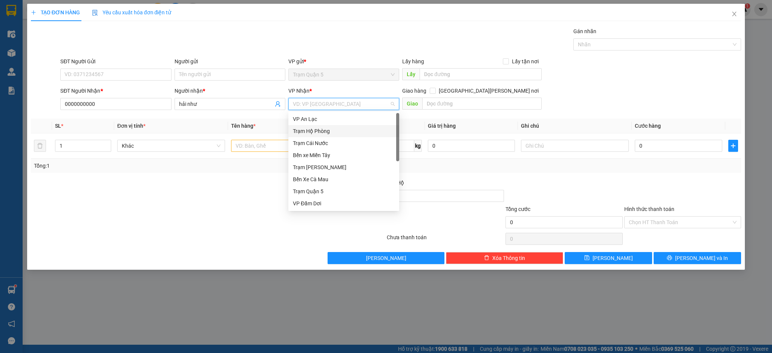
click at [332, 133] on div "Trạm Hộ Phòng" at bounding box center [344, 131] width 102 height 8
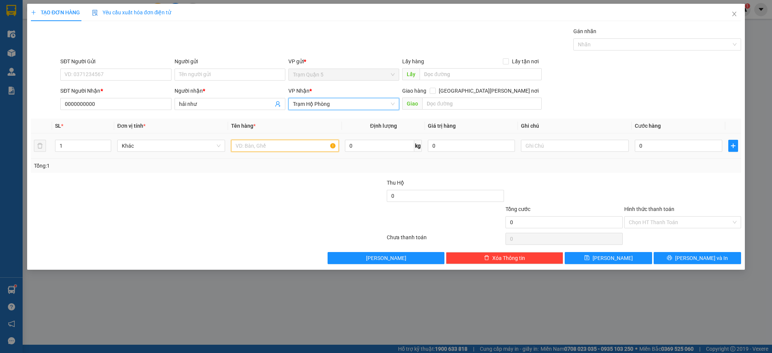
click at [298, 146] on input "text" at bounding box center [285, 146] width 108 height 12
type input "thùng"
click at [687, 148] on input "0" at bounding box center [678, 146] width 87 height 12
type input "007"
type input "7"
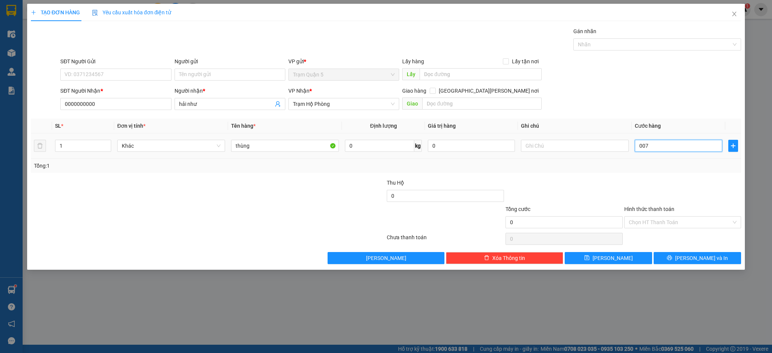
type input "7"
type input "0.070"
type input "70"
click at [731, 173] on div "Transit Pickup Surcharge Ids Transit Deliver Surcharge Ids Transit Deliver Surc…" at bounding box center [386, 145] width 711 height 237
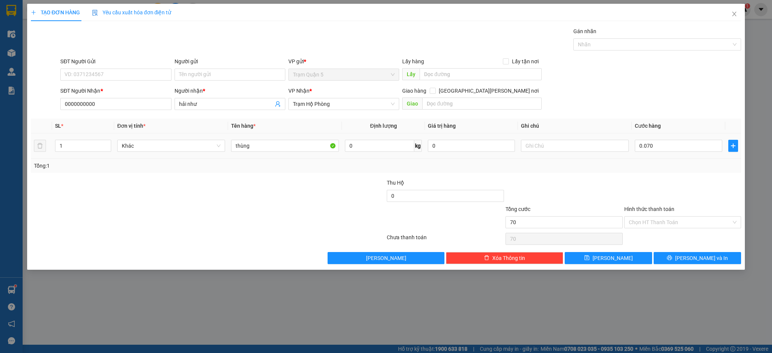
type input "70.000"
click at [633, 253] on div "Transit Pickup Surcharge Ids Transit Deliver Surcharge Ids Transit Deliver Surc…" at bounding box center [386, 145] width 711 height 237
click at [635, 258] on button "[PERSON_NAME]" at bounding box center [608, 258] width 87 height 12
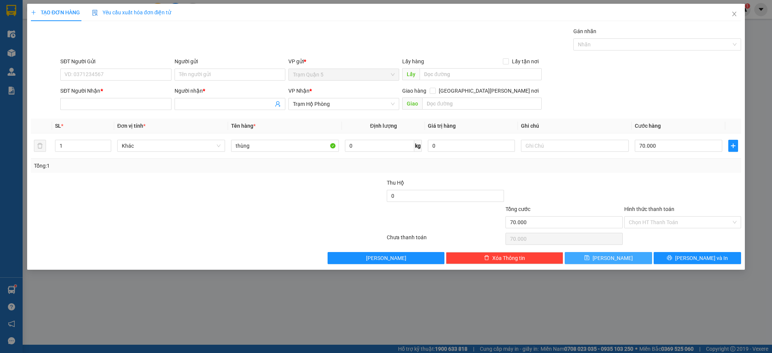
type input "0"
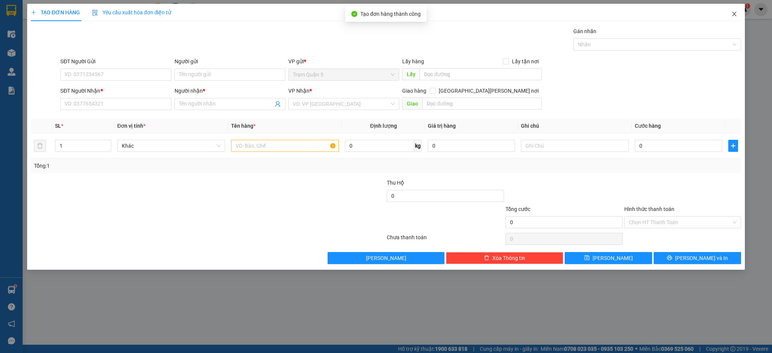
click at [735, 12] on icon "close" at bounding box center [735, 14] width 6 height 6
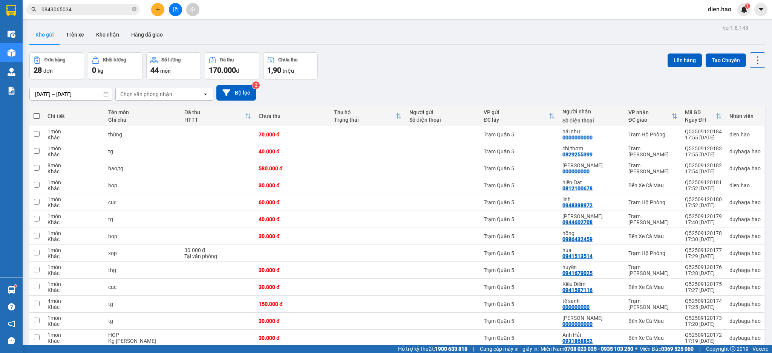
click at [131, 9] on span "0849065034" at bounding box center [82, 9] width 113 height 11
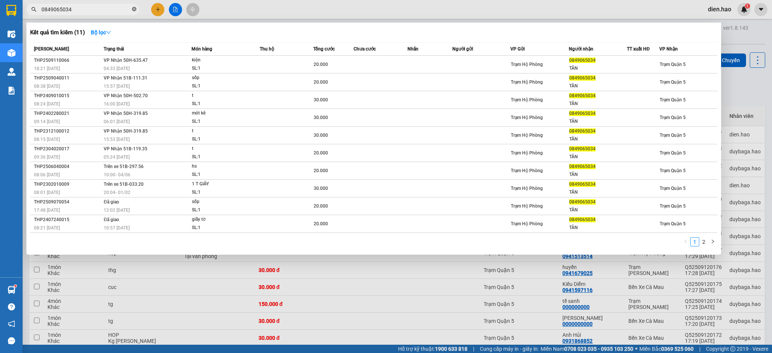
click at [135, 10] on icon "close-circle" at bounding box center [134, 9] width 5 height 5
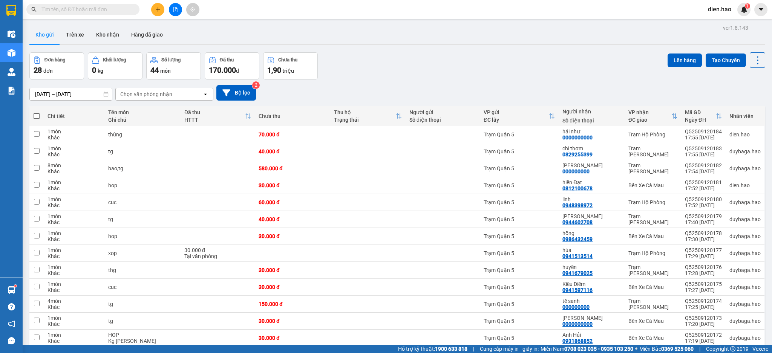
click at [118, 9] on input "text" at bounding box center [85, 9] width 89 height 8
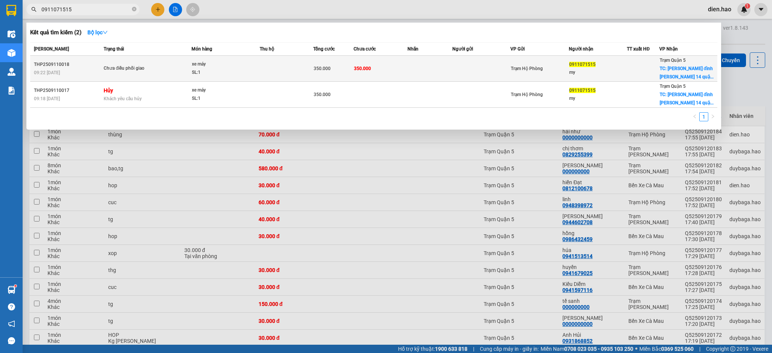
type input "0911071515"
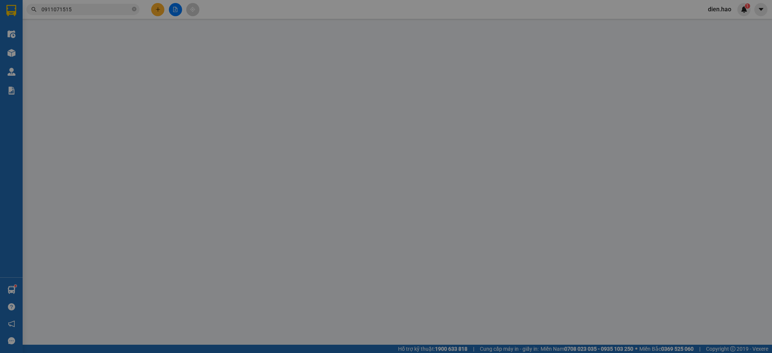
type input "0911071515"
type input "my"
checkbox input "true"
type input "Bùi đình túy phường 14 quận Bình thạnh"
type input "350.000"
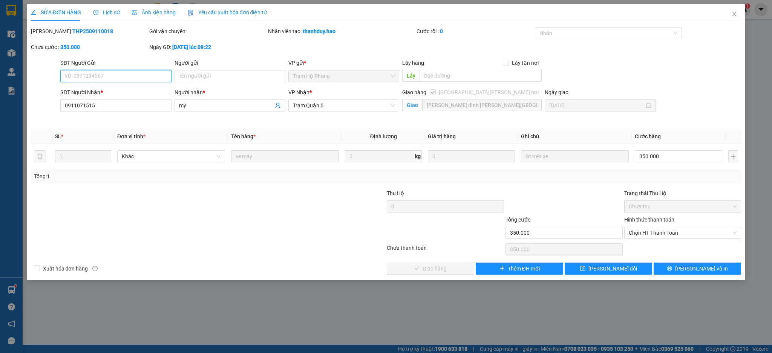
drag, startPoint x: 643, startPoint y: 235, endPoint x: 643, endPoint y: 239, distance: 4.5
click at [643, 235] on span "Chọn HT Thanh Toán" at bounding box center [683, 232] width 108 height 11
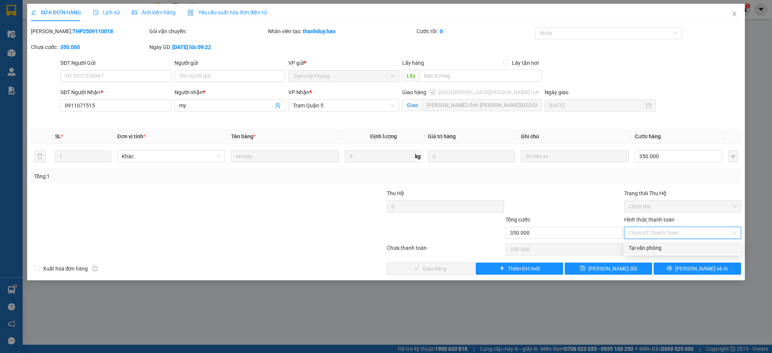
drag, startPoint x: 643, startPoint y: 245, endPoint x: 535, endPoint y: 256, distance: 109.2
click at [641, 245] on div "Tại văn phòng" at bounding box center [683, 248] width 108 height 8
type input "0"
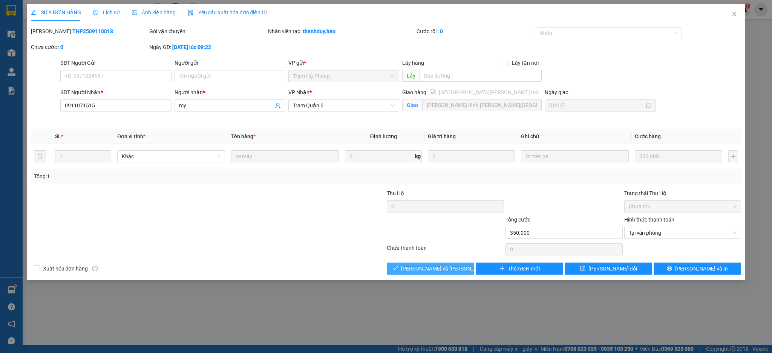
click at [446, 268] on span "[PERSON_NAME] và Giao hàng" at bounding box center [452, 269] width 102 height 8
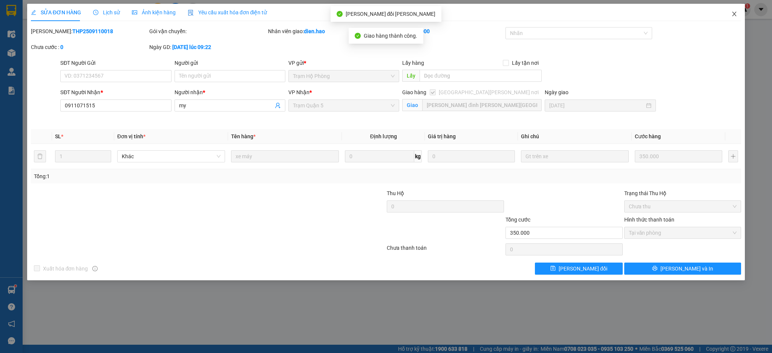
drag, startPoint x: 736, startPoint y: 12, endPoint x: 735, endPoint y: 17, distance: 5.0
click at [735, 16] on icon "close" at bounding box center [735, 14] width 6 height 6
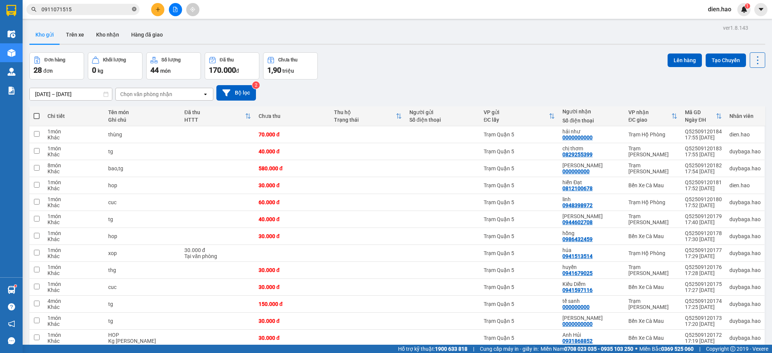
click at [135, 10] on icon "close-circle" at bounding box center [134, 9] width 5 height 5
click at [122, 12] on input "text" at bounding box center [85, 9] width 89 height 8
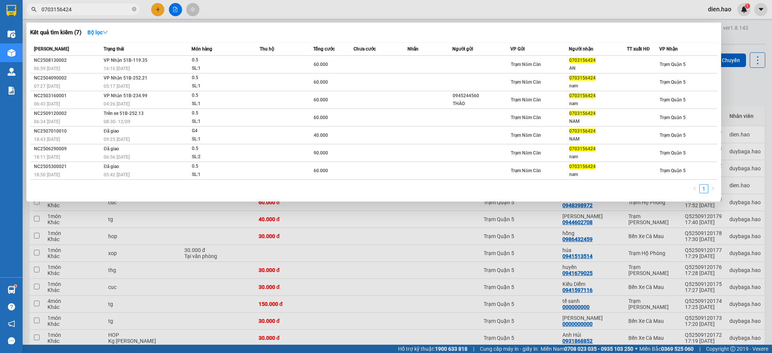
type input "0703156424"
click at [335, 14] on div at bounding box center [386, 176] width 772 height 353
click at [135, 6] on span at bounding box center [134, 9] width 5 height 7
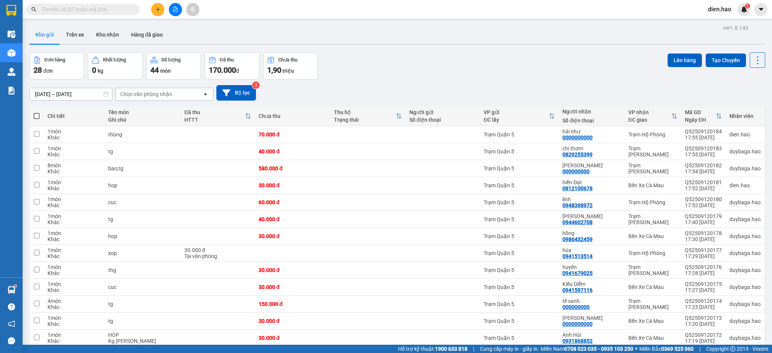
click at [127, 8] on input "text" at bounding box center [85, 9] width 89 height 8
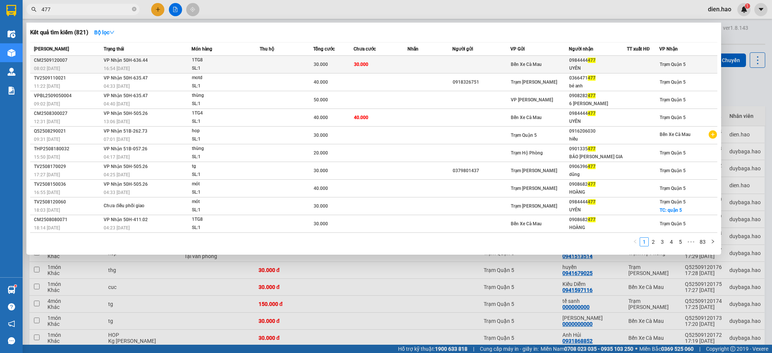
type input "477"
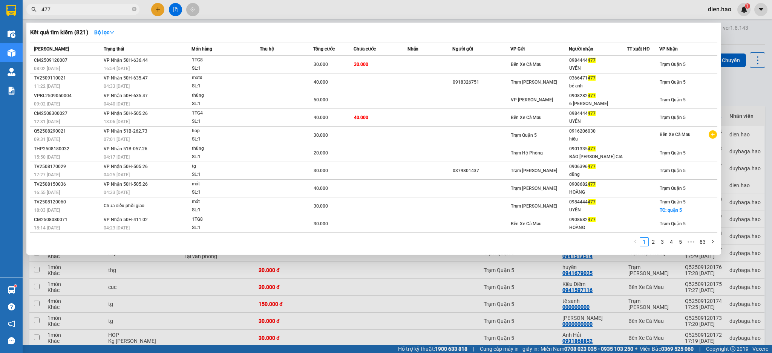
click at [311, 61] on td at bounding box center [287, 65] width 54 height 18
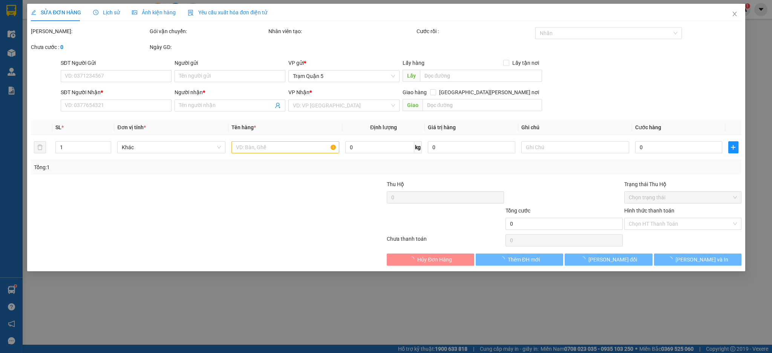
type input "0984444477"
type input "UYÊN"
type input "30.000"
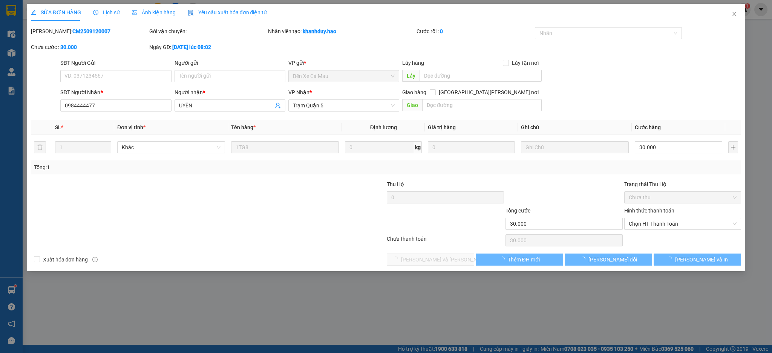
click at [98, 10] on span "Lịch sử" at bounding box center [106, 12] width 27 height 6
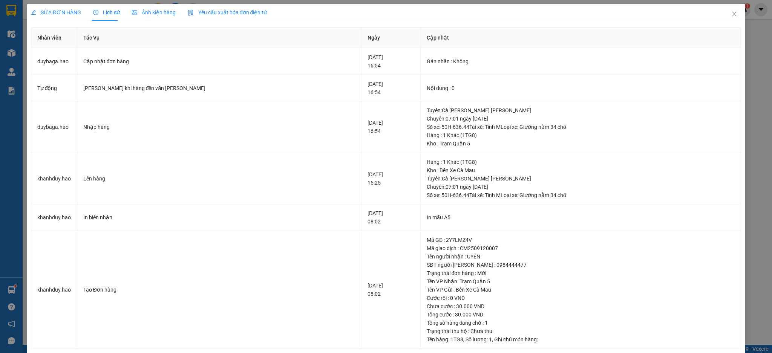
click at [140, 14] on span "Ảnh kiện hàng" at bounding box center [154, 12] width 44 height 6
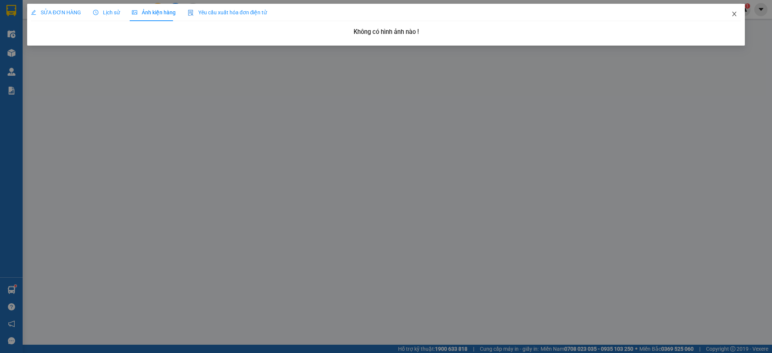
click at [738, 14] on icon "close" at bounding box center [735, 14] width 6 height 6
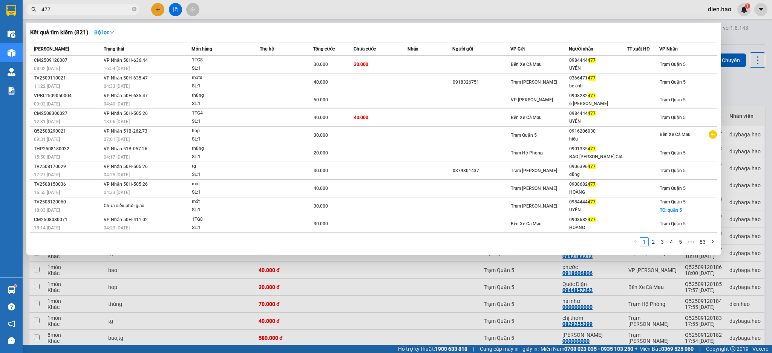
click at [94, 8] on input "477" at bounding box center [85, 9] width 89 height 8
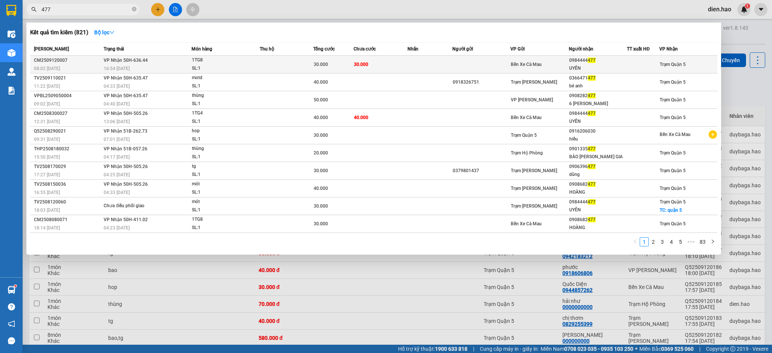
click at [174, 64] on td "VP Nhận 50H-636.44 16:54 - 12/09" at bounding box center [147, 65] width 90 height 18
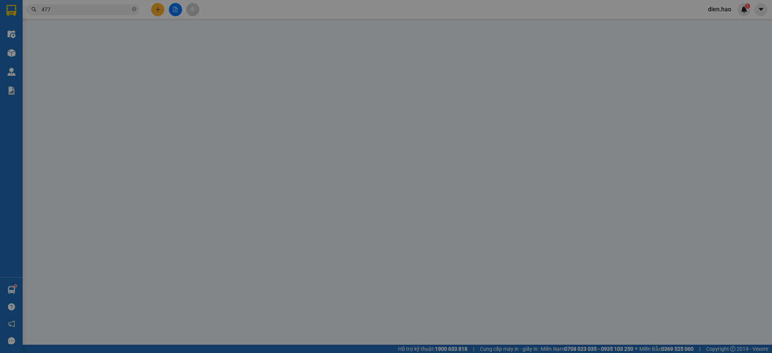
type input "0984444477"
type input "UYÊN"
type input "30.000"
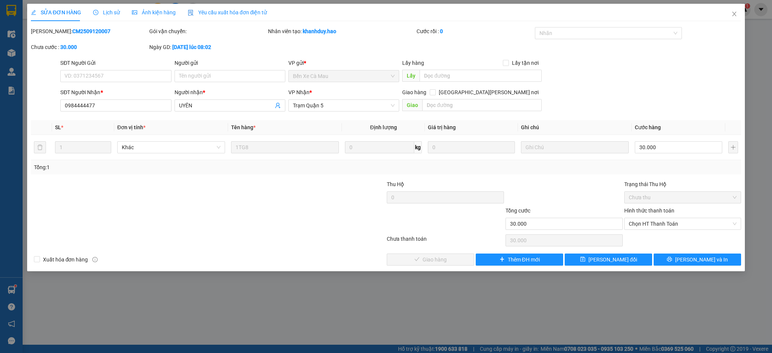
click at [144, 12] on span "Ảnh kiện hàng" at bounding box center [154, 12] width 44 height 6
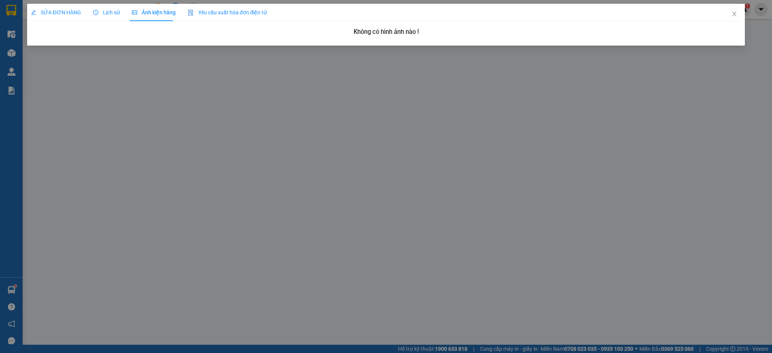
click at [108, 4] on div "Lịch sử" at bounding box center [106, 12] width 27 height 17
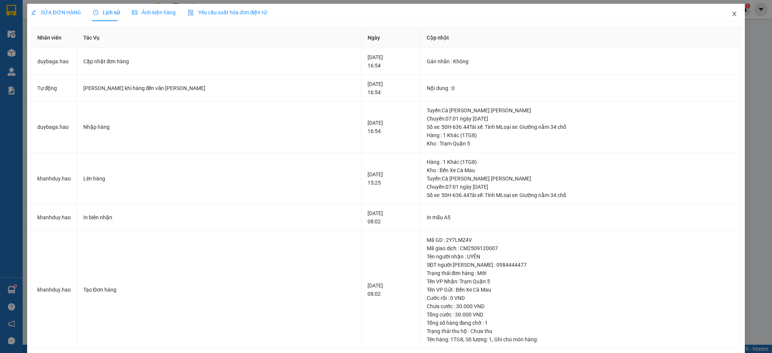
click at [733, 14] on span "Close" at bounding box center [734, 14] width 21 height 21
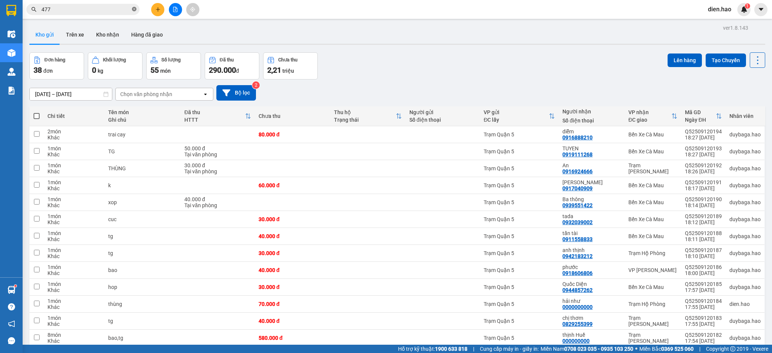
click at [132, 9] on icon "close-circle" at bounding box center [134, 9] width 5 height 5
click at [115, 9] on input "text" at bounding box center [85, 9] width 89 height 8
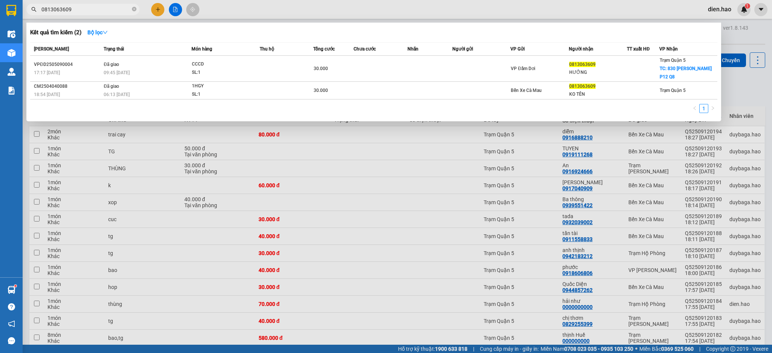
type input "0813063609"
click at [275, 6] on div at bounding box center [386, 176] width 772 height 353
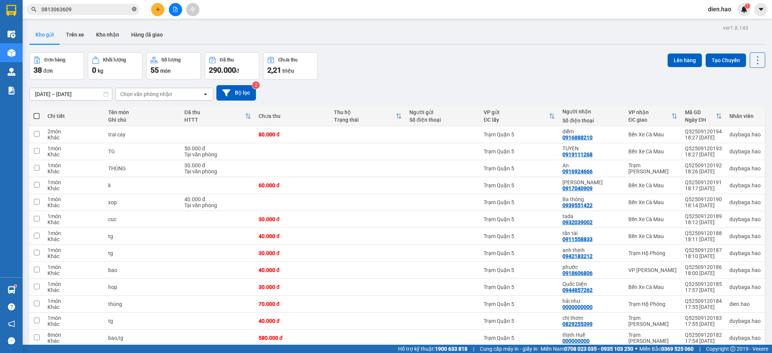
click at [135, 8] on icon "close-circle" at bounding box center [134, 9] width 5 height 5
click at [127, 7] on input "text" at bounding box center [85, 9] width 89 height 8
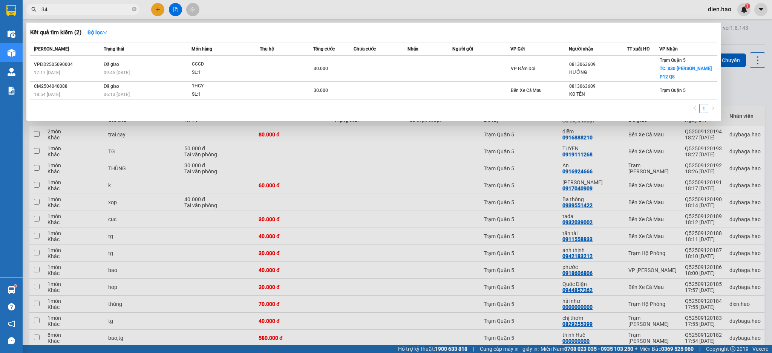
type input "343"
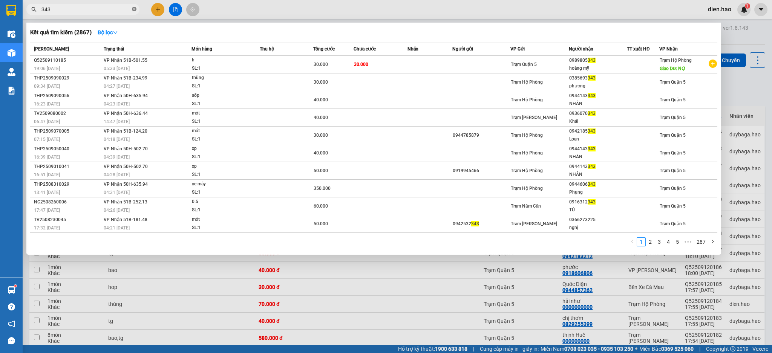
click at [134, 9] on icon "close-circle" at bounding box center [134, 9] width 5 height 5
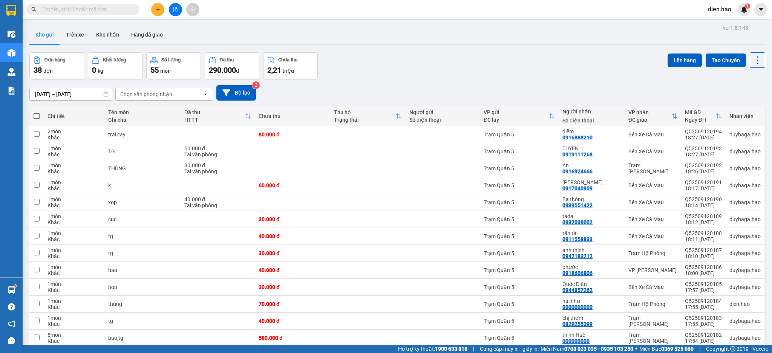
click at [127, 11] on input "text" at bounding box center [85, 9] width 89 height 8
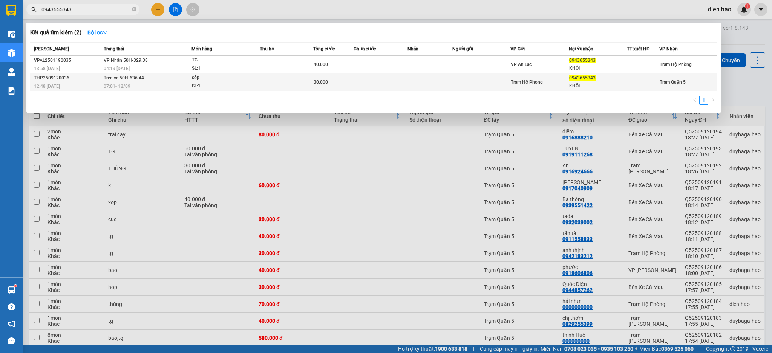
type input "0943655343"
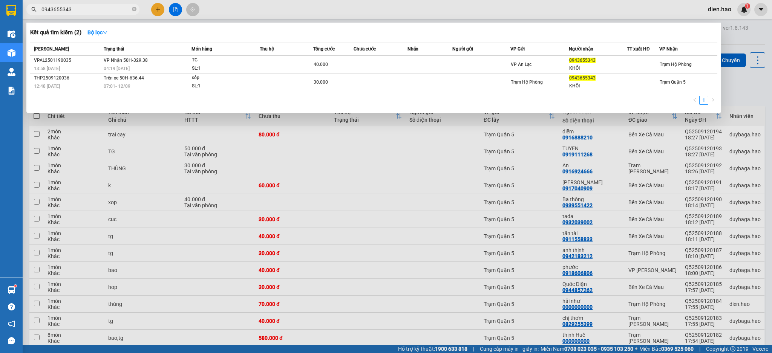
click at [349, 86] on div "30.000" at bounding box center [334, 82] width 40 height 8
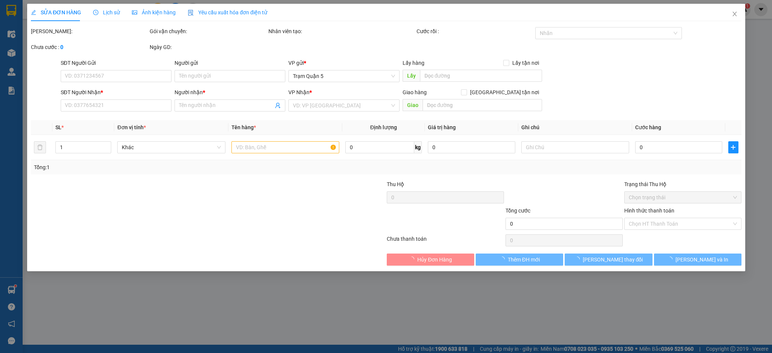
type input "0943655343"
type input "KHÔI"
type input "30.000"
type input "0"
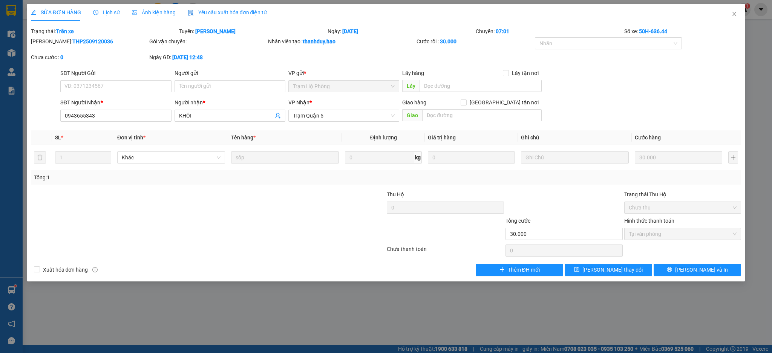
click at [112, 9] on span "Lịch sử" at bounding box center [106, 12] width 27 height 6
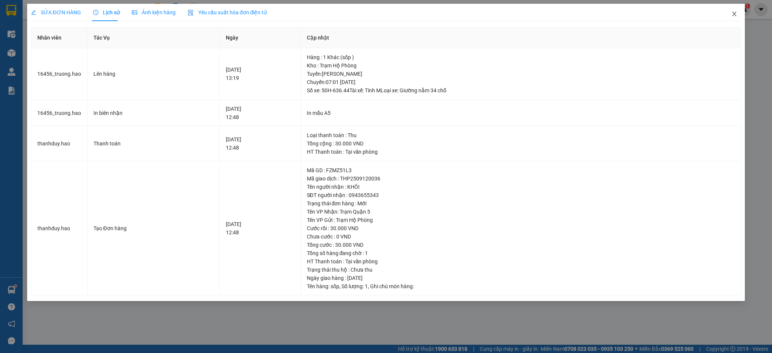
click at [735, 18] on span "Close" at bounding box center [734, 14] width 21 height 21
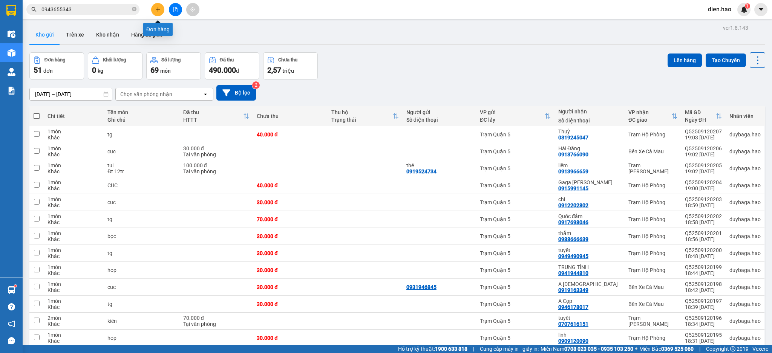
click at [156, 12] on button at bounding box center [157, 9] width 13 height 13
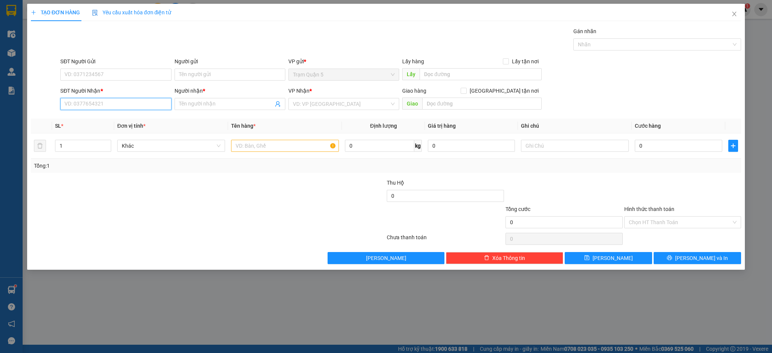
click at [107, 106] on input "SĐT Người Nhận *" at bounding box center [115, 104] width 111 height 12
type input "00000000000"
click at [206, 107] on input "Người nhận *" at bounding box center [226, 104] width 94 height 8
type input "siêu thị chị và em"
drag, startPoint x: 321, startPoint y: 100, endPoint x: 331, endPoint y: 123, distance: 25.0
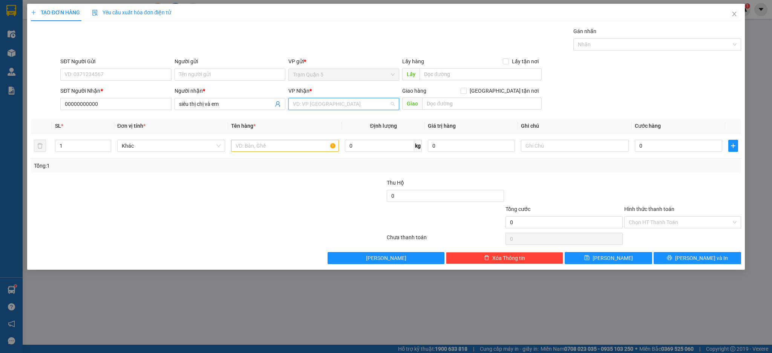
click at [322, 101] on input "search" at bounding box center [341, 103] width 97 height 11
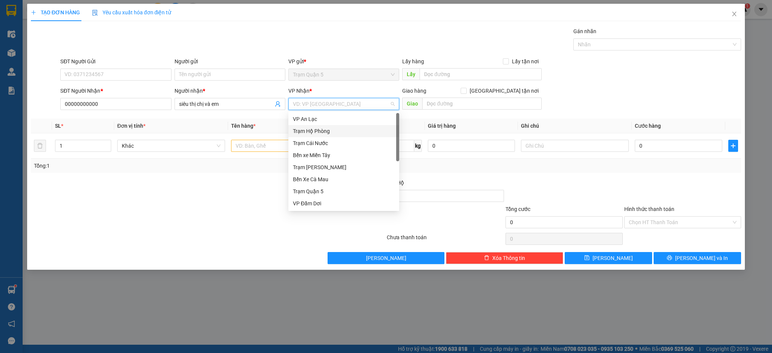
click at [334, 129] on div "Trạm Hộ Phòng" at bounding box center [344, 131] width 102 height 8
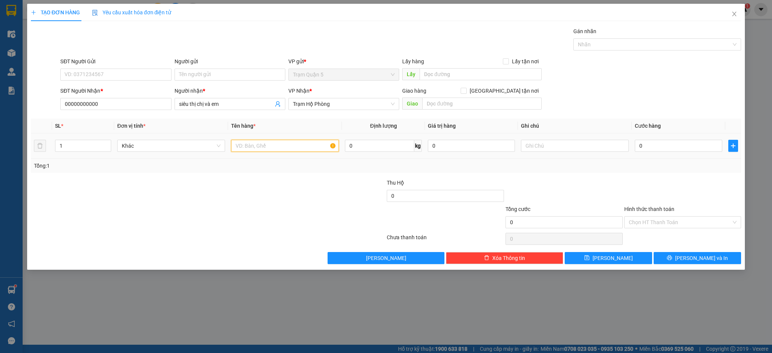
drag, startPoint x: 283, startPoint y: 141, endPoint x: 284, endPoint y: 136, distance: 5.7
click at [284, 137] on td at bounding box center [285, 146] width 114 height 25
type input "kiện"
drag, startPoint x: 651, startPoint y: 154, endPoint x: 653, endPoint y: 150, distance: 5.2
click at [652, 153] on td "0" at bounding box center [678, 146] width 93 height 25
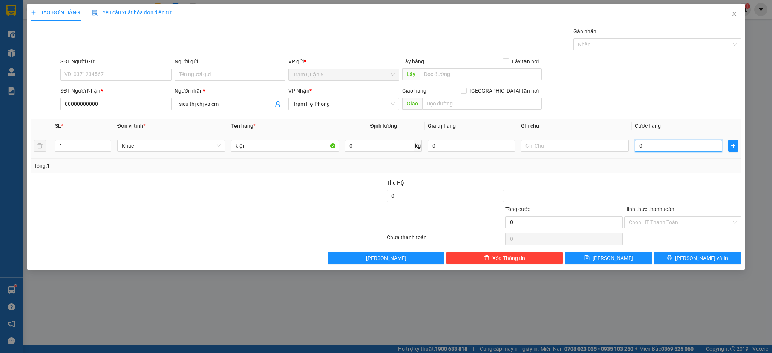
click at [653, 150] on input "0" at bounding box center [678, 146] width 87 height 12
type input "003"
type input "3"
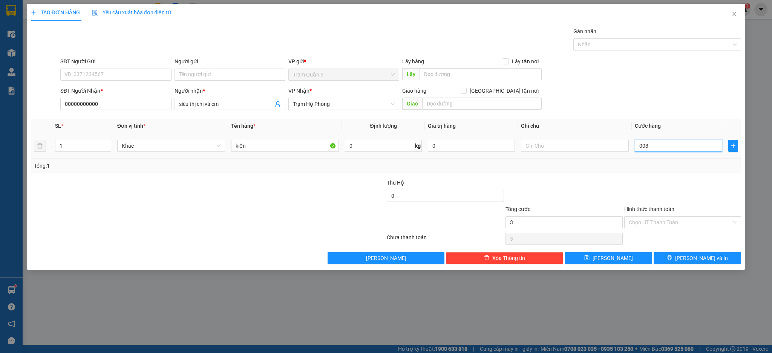
type input "0.030"
type input "30"
click at [661, 166] on div "Tổng: 1" at bounding box center [386, 166] width 705 height 8
type input "30.000"
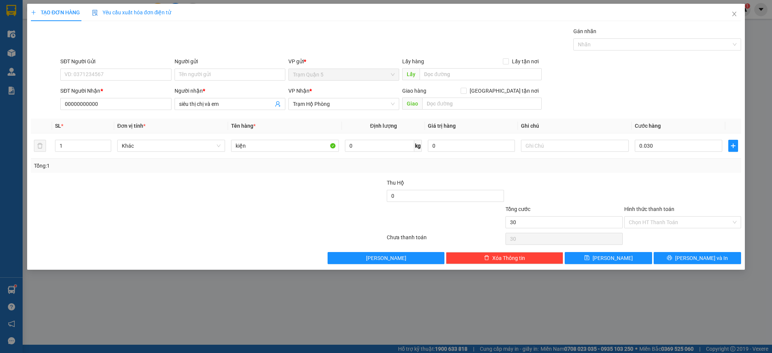
type input "30.000"
drag, startPoint x: 640, startPoint y: 254, endPoint x: 653, endPoint y: 245, distance: 15.9
click at [641, 253] on button "[PERSON_NAME]" at bounding box center [608, 258] width 87 height 12
type input "0"
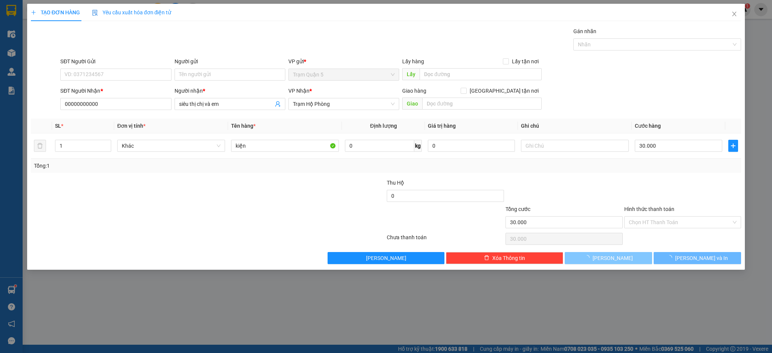
type input "0"
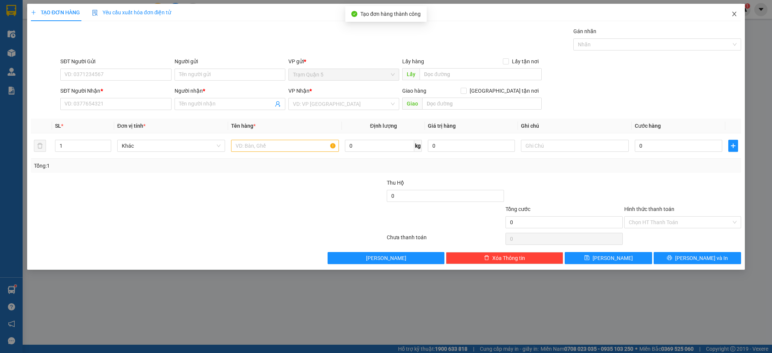
click at [738, 17] on span "Close" at bounding box center [734, 14] width 21 height 21
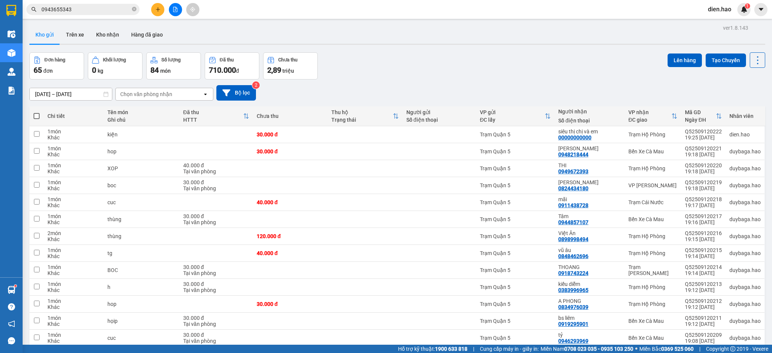
drag, startPoint x: 136, startPoint y: 9, endPoint x: 128, endPoint y: 9, distance: 7.9
click at [133, 9] on icon "close-circle" at bounding box center [134, 9] width 5 height 5
click at [117, 11] on input "text" at bounding box center [85, 9] width 89 height 8
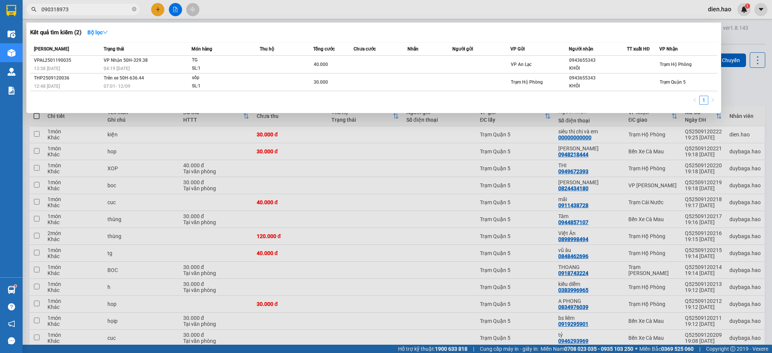
type input "0903189730"
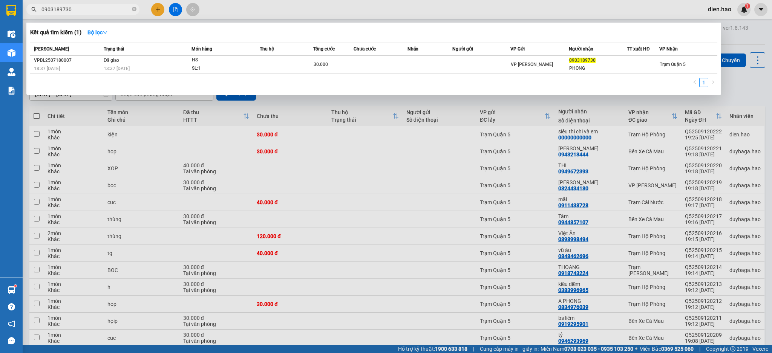
drag, startPoint x: 133, startPoint y: 8, endPoint x: 106, endPoint y: 9, distance: 27.2
click at [132, 8] on icon "close-circle" at bounding box center [134, 9] width 5 height 5
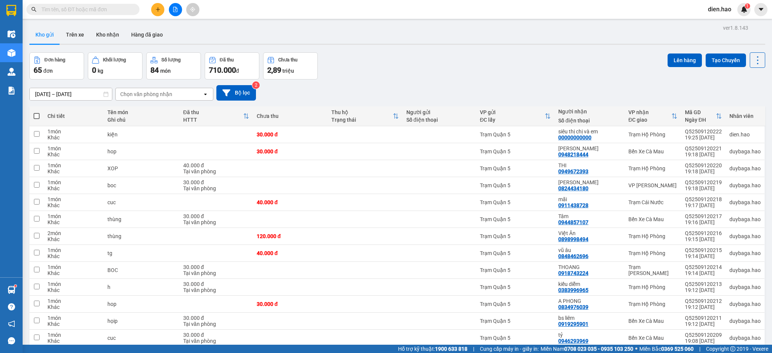
click at [100, 10] on input "text" at bounding box center [85, 9] width 89 height 8
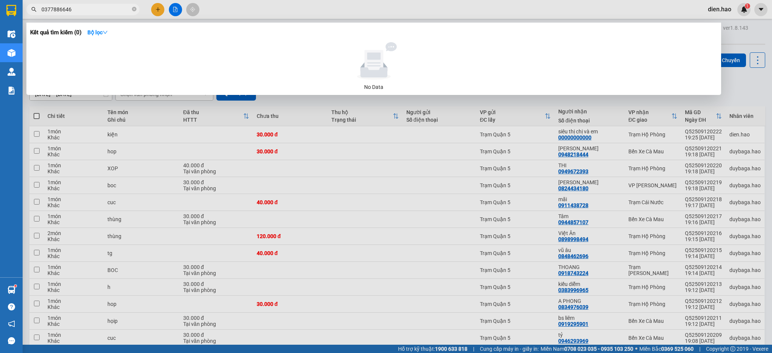
click at [62, 11] on input "0377886646" at bounding box center [85, 9] width 89 height 8
type input "0377886646"
click at [139, 6] on div "0377886646" at bounding box center [73, 9] width 147 height 11
click at [135, 8] on icon "close-circle" at bounding box center [134, 9] width 5 height 5
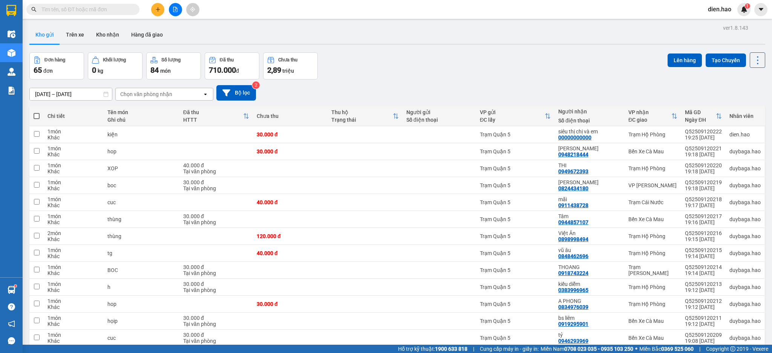
click at [159, 5] on button at bounding box center [157, 9] width 13 height 13
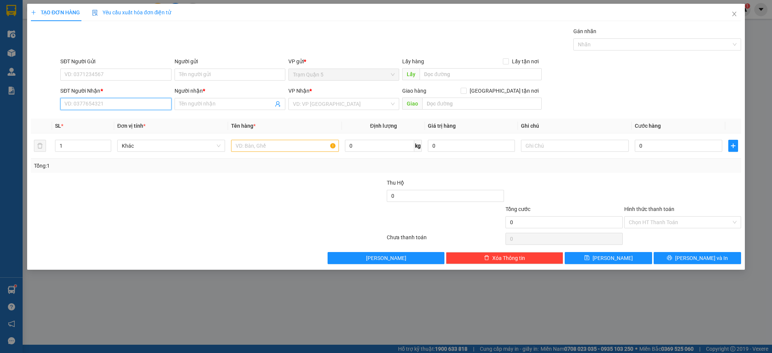
click at [110, 105] on input "SĐT Người Nhận *" at bounding box center [115, 104] width 111 height 12
click at [116, 120] on div "0816666847 - nhựt trường" at bounding box center [116, 119] width 102 height 8
type input "0816666847"
type input "nhựt trường"
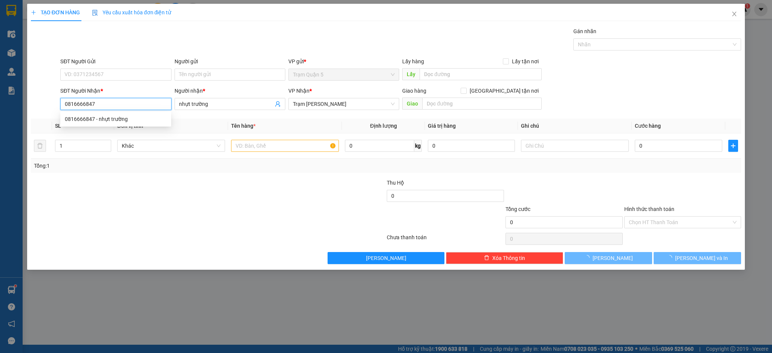
type input "30.000"
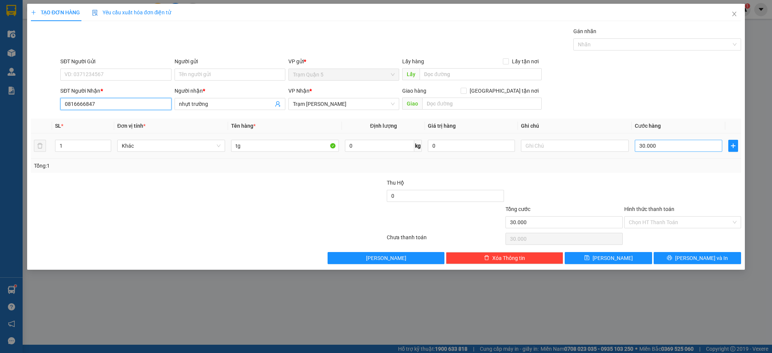
type input "0816666847"
click at [677, 148] on input "30.000" at bounding box center [678, 146] width 87 height 12
type input "0"
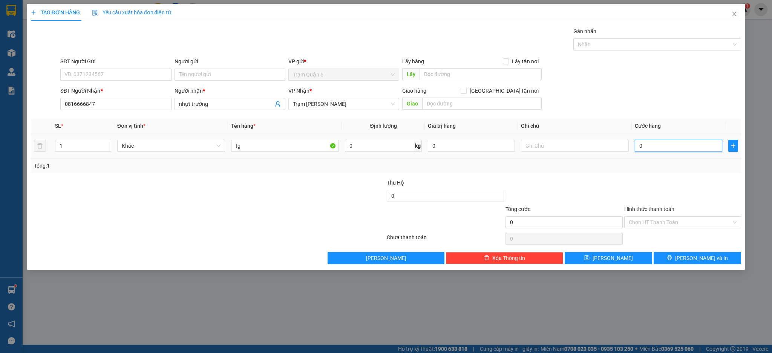
type input "4"
type input "004"
type input "40"
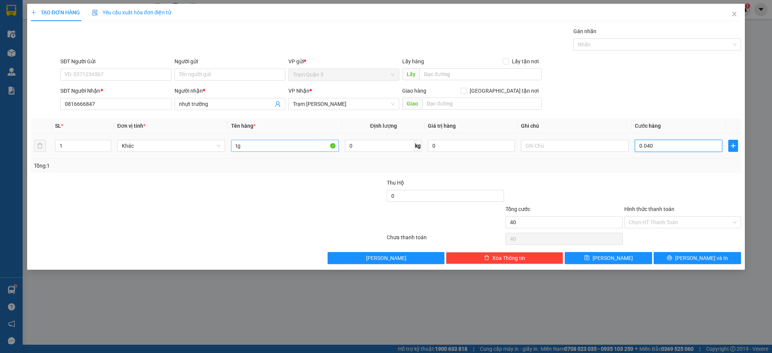
type input "0.040"
type input "40.000"
click at [255, 146] on input "tg" at bounding box center [285, 146] width 108 height 12
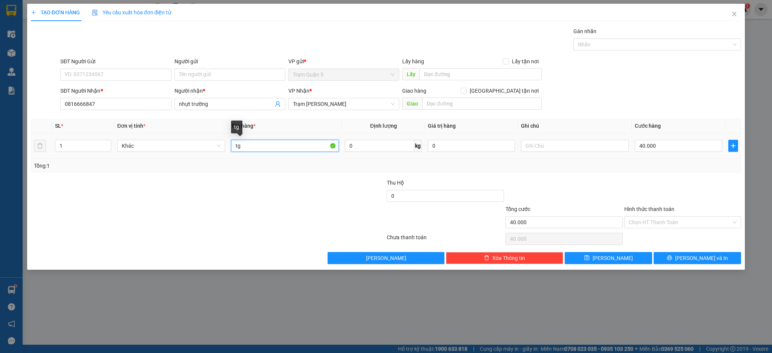
type input "t"
type input "cục"
click at [588, 264] on div "TẠO ĐƠN HÀNG Yêu cầu xuất hóa đơn điện tử Transit Pickup Surcharge Ids Transit …" at bounding box center [386, 137] width 718 height 266
click at [596, 262] on button "[PERSON_NAME]" at bounding box center [608, 258] width 87 height 12
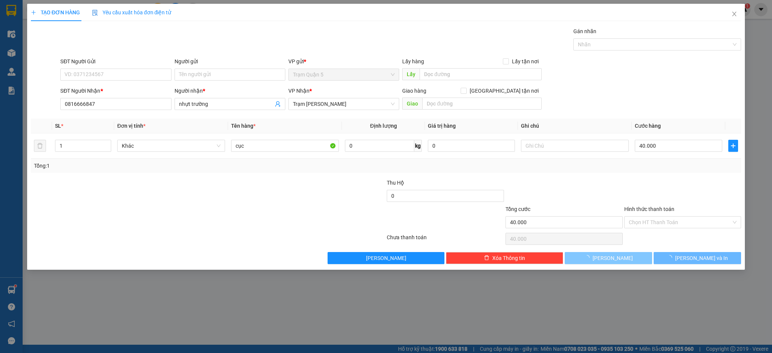
type input "0"
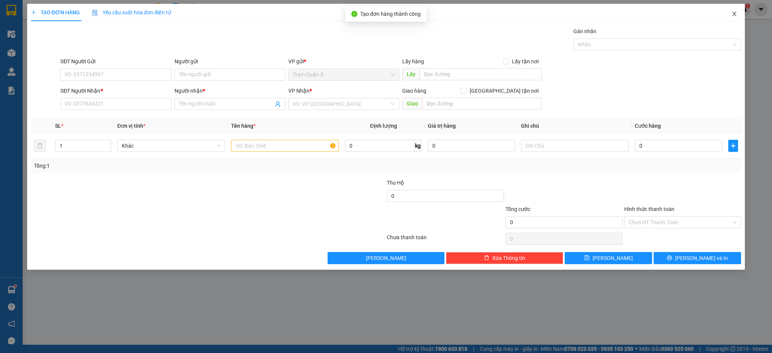
click at [741, 17] on span "Close" at bounding box center [734, 14] width 21 height 21
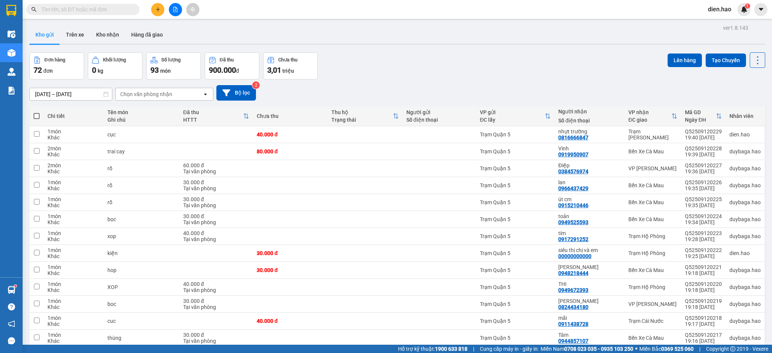
click at [39, 118] on span at bounding box center [37, 116] width 6 height 6
click at [37, 112] on input "checkbox" at bounding box center [37, 112] width 0 height 0
checkbox input "true"
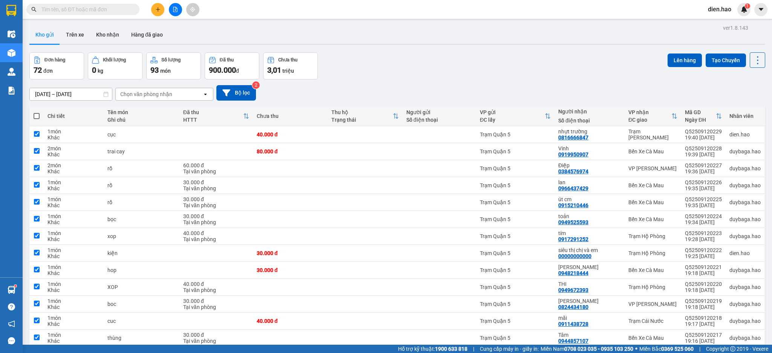
checkbox input "true"
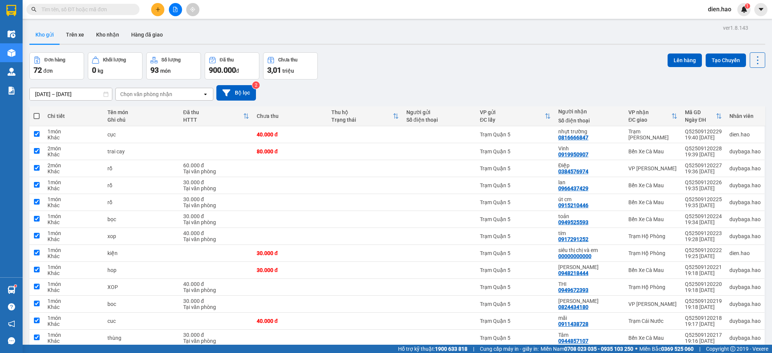
checkbox input "true"
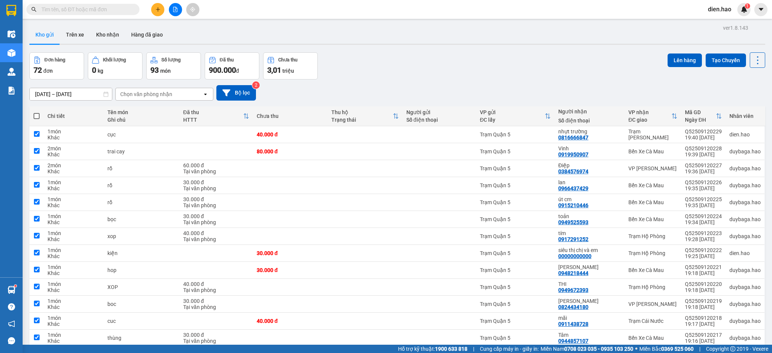
checkbox input "true"
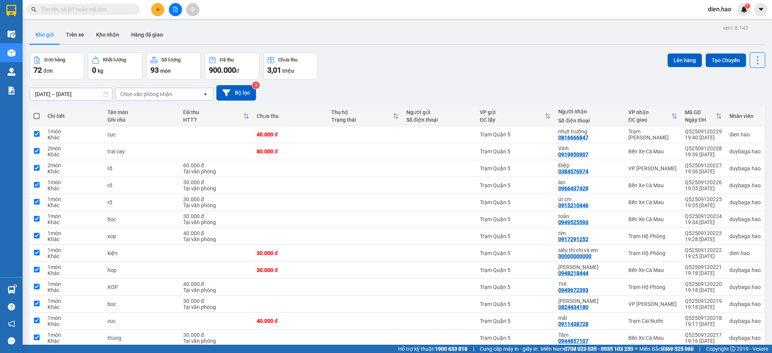
checkbox input "true"
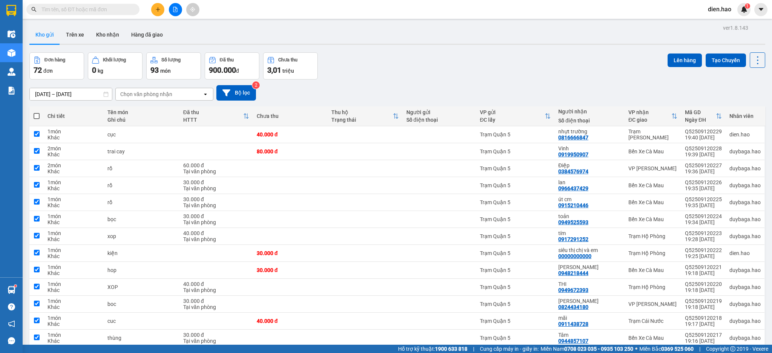
checkbox input "true"
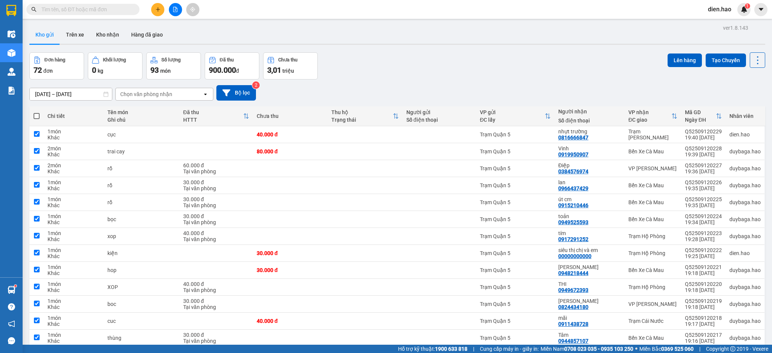
checkbox input "true"
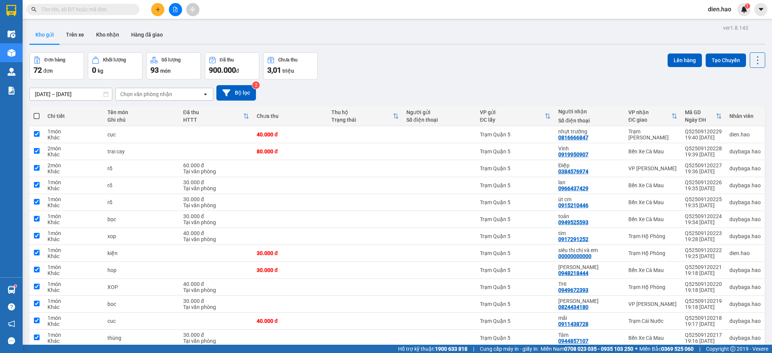
checkbox input "true"
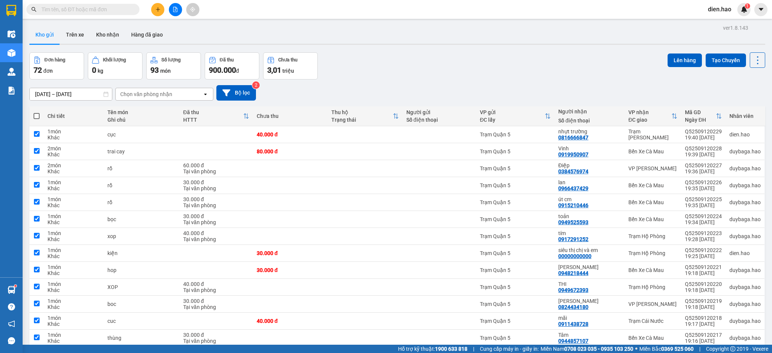
checkbox input "true"
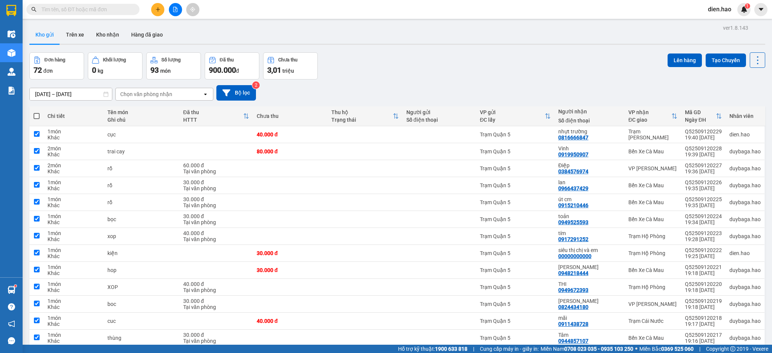
checkbox input "true"
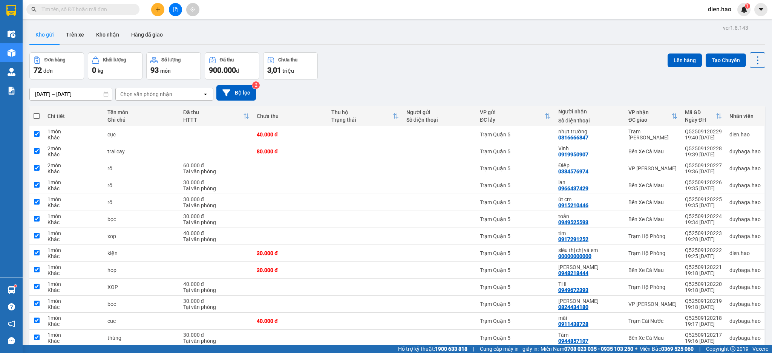
checkbox input "true"
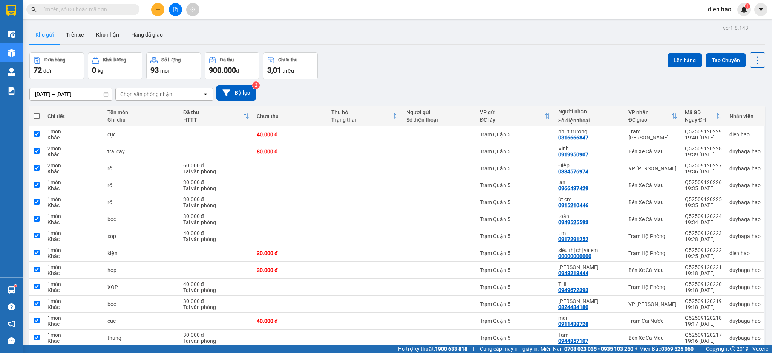
checkbox input "true"
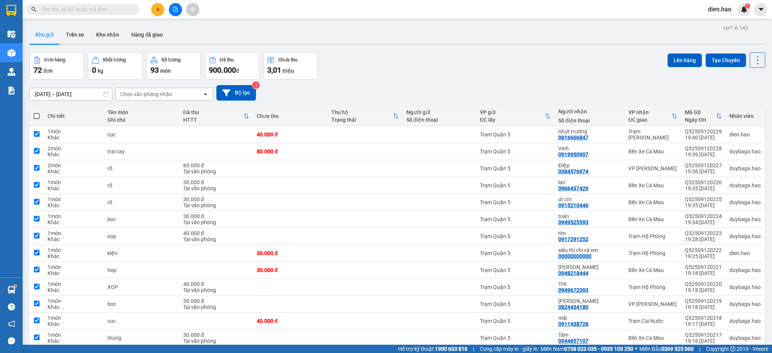
checkbox input "true"
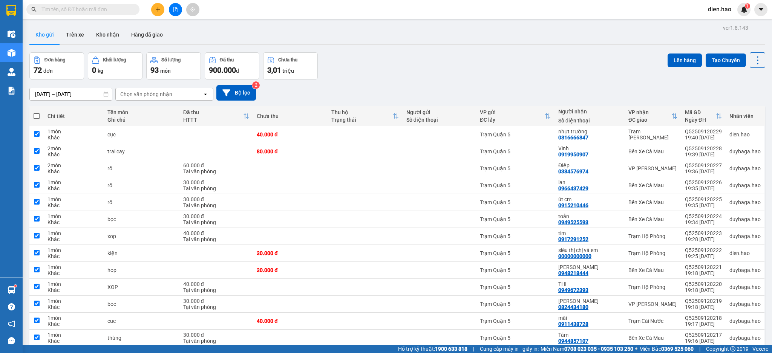
checkbox input "true"
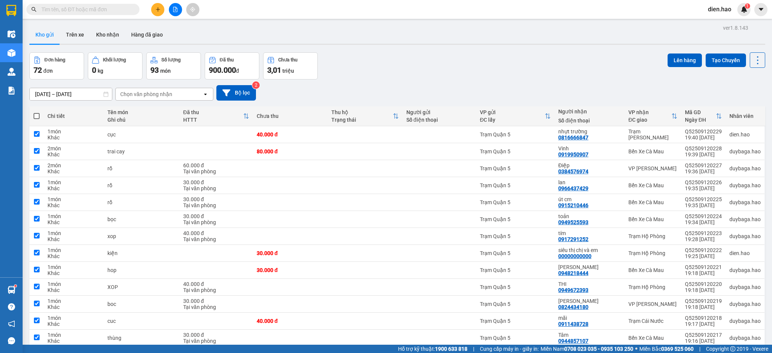
checkbox input "true"
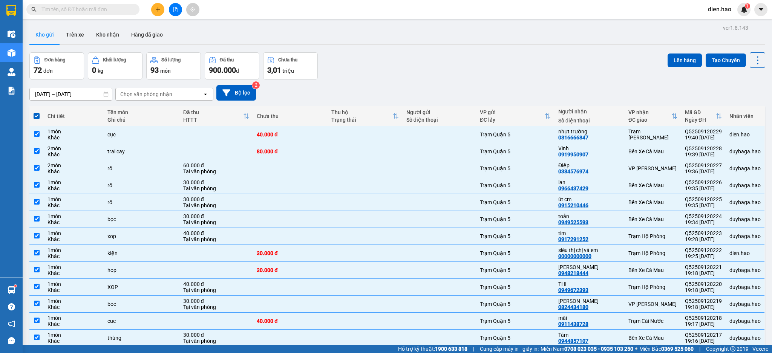
click at [422, 80] on div "[DATE] – [DATE] Press the down arrow key to interact with the calendar and sele…" at bounding box center [397, 93] width 736 height 27
click at [681, 58] on button "Lên hàng" at bounding box center [685, 61] width 34 height 14
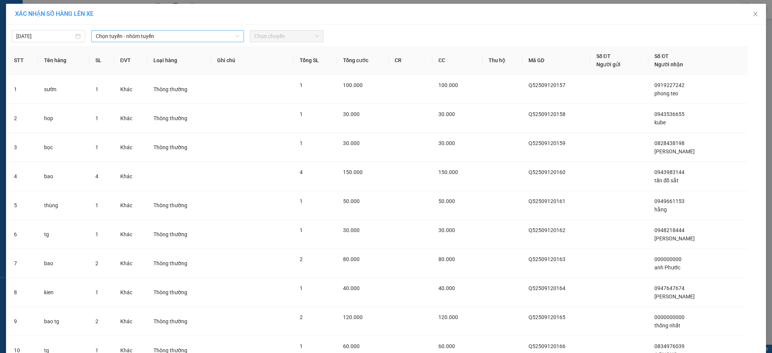
click at [150, 41] on span "Chọn tuyến - nhóm tuyến" at bounding box center [168, 36] width 144 height 11
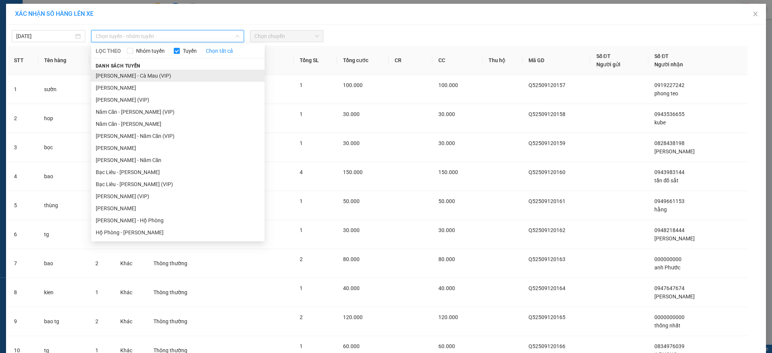
click at [155, 76] on li "[PERSON_NAME] - Cà Mau (VIP)" at bounding box center [177, 76] width 173 height 12
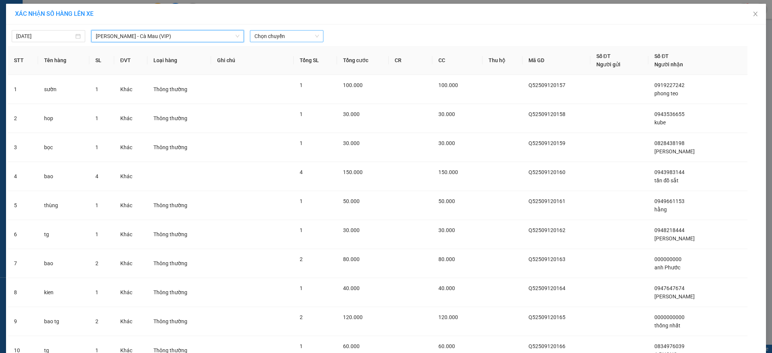
click at [275, 36] on span "Chọn chuyến" at bounding box center [287, 36] width 64 height 11
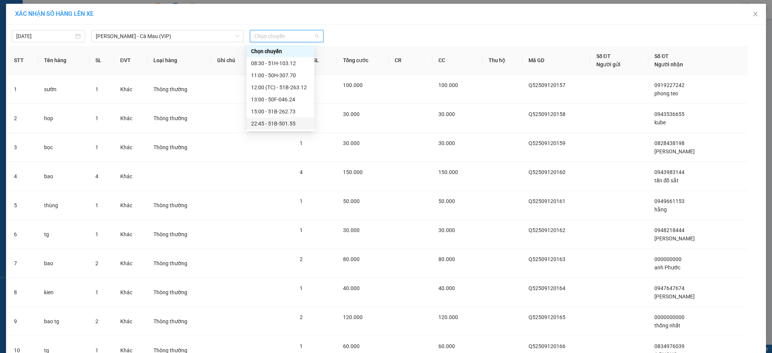
click at [285, 122] on div "22:45 - 51B-501.55" at bounding box center [280, 124] width 59 height 8
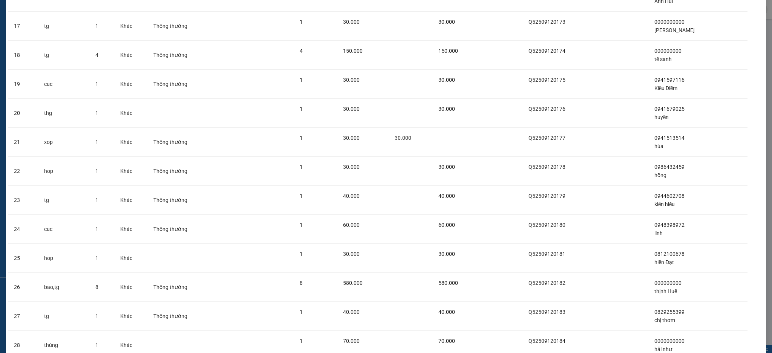
scroll to position [1874, 0]
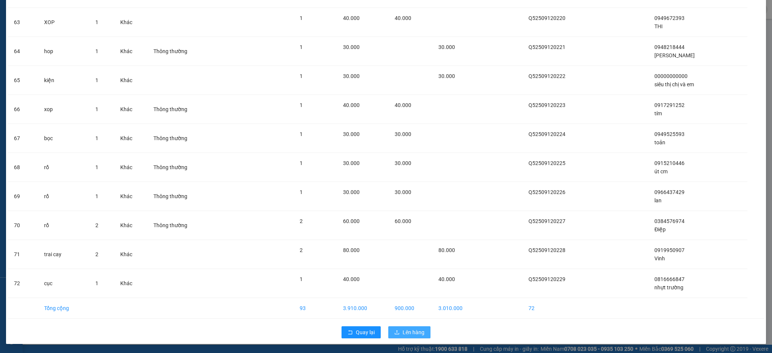
click at [417, 330] on span "Lên hàng" at bounding box center [414, 332] width 22 height 8
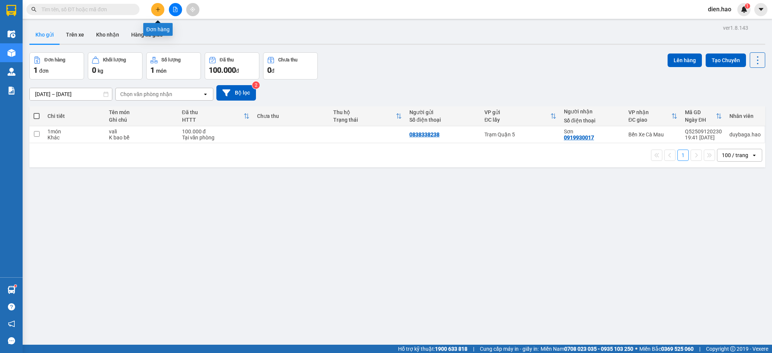
click at [154, 14] on button at bounding box center [157, 9] width 13 height 13
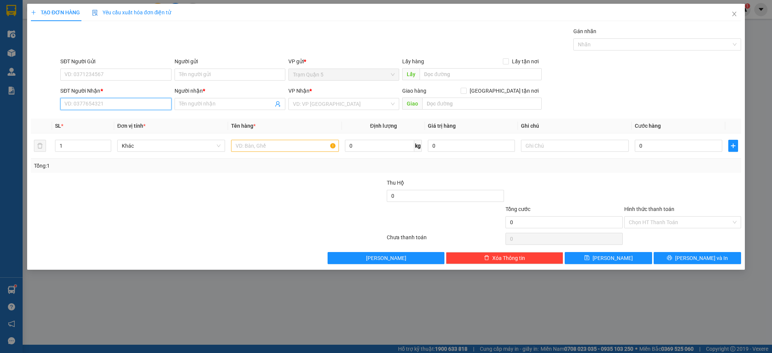
click at [129, 99] on input "SĐT Người Nhận *" at bounding box center [115, 104] width 111 height 12
type input "9"
click at [143, 121] on div "0919950907 - Vinh" at bounding box center [116, 119] width 102 height 8
type input "0919950907"
type input "Vinh"
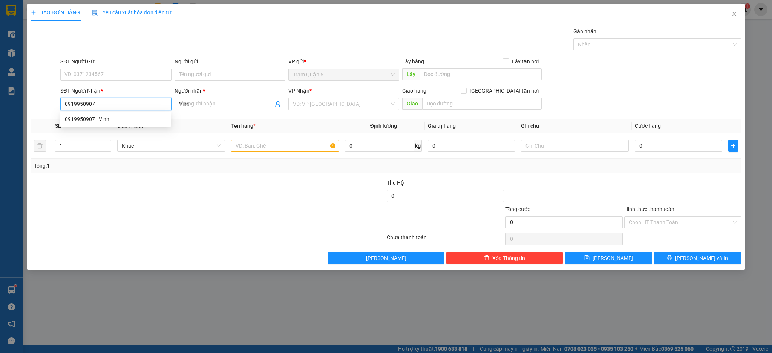
type input "80.000"
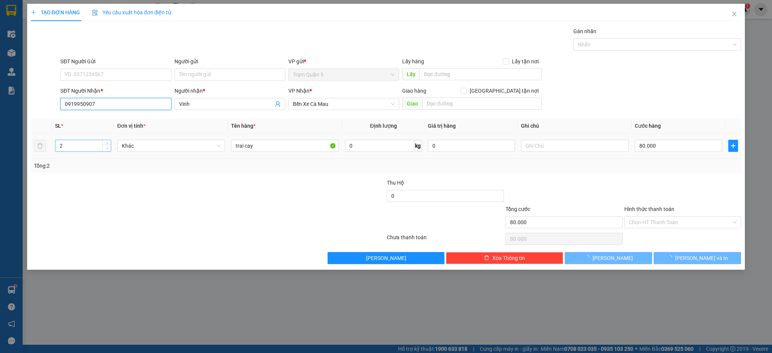
type input "0919950907"
click at [107, 145] on span "Decrease Value" at bounding box center [107, 148] width 8 height 7
click at [107, 140] on div "1" at bounding box center [83, 146] width 56 height 12
click at [107, 141] on span "Increase Value" at bounding box center [107, 143] width 8 height 7
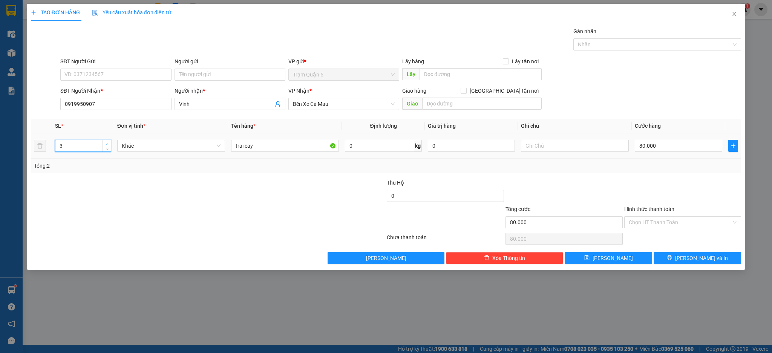
click at [107, 141] on span "Increase Value" at bounding box center [107, 143] width 8 height 7
type input "5"
click at [107, 140] on span "Increase Value" at bounding box center [107, 143] width 8 height 7
click at [672, 146] on input "80.000" at bounding box center [678, 146] width 87 height 12
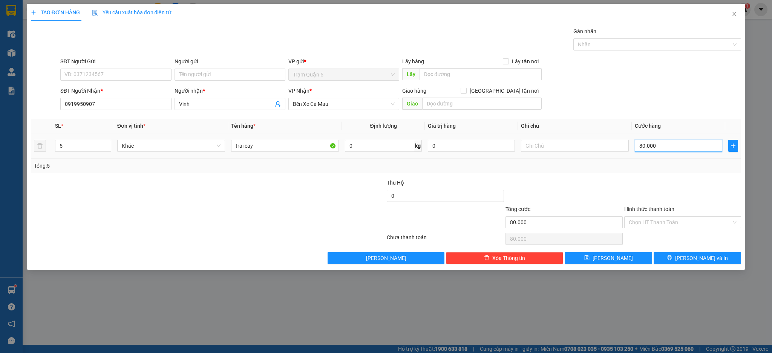
click at [672, 146] on input "80.000" at bounding box center [678, 146] width 87 height 12
type input "0"
type input "2"
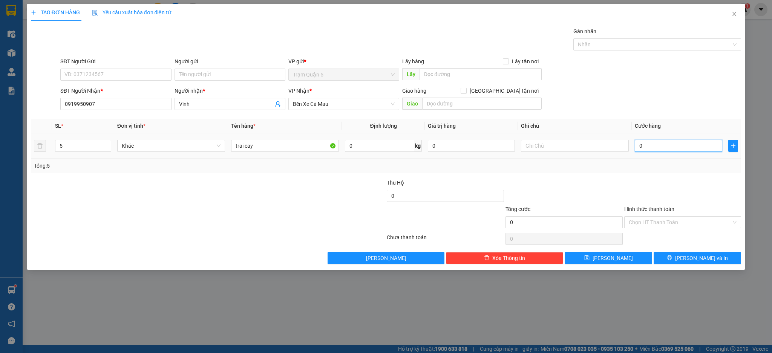
type input "2"
type input "002"
type input "24"
type input "000.240"
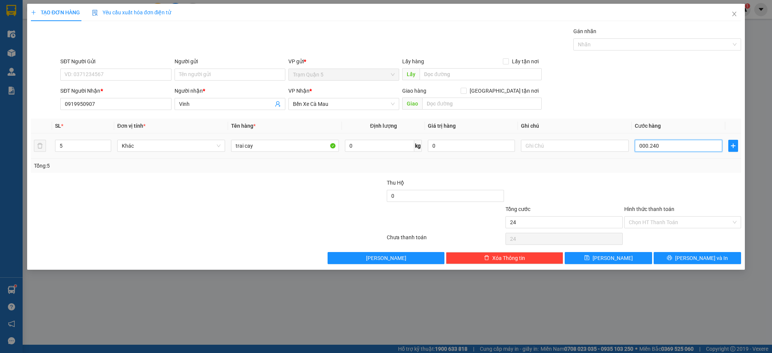
type input "240"
type input "000.240"
type input "240.000"
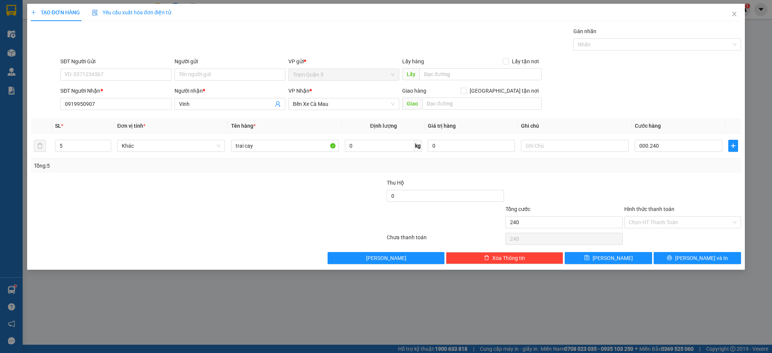
type input "240.000"
click at [589, 186] on div at bounding box center [564, 192] width 119 height 26
click at [622, 257] on button "[PERSON_NAME]" at bounding box center [608, 258] width 87 height 12
type input "0"
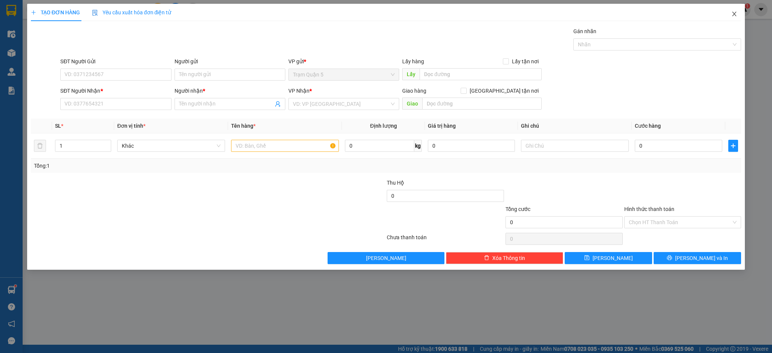
click at [733, 17] on span "Close" at bounding box center [734, 14] width 21 height 21
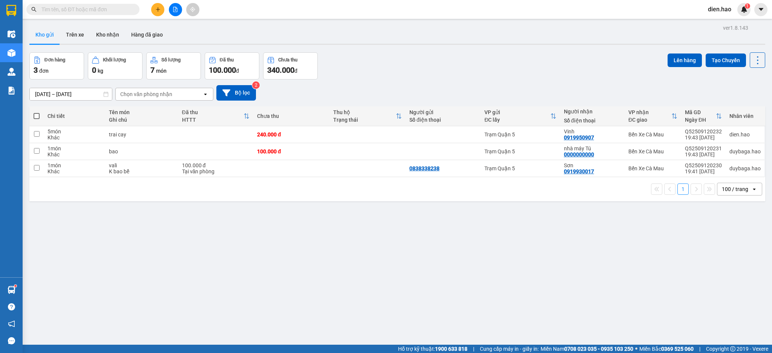
click at [120, 12] on input "text" at bounding box center [85, 9] width 89 height 8
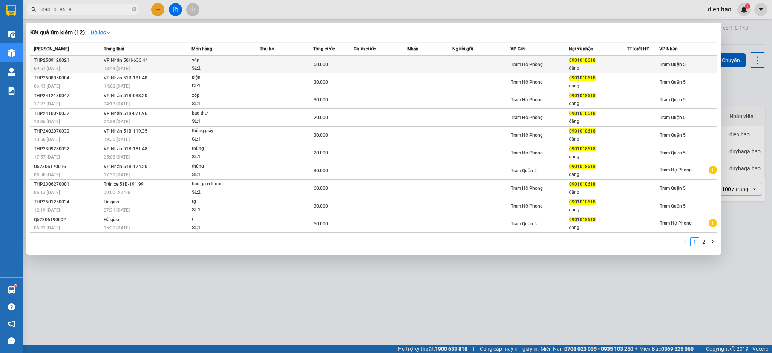
type input "0901018618"
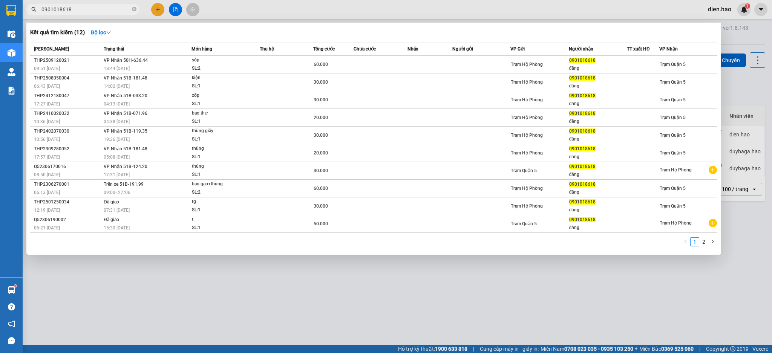
click at [221, 66] on div "SL: 2" at bounding box center [220, 68] width 57 height 8
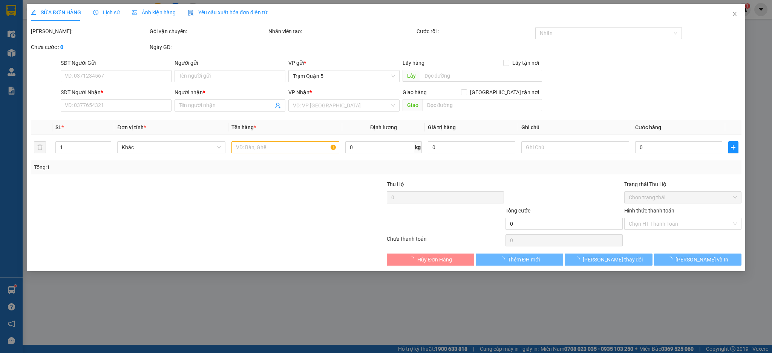
type input "0901018618"
type input "đăng"
type input "60.000"
type input "0"
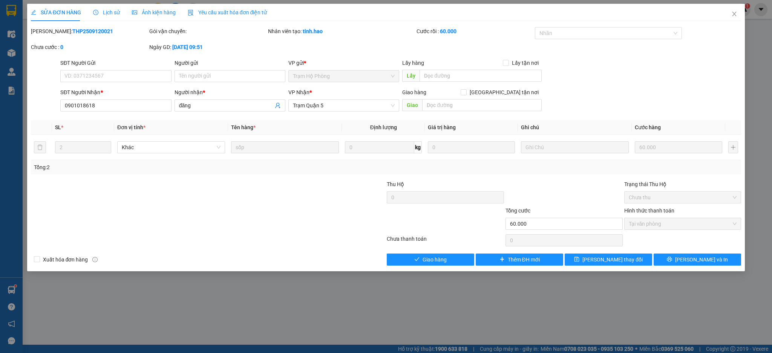
drag, startPoint x: 164, startPoint y: 10, endPoint x: 149, endPoint y: 15, distance: 15.6
click at [164, 11] on span "Ảnh kiện hàng" at bounding box center [154, 12] width 44 height 6
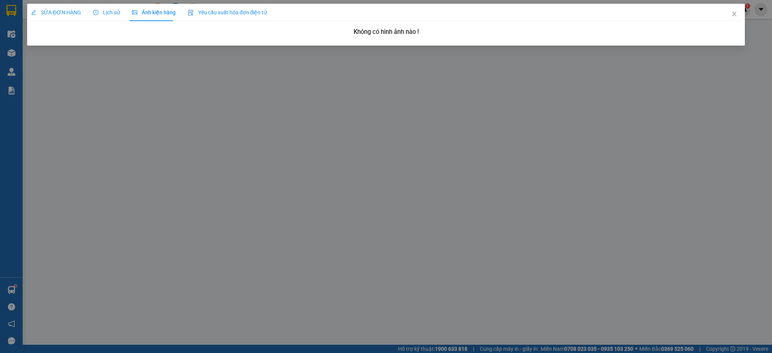
click at [60, 9] on span "SỬA ĐƠN HÀNG" at bounding box center [56, 12] width 50 height 6
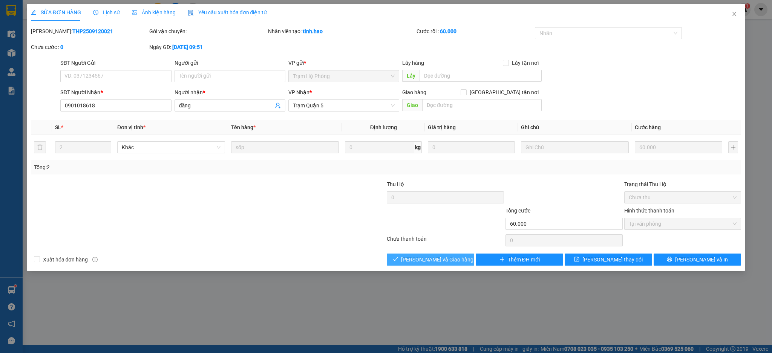
click at [442, 254] on button "[PERSON_NAME] và Giao hàng" at bounding box center [430, 260] width 87 height 12
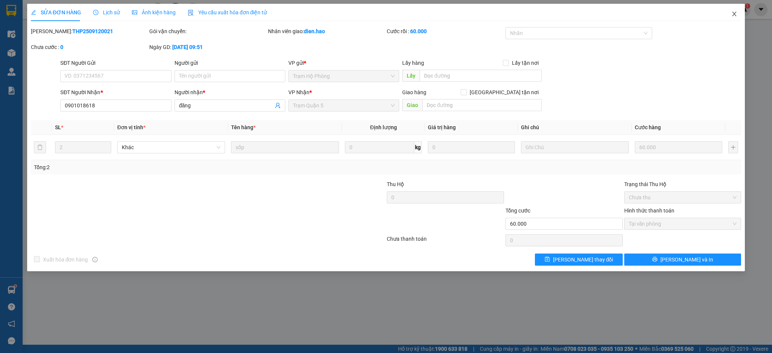
click at [730, 11] on span "Close" at bounding box center [734, 14] width 21 height 21
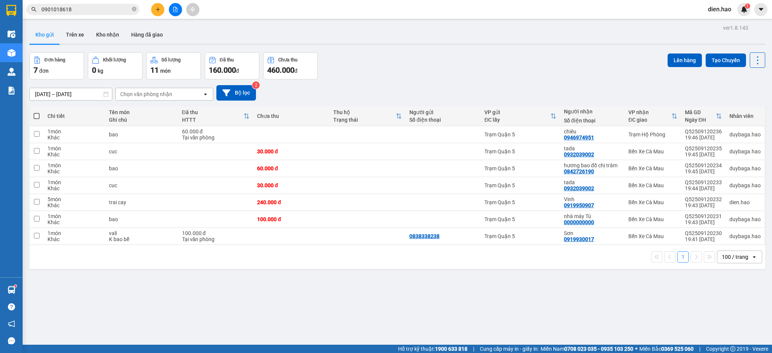
click at [137, 7] on span "0901018618" at bounding box center [82, 9] width 113 height 11
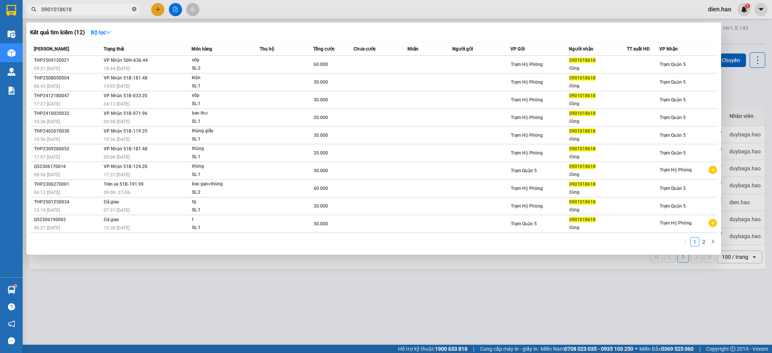
click at [133, 7] on icon "close-circle" at bounding box center [134, 9] width 5 height 5
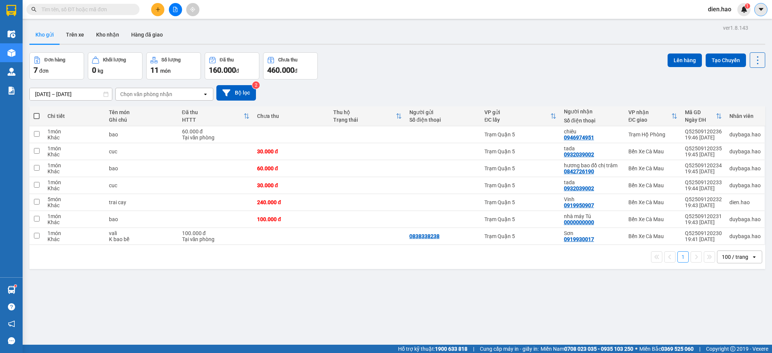
click at [766, 12] on div "dien.hao 1" at bounding box center [737, 9] width 70 height 13
click at [762, 11] on icon "caret-down" at bounding box center [761, 9] width 7 height 7
click at [715, 12] on span "dien.hao" at bounding box center [719, 9] width 35 height 9
click at [726, 23] on span "Đăng xuất" at bounding box center [730, 23] width 32 height 8
